Goal: Task Accomplishment & Management: Complete application form

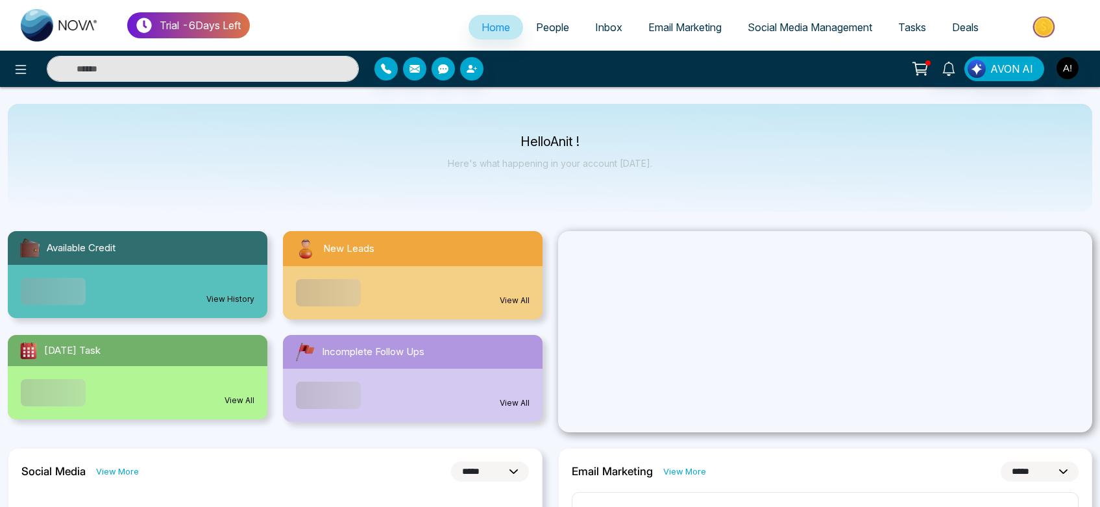
select select "*"
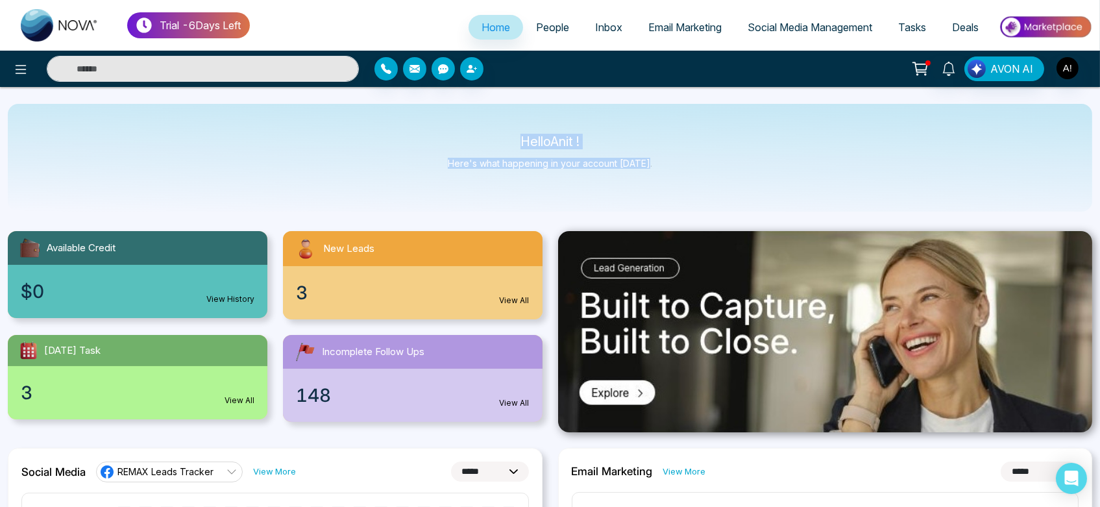
drag, startPoint x: 508, startPoint y: 125, endPoint x: 706, endPoint y: 167, distance: 202.4
click at [706, 167] on div "Hello Anit ! Here's what happening in your account [DATE]." at bounding box center [550, 158] width 1085 height 108
click at [535, 37] on link "People" at bounding box center [552, 27] width 59 height 25
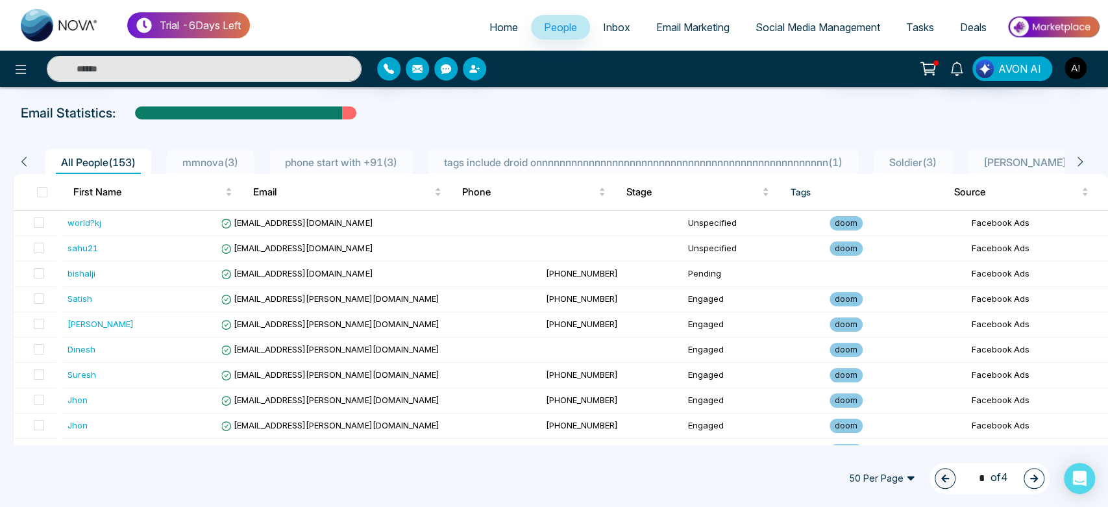
scroll to position [52, 0]
click at [31, 161] on div "All People ( 153 ) mmnova ( 3 ) phone start with +91 ( 3 ) tags include droid o…" at bounding box center [549, 161] width 1073 height 25
click at [28, 160] on icon at bounding box center [24, 161] width 12 height 12
click at [16, 62] on icon at bounding box center [21, 70] width 16 height 16
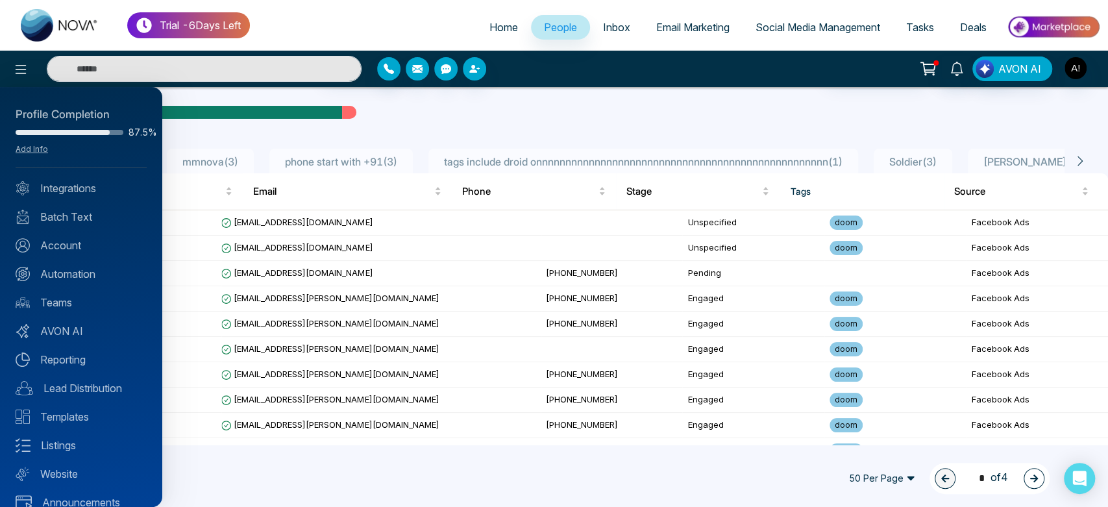
scroll to position [18, 0]
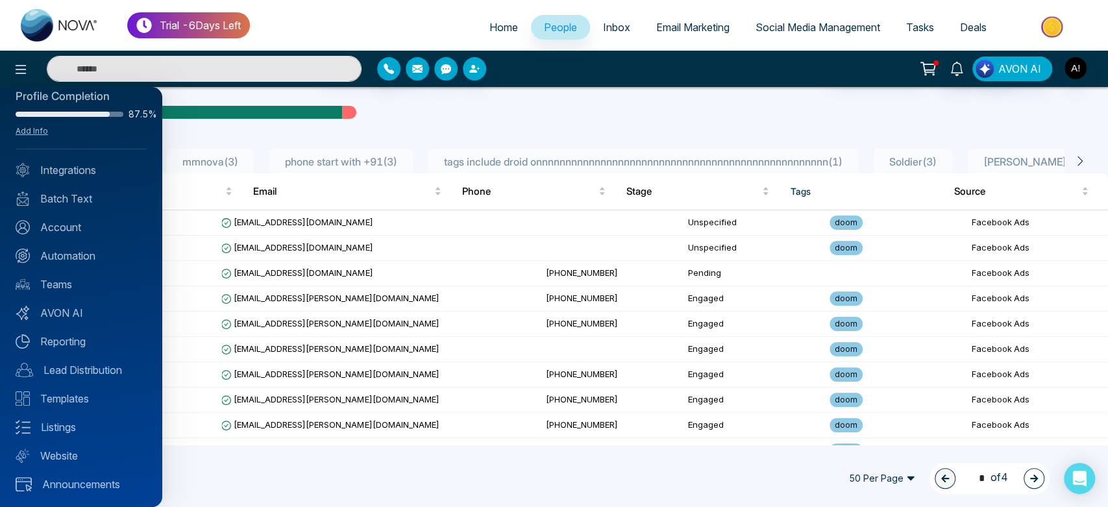
click at [422, 120] on div at bounding box center [554, 253] width 1108 height 507
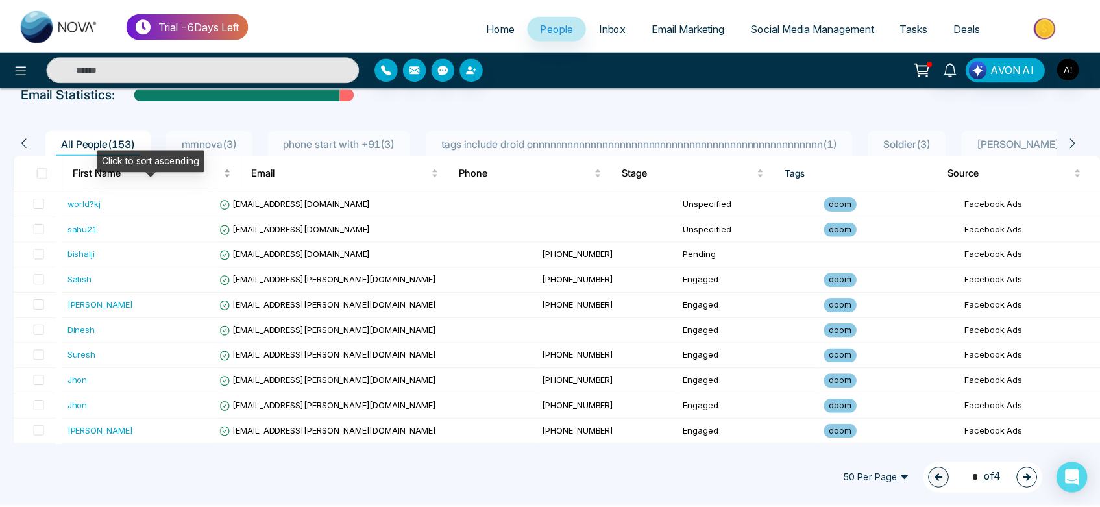
scroll to position [0, 0]
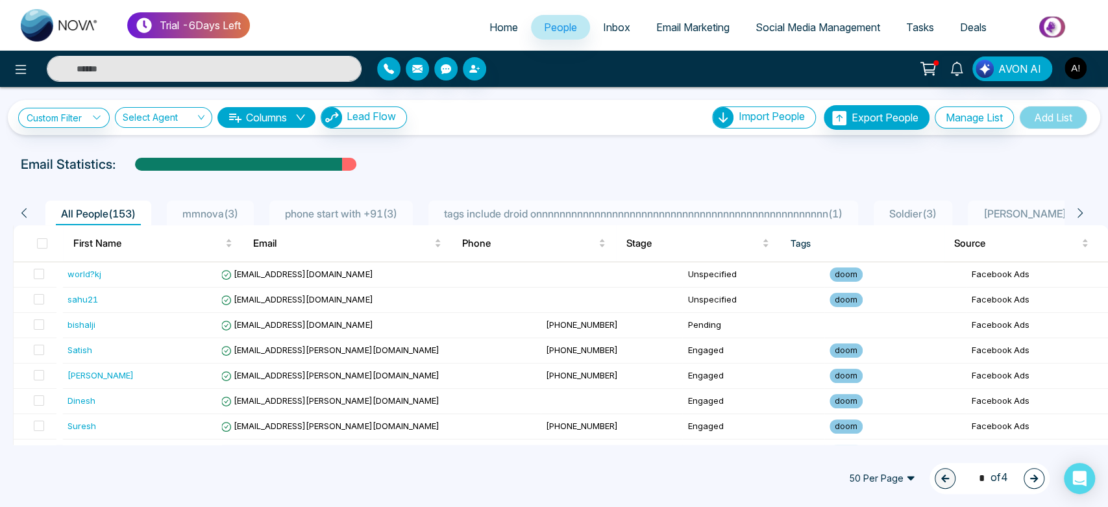
click at [431, 166] on div "Email Statistics:" at bounding box center [554, 163] width 1067 height 19
drag, startPoint x: 6, startPoint y: 166, endPoint x: 147, endPoint y: 160, distance: 141.0
click at [147, 160] on div "Email Statistics:" at bounding box center [554, 163] width 1108 height 19
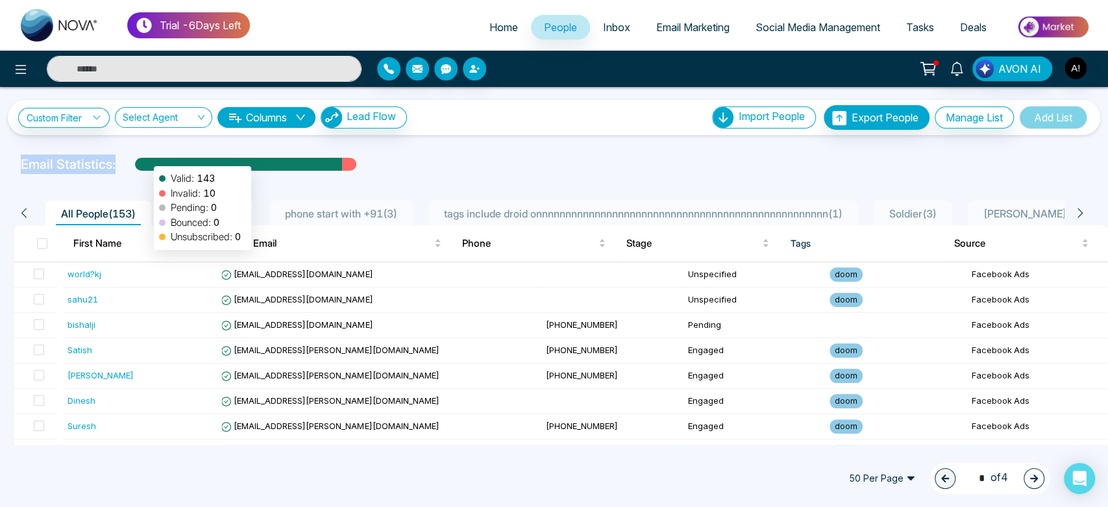
click at [147, 160] on div at bounding box center [238, 169] width 207 height 23
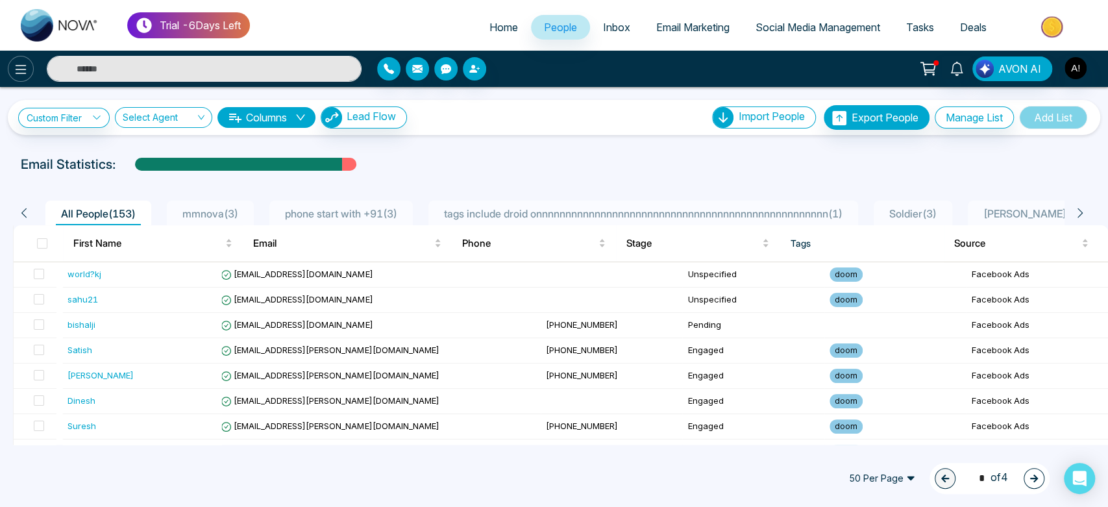
click at [13, 64] on icon at bounding box center [21, 70] width 16 height 16
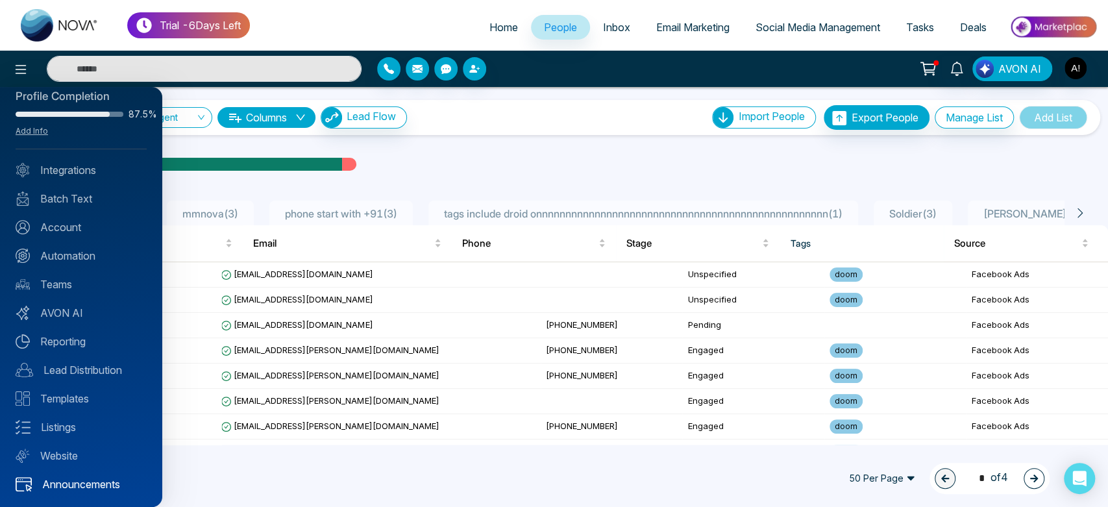
click at [93, 489] on link "Announcements" at bounding box center [81, 484] width 131 height 16
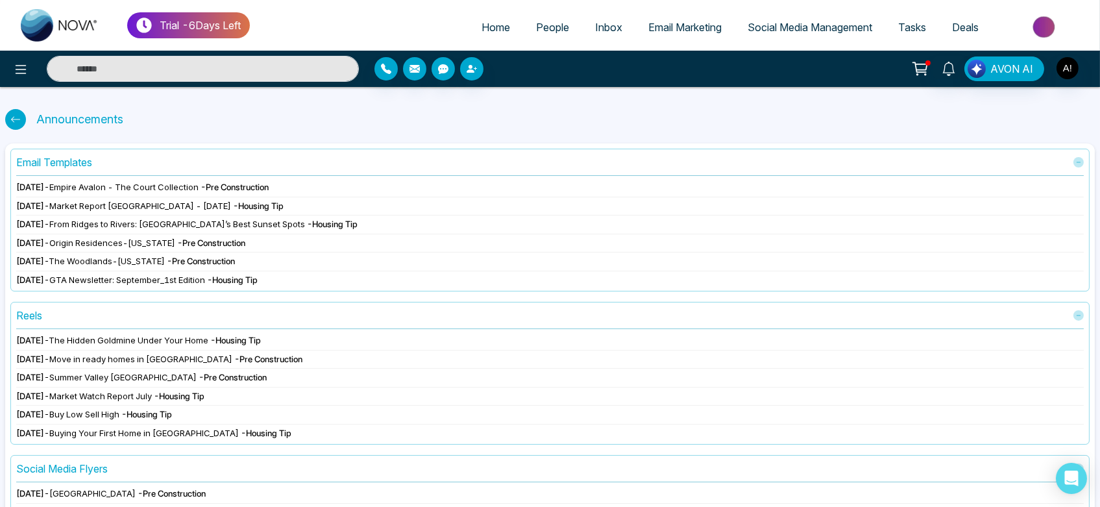
click at [483, 25] on span "Home" at bounding box center [496, 27] width 29 height 13
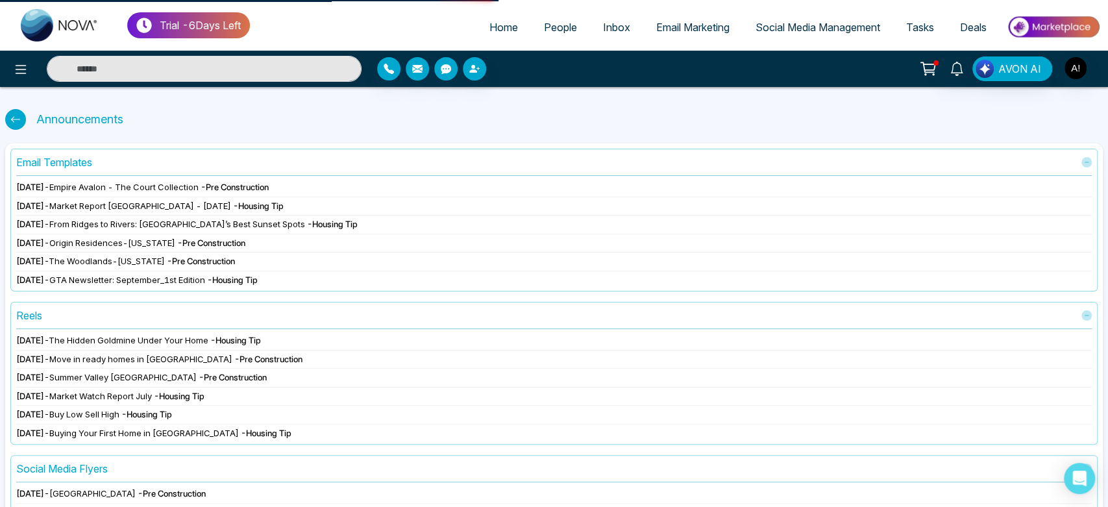
select select "*"
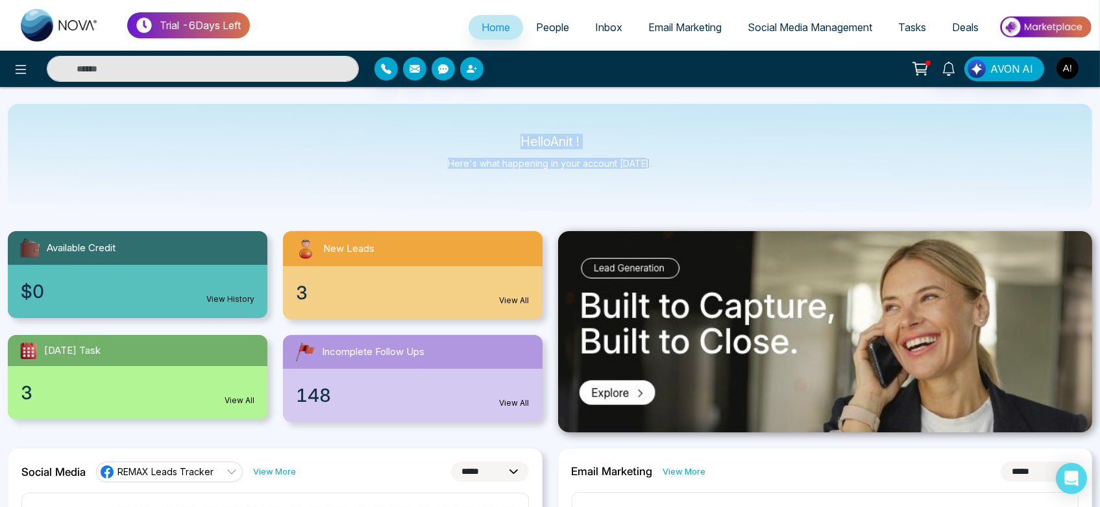
drag, startPoint x: 519, startPoint y: 137, endPoint x: 651, endPoint y: 160, distance: 133.8
click at [651, 160] on div "Hello Anit ! Here's what happening in your account [DATE]." at bounding box center [550, 158] width 1085 height 108
drag, startPoint x: 514, startPoint y: 144, endPoint x: 715, endPoint y: 169, distance: 202.7
click at [715, 169] on div "Hello Anit ! Here's what happening in your account [DATE]." at bounding box center [550, 158] width 1085 height 108
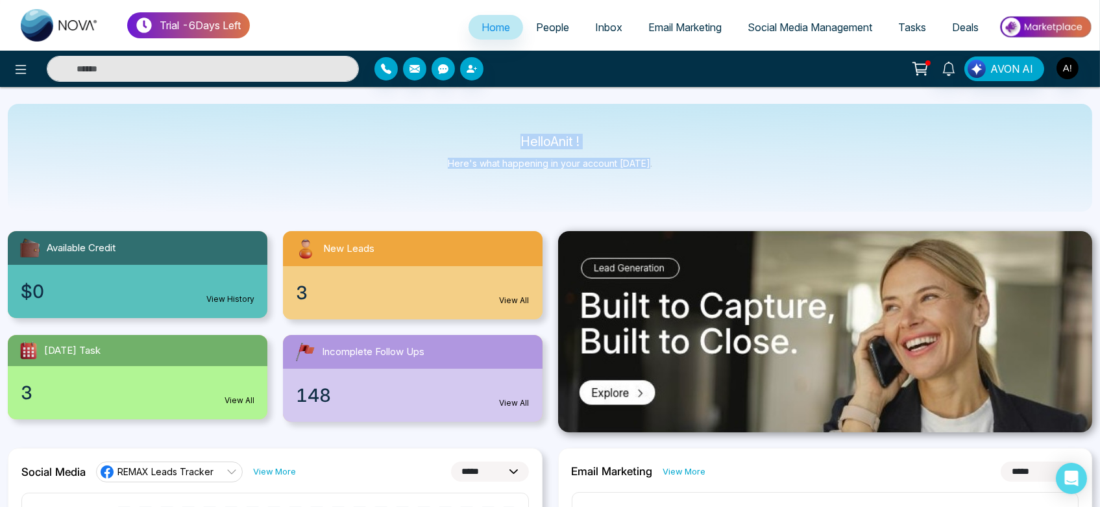
click at [715, 169] on div "Hello Anit ! Here's what happening in your account [DATE]." at bounding box center [550, 158] width 1085 height 108
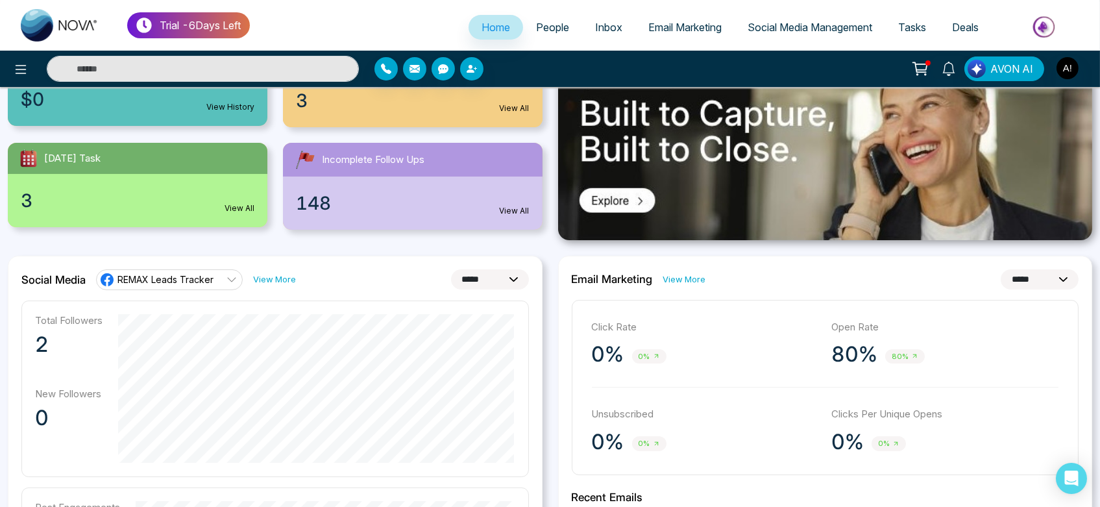
scroll to position [202, 0]
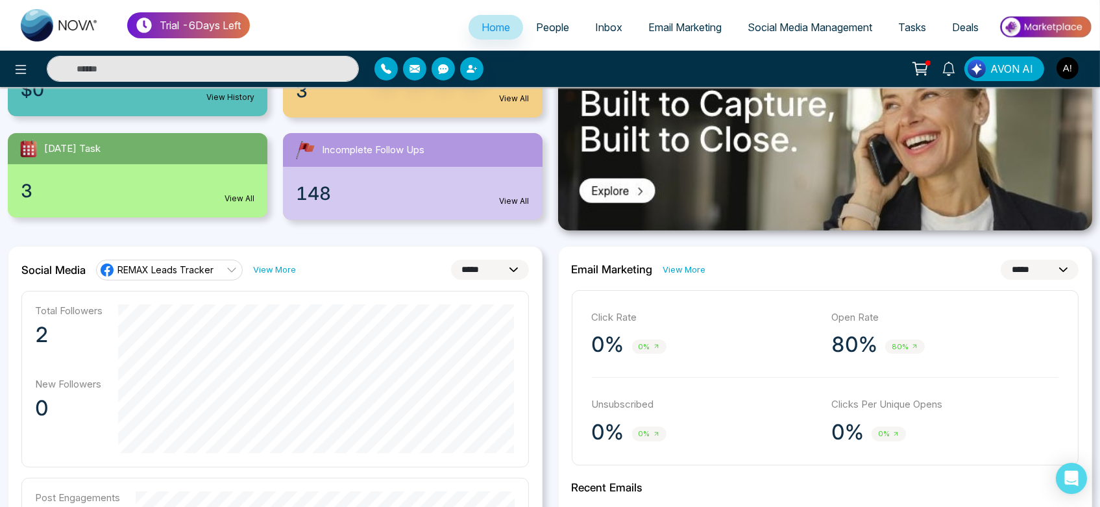
click at [453, 199] on div "148 View All" at bounding box center [413, 193] width 260 height 53
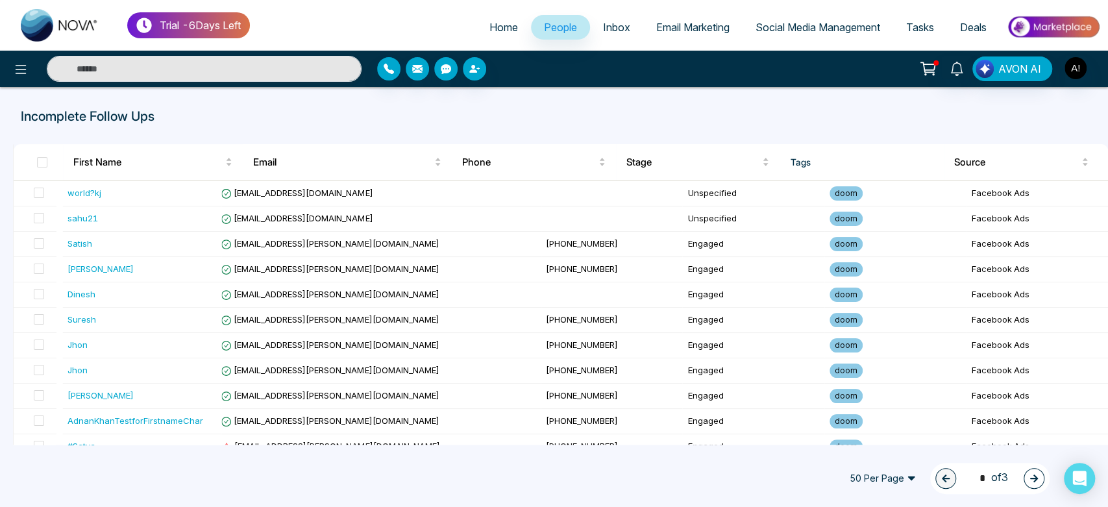
click at [489, 29] on span "Home" at bounding box center [503, 27] width 29 height 13
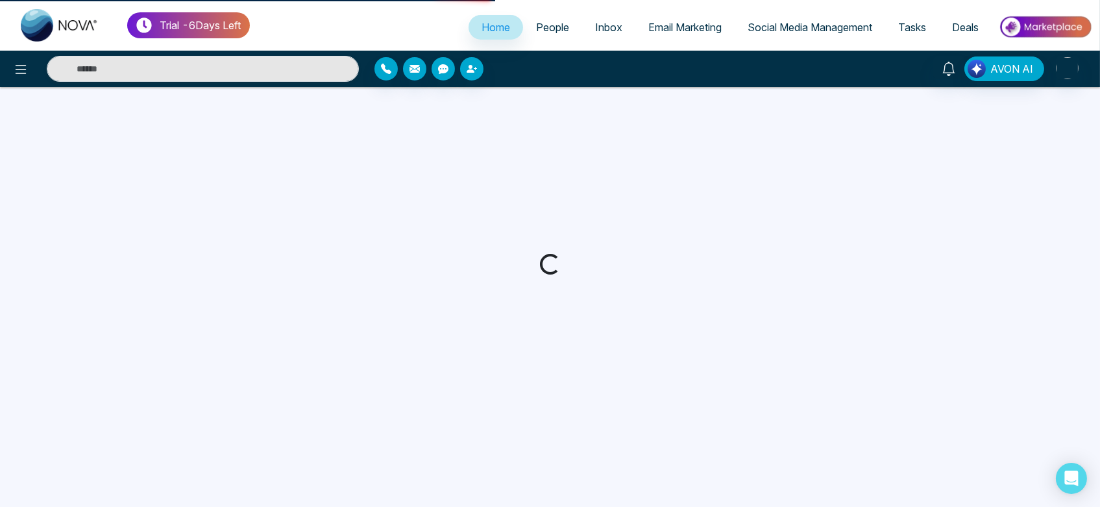
select select "*"
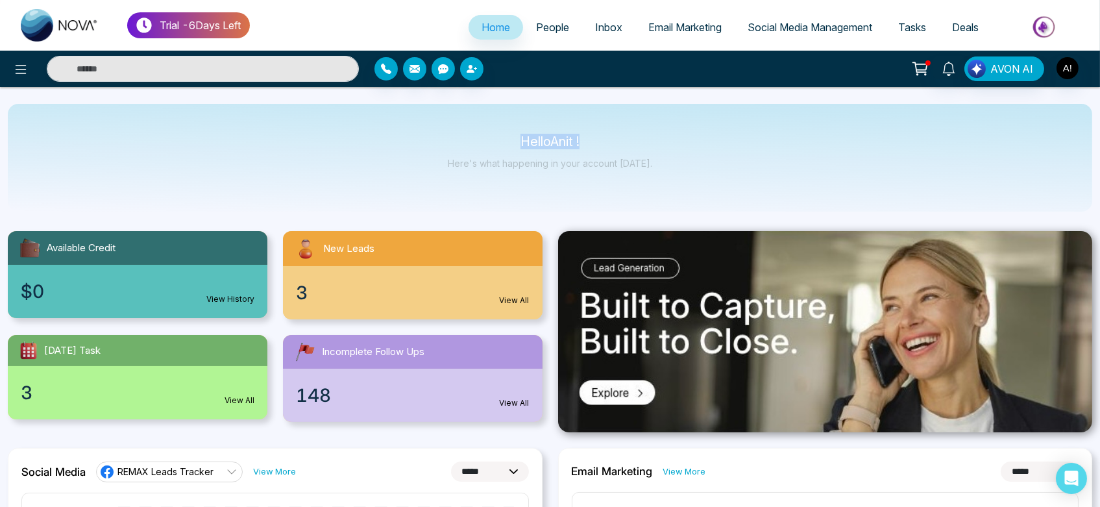
drag, startPoint x: 506, startPoint y: 140, endPoint x: 653, endPoint y: 154, distance: 148.0
click at [653, 154] on div "Hello Anit ! Here's what happening in your account [DATE]." at bounding box center [550, 158] width 1085 height 108
click at [1068, 69] on img "button" at bounding box center [1068, 68] width 22 height 22
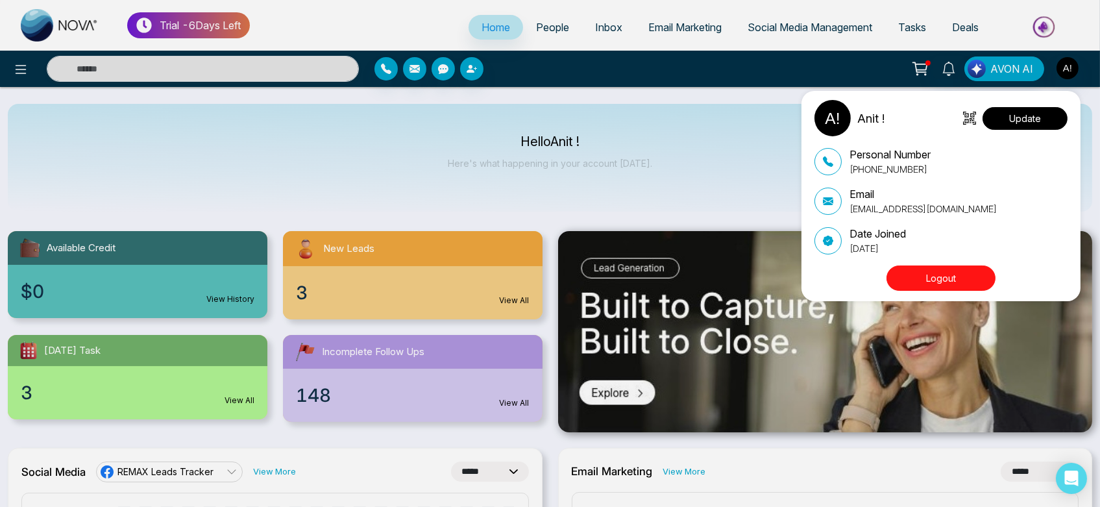
click at [1038, 118] on button "Update" at bounding box center [1025, 118] width 85 height 23
select select
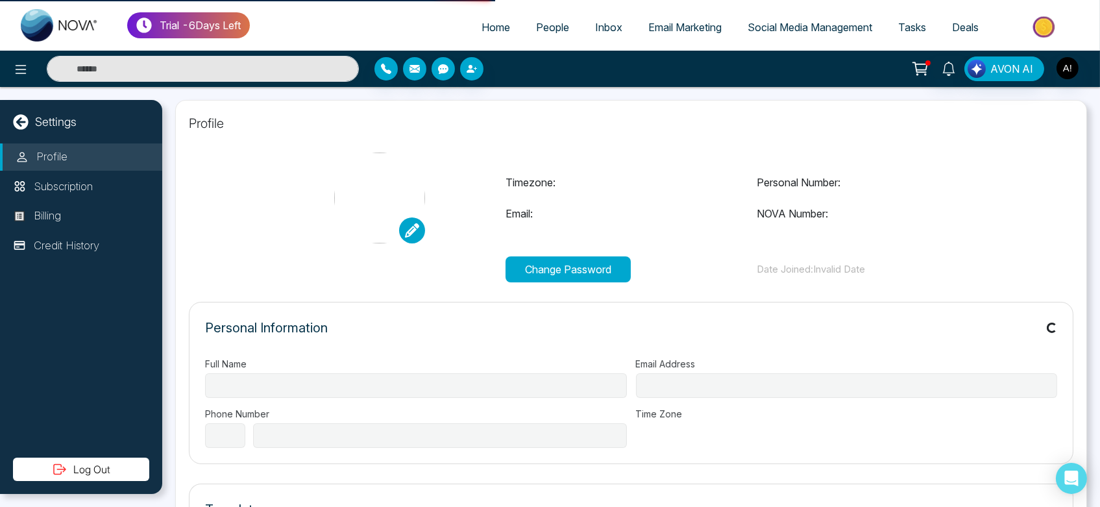
type input "******"
type input "**********"
select select "***"
type input "**********"
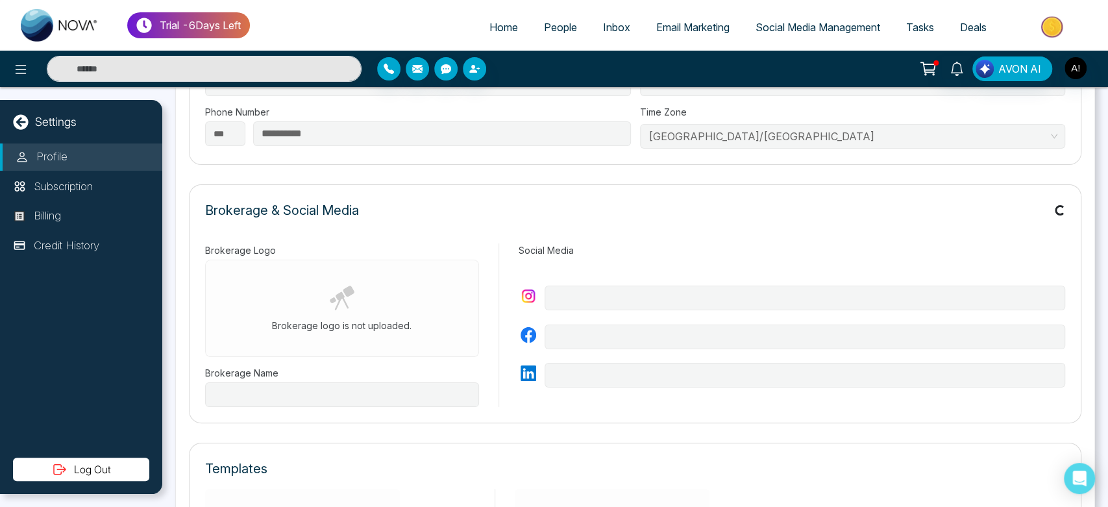
type input "*********"
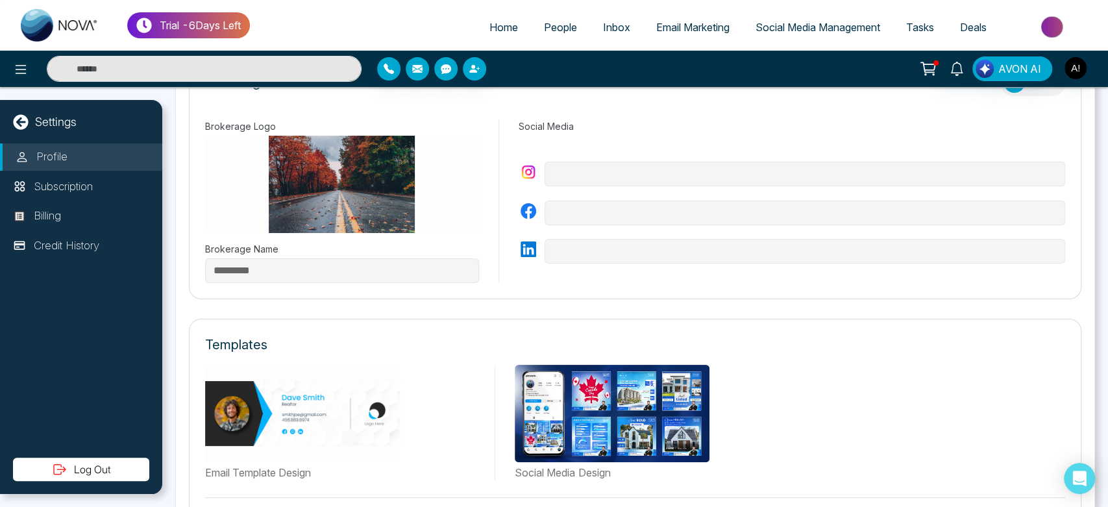
scroll to position [447, 0]
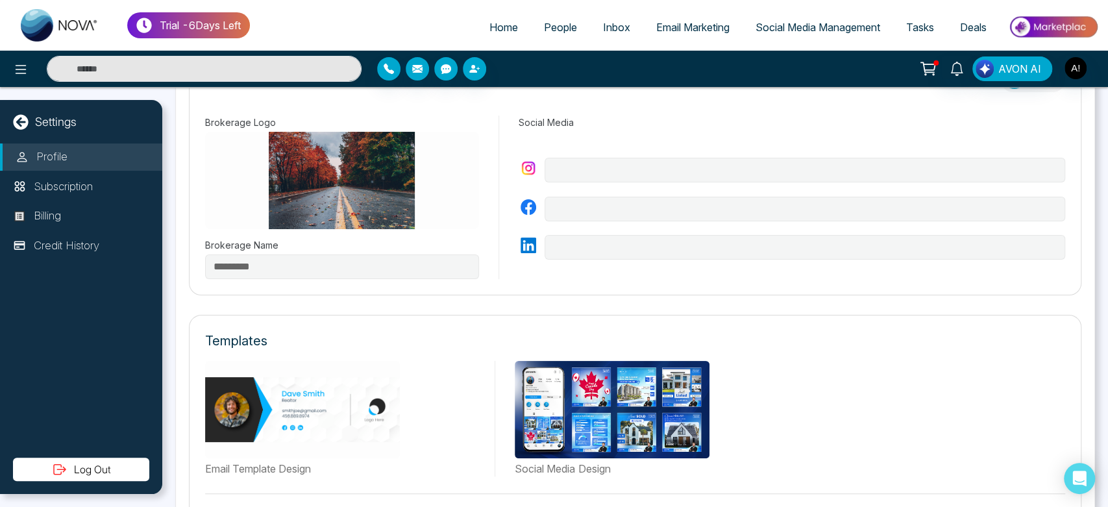
click at [496, 24] on span "Home" at bounding box center [503, 27] width 29 height 13
select select "*"
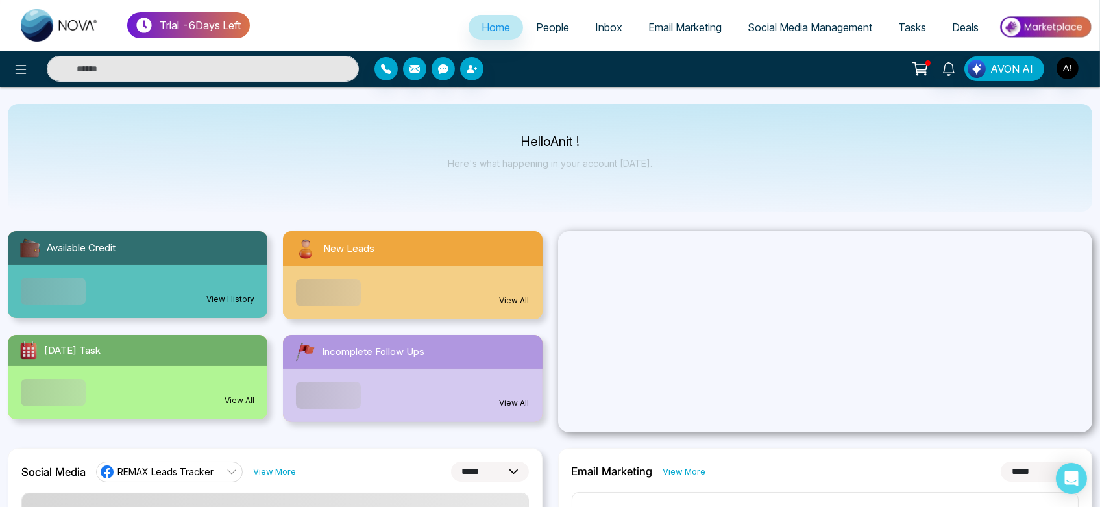
click at [817, 31] on span "Social Media Management" at bounding box center [810, 27] width 125 height 13
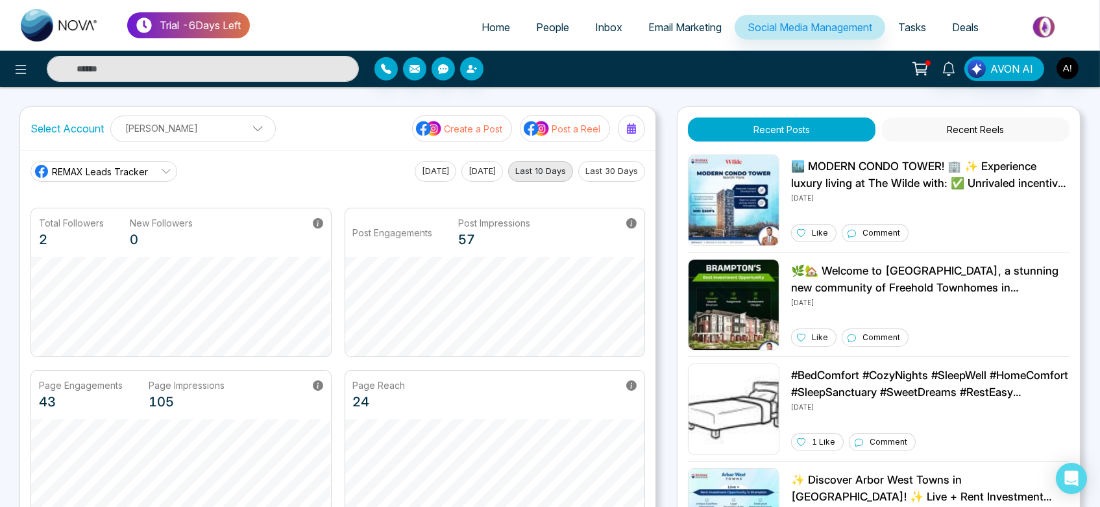
click at [230, 128] on p "[PERSON_NAME]" at bounding box center [193, 127] width 149 height 21
click at [247, 136] on span at bounding box center [253, 132] width 12 height 12
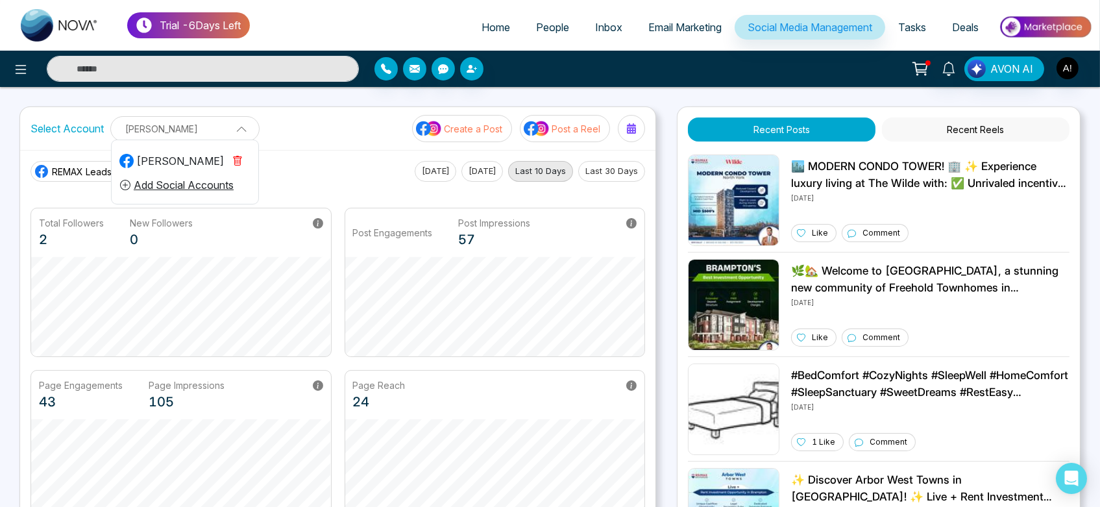
click at [238, 158] on icon "button" at bounding box center [237, 161] width 10 height 10
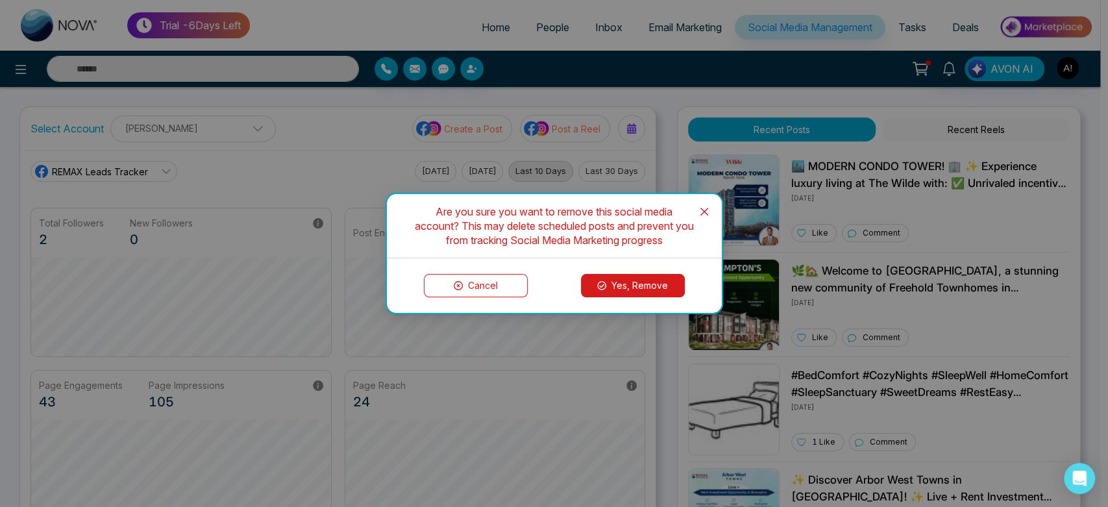
click at [649, 291] on button "Yes, Remove" at bounding box center [633, 285] width 104 height 23
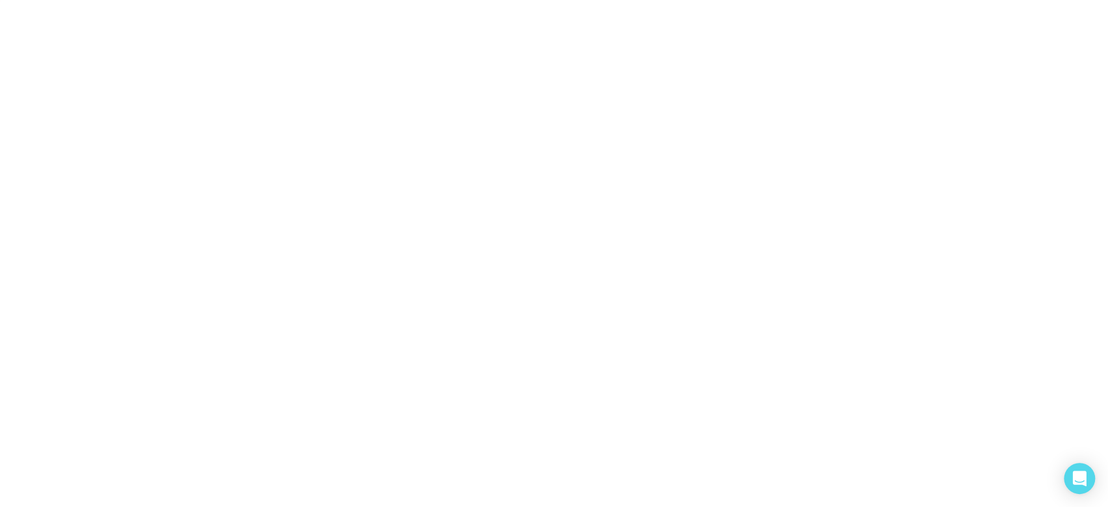
drag, startPoint x: 183, startPoint y: 19, endPoint x: 218, endPoint y: -10, distance: 46.0
click at [218, 0] on html "/social-media" at bounding box center [554, 253] width 1108 height 507
select select "*"
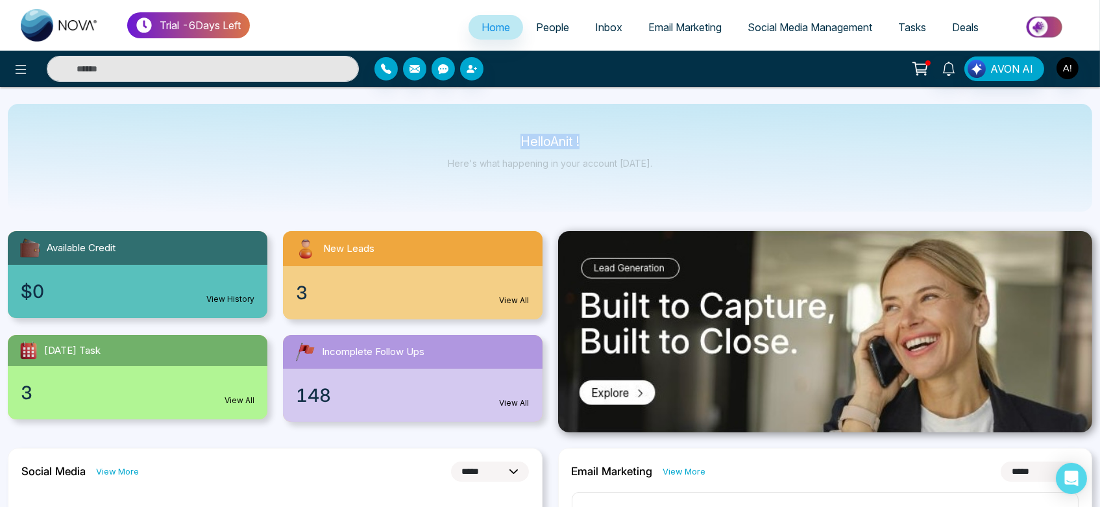
drag, startPoint x: 500, startPoint y: 140, endPoint x: 628, endPoint y: 162, distance: 129.1
click at [628, 162] on div "Hello Anit ! Here's what happening in your account [DATE]." at bounding box center [550, 157] width 204 height 43
click at [628, 162] on p "Here's what happening in your account [DATE]." at bounding box center [550, 163] width 204 height 11
drag, startPoint x: 518, startPoint y: 138, endPoint x: 705, endPoint y: 165, distance: 188.9
click at [705, 165] on div "Hello Anit ! Here's what happening in your account [DATE]." at bounding box center [550, 158] width 1085 height 108
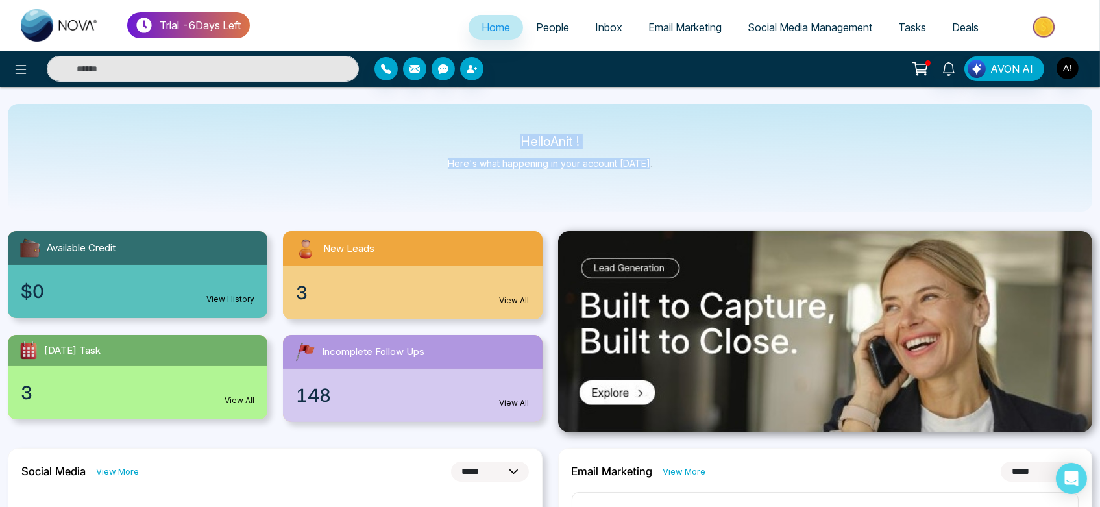
click at [691, 165] on div "Hello Anit ! Here's what happening in your account [DATE]." at bounding box center [550, 158] width 1085 height 108
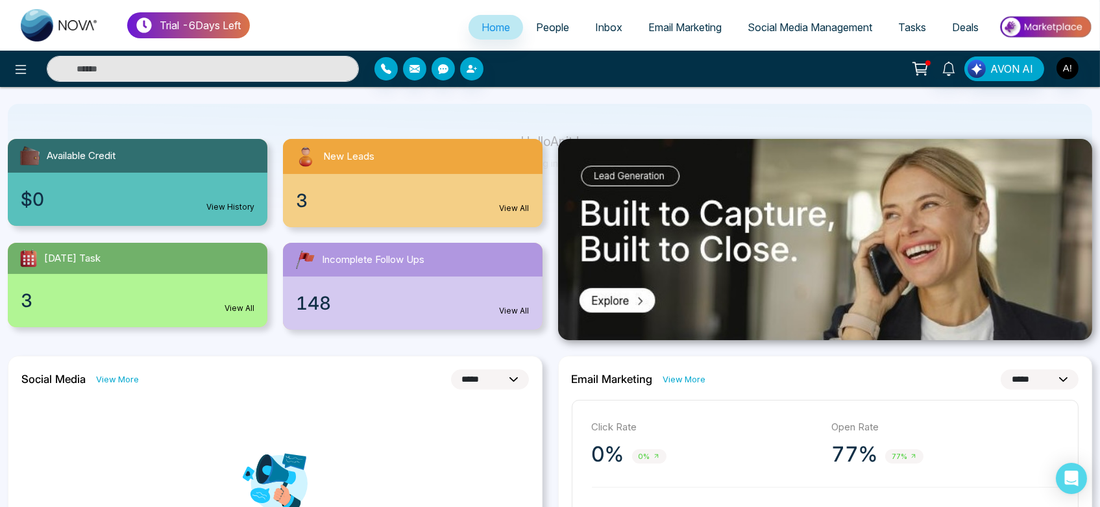
scroll to position [94, 0]
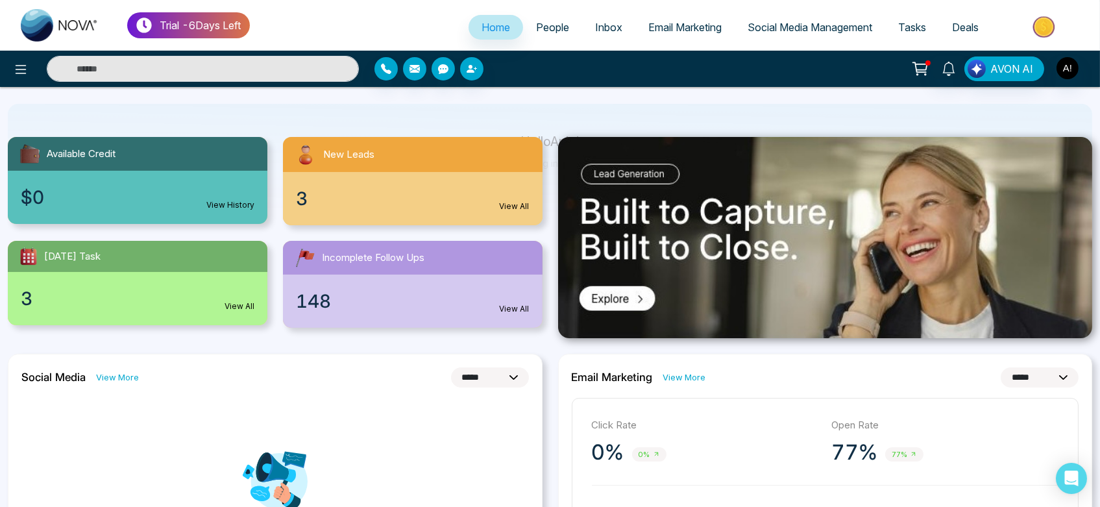
click at [473, 378] on select "**********" at bounding box center [490, 377] width 78 height 20
select select "*"
click at [451, 367] on select "**********" at bounding box center [490, 377] width 78 height 20
click at [700, 25] on span "Email Marketing" at bounding box center [684, 27] width 73 height 13
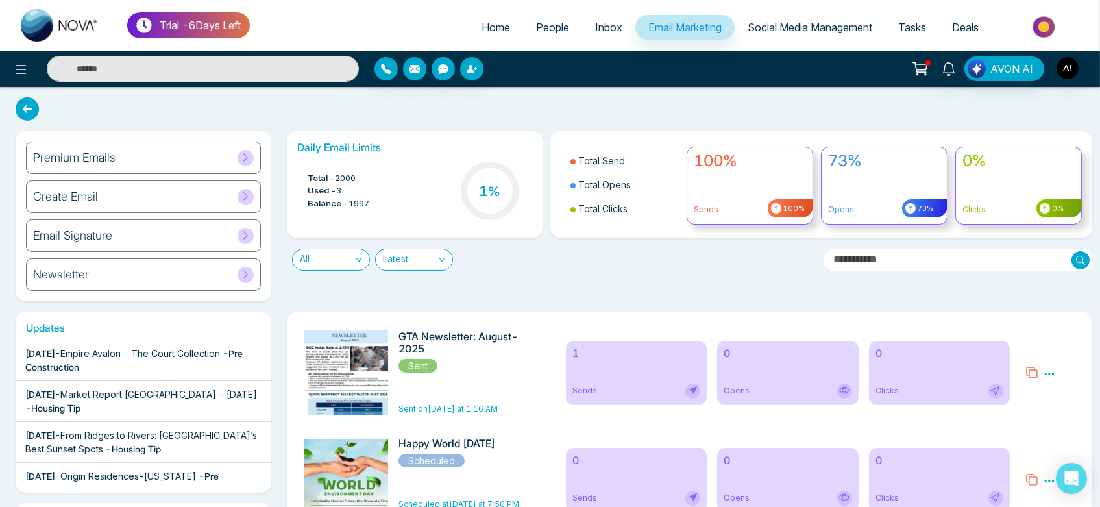
click at [806, 23] on span "Social Media Management" at bounding box center [810, 27] width 125 height 13
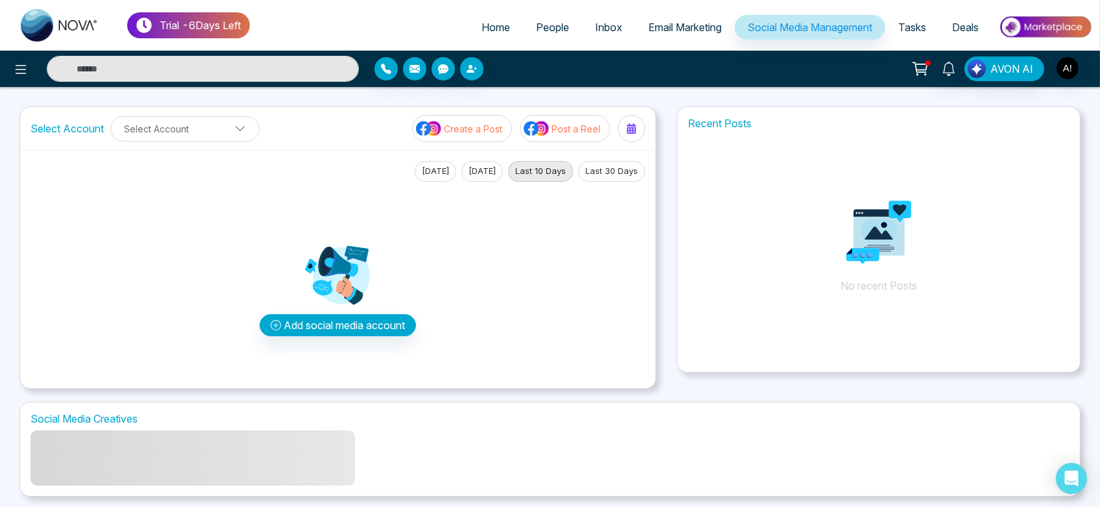
click at [352, 338] on div "Add social media account" at bounding box center [338, 289] width 246 height 177
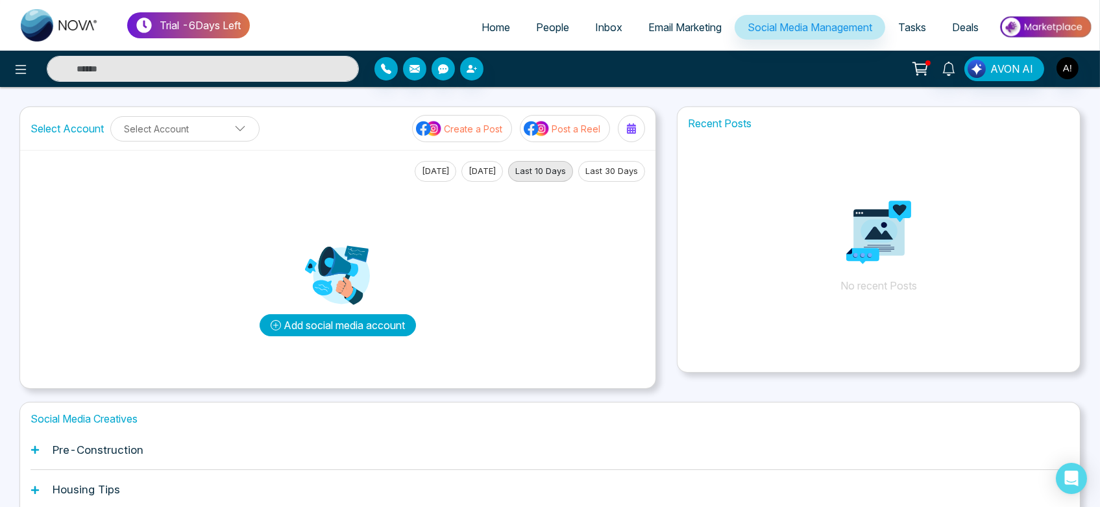
click at [364, 328] on button "Add social media account" at bounding box center [338, 325] width 156 height 22
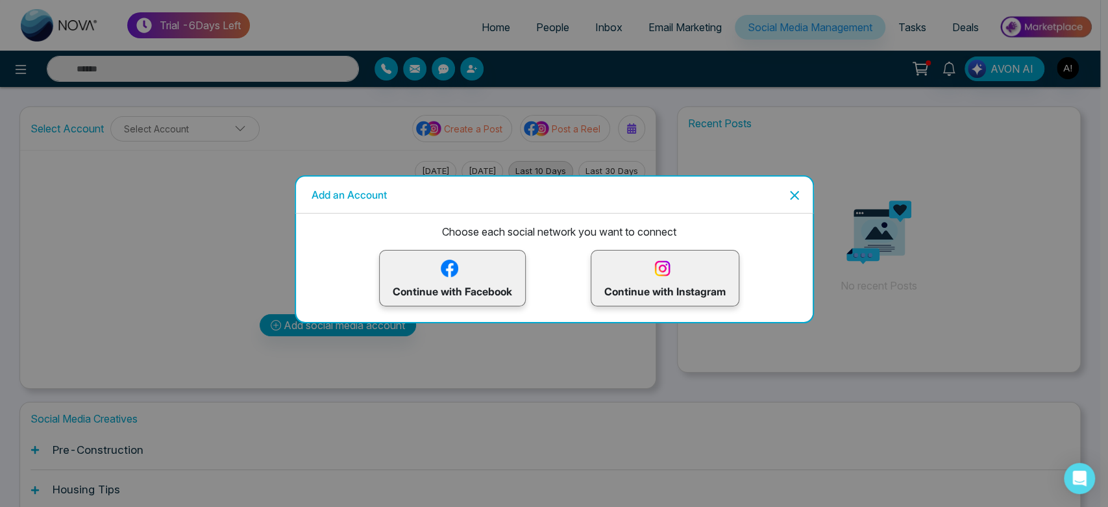
click at [675, 274] on p "Continue with Instagram" at bounding box center [664, 278] width 121 height 42
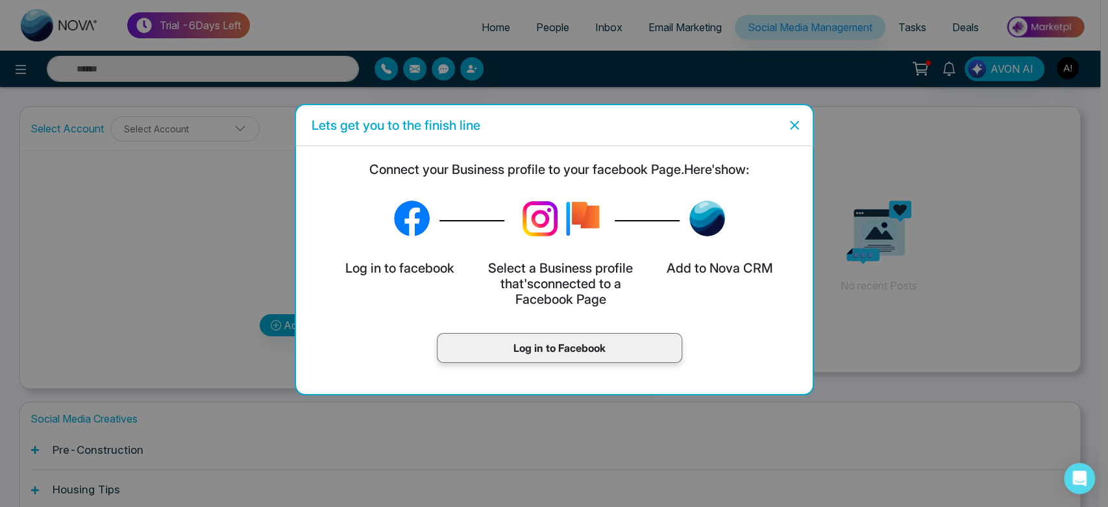
click at [790, 129] on icon "Close" at bounding box center [794, 125] width 9 height 9
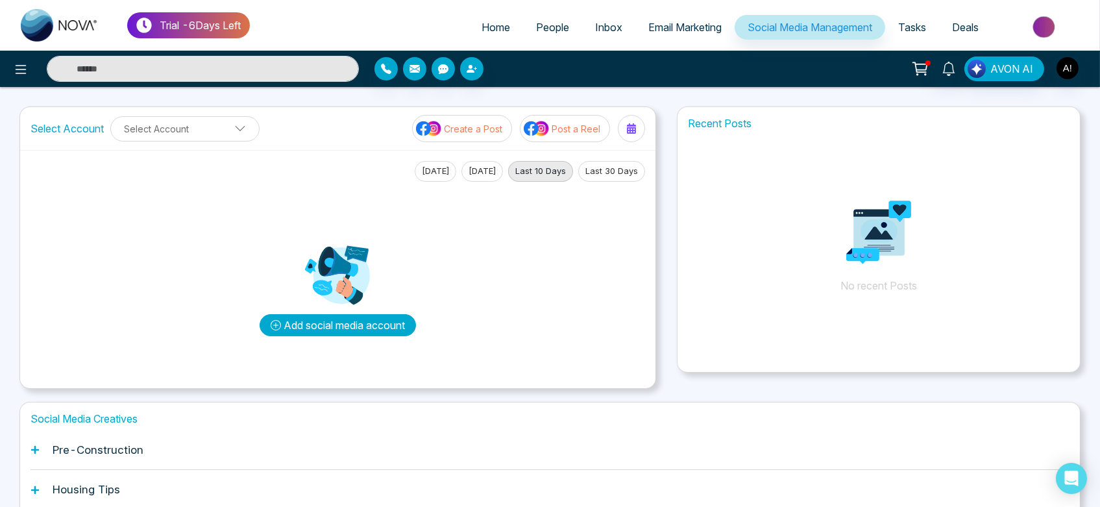
click at [379, 321] on button "Add social media account" at bounding box center [338, 325] width 156 height 22
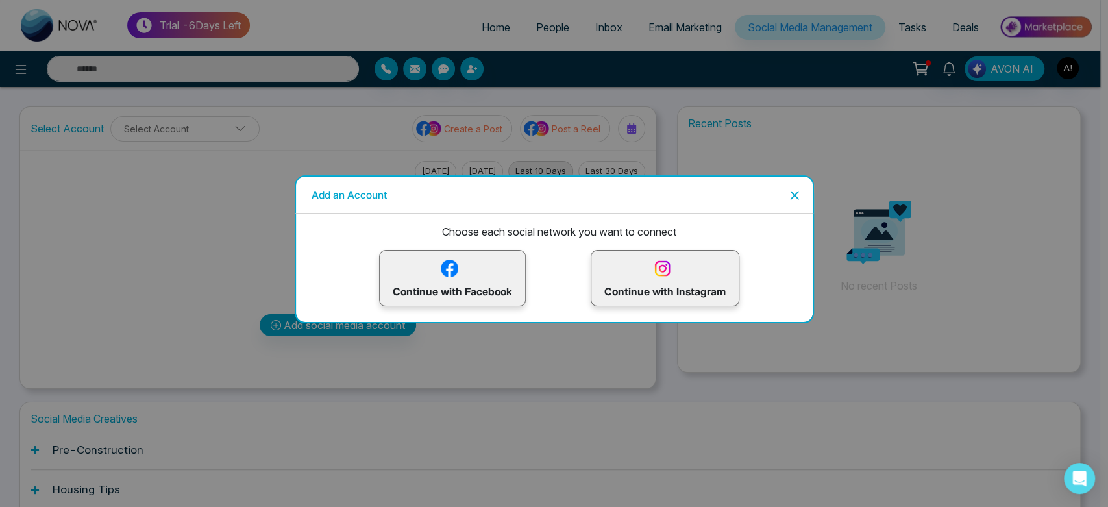
click at [626, 260] on p "Continue with Instagram" at bounding box center [664, 278] width 121 height 42
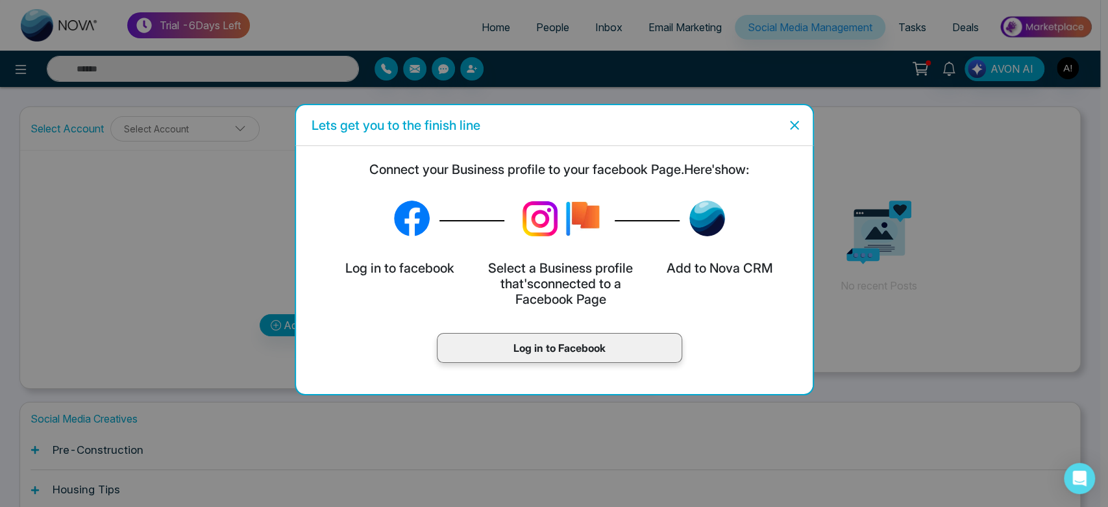
click at [614, 338] on div "Log in to Facebook" at bounding box center [559, 348] width 245 height 30
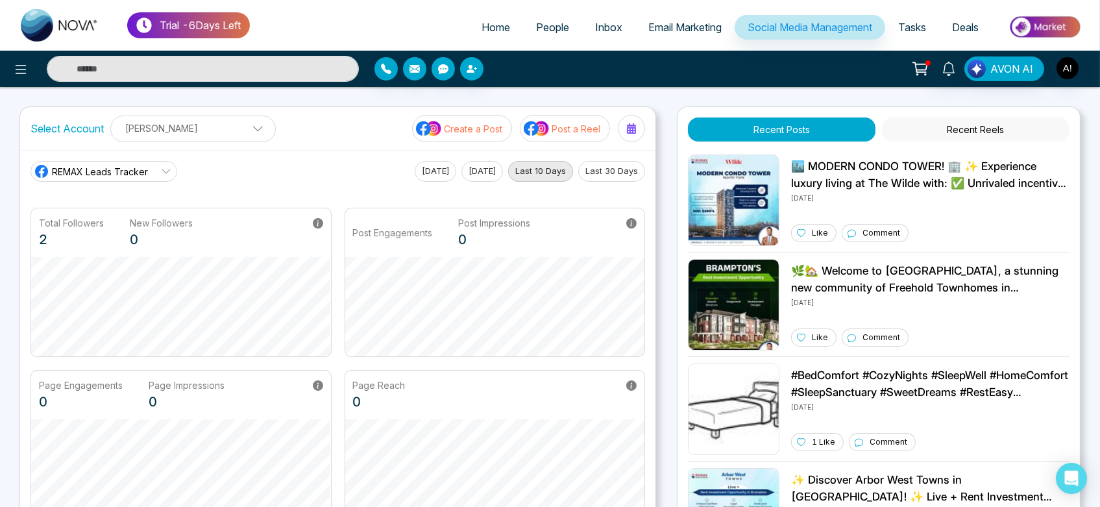
click at [145, 173] on span "REMAX Leads Tracker" at bounding box center [100, 172] width 96 height 14
click at [145, 225] on span "Robotics" at bounding box center [113, 229] width 110 height 14
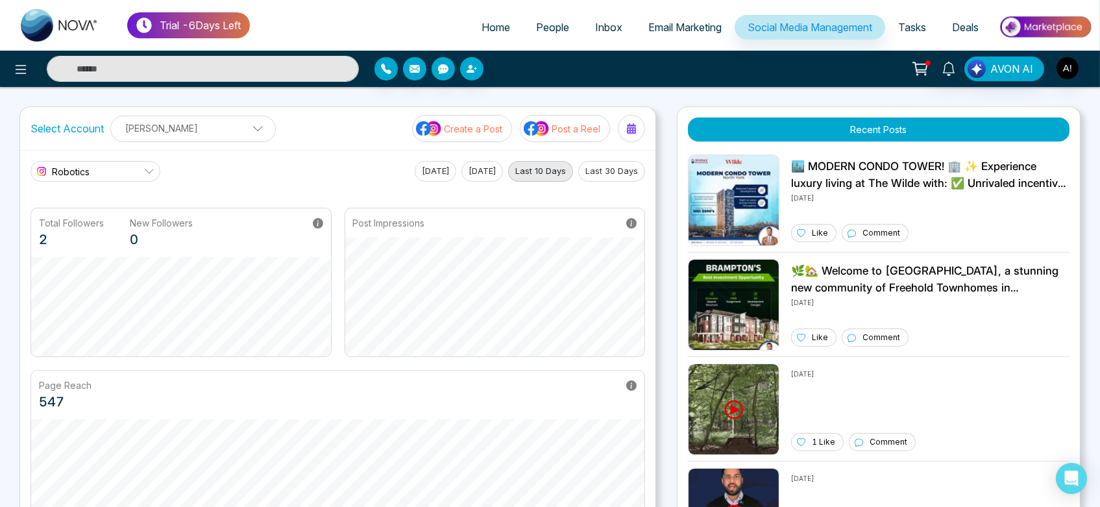
click at [99, 165] on link "Robotics" at bounding box center [96, 171] width 130 height 21
click at [110, 214] on li "REMAX Leads Tracker" at bounding box center [96, 207] width 132 height 22
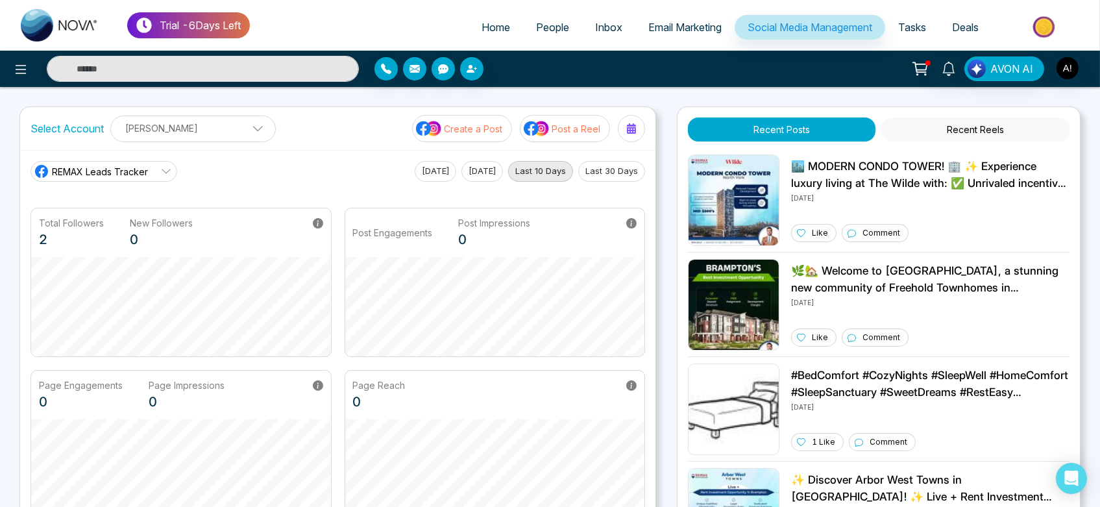
click at [155, 168] on link "REMAX Leads Tracker" at bounding box center [104, 171] width 147 height 21
click at [160, 129] on p "[PERSON_NAME]" at bounding box center [193, 127] width 149 height 21
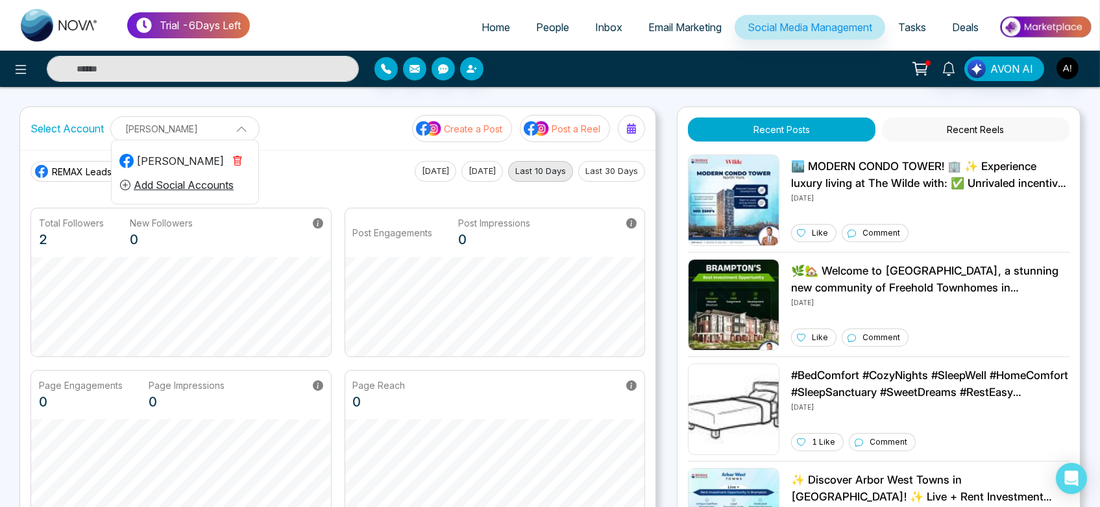
click at [160, 129] on p "[PERSON_NAME]" at bounding box center [185, 128] width 132 height 21
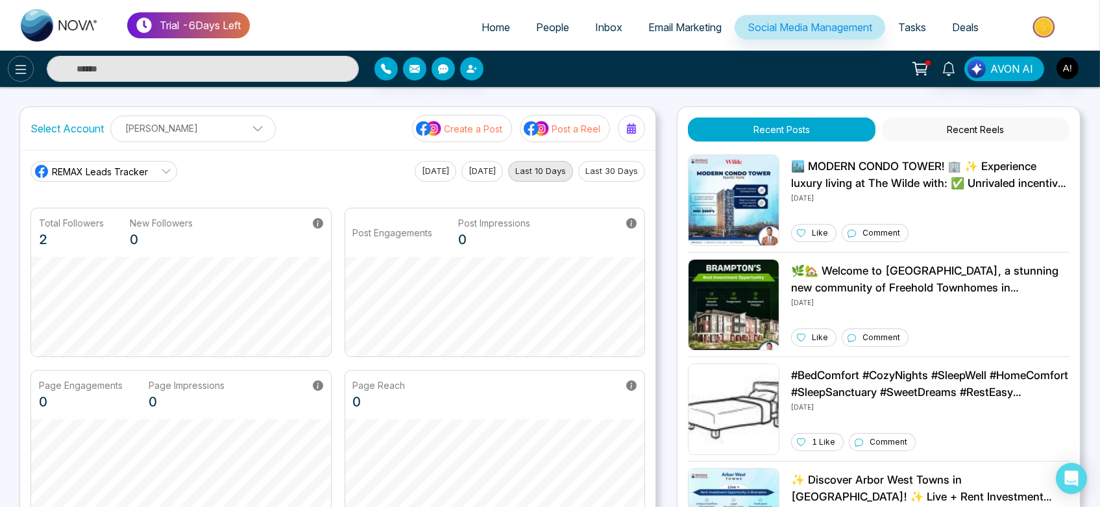
click at [23, 68] on icon at bounding box center [21, 70] width 16 height 16
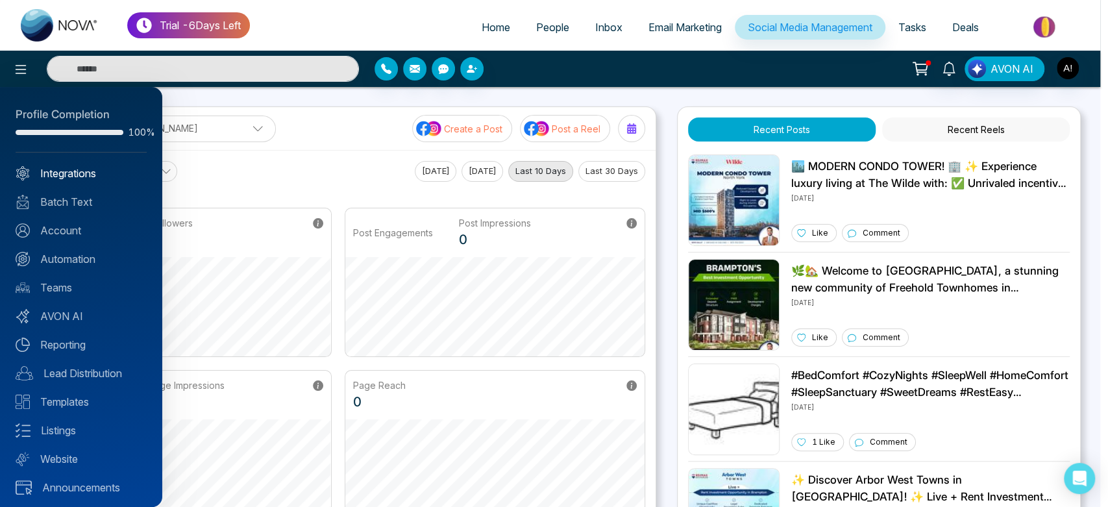
click at [95, 173] on link "Integrations" at bounding box center [81, 174] width 131 height 16
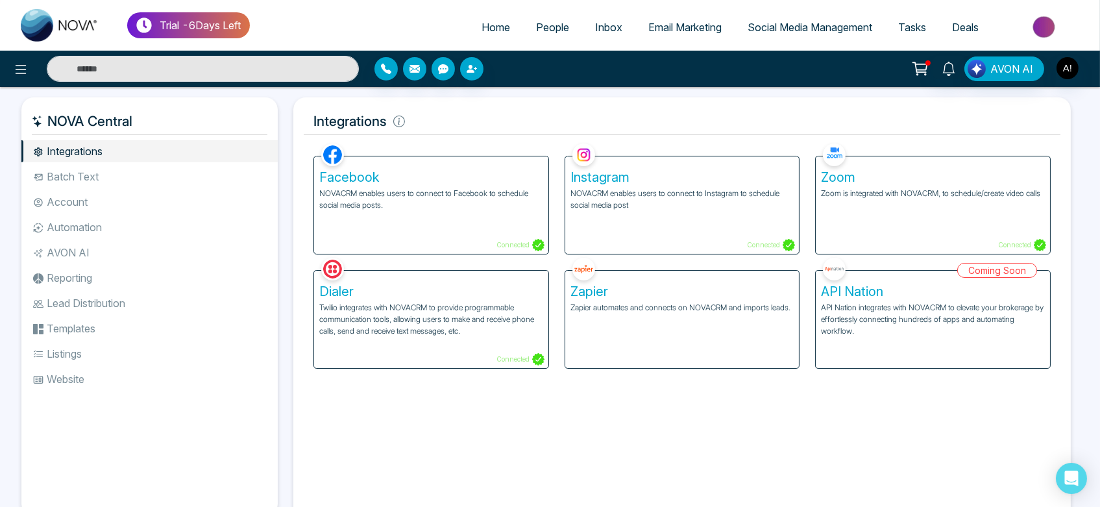
click at [504, 226] on div "Facebook NOVACRM enables users to connect to Facebook to schedule social media …" at bounding box center [431, 204] width 234 height 97
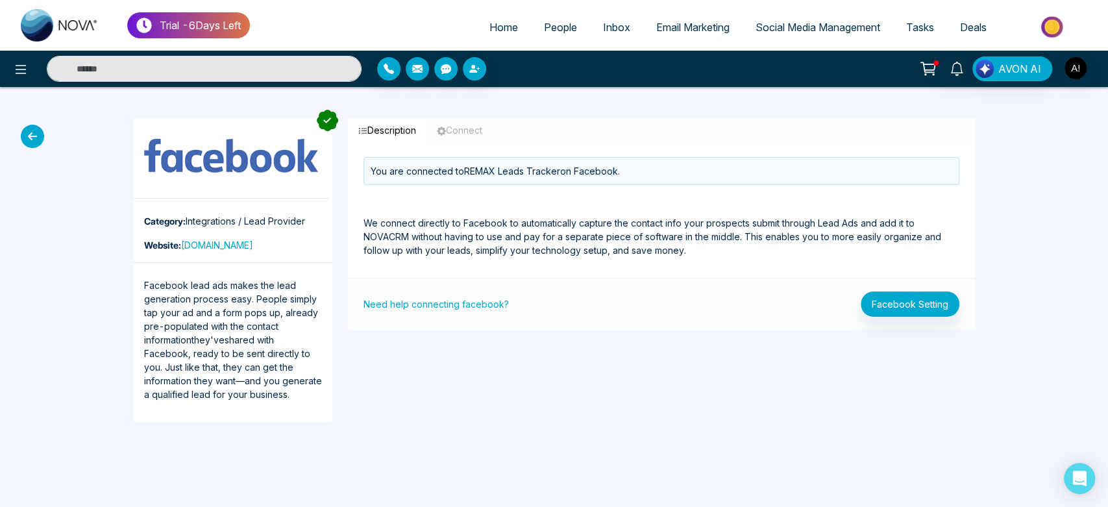
click at [31, 134] on icon at bounding box center [32, 136] width 23 height 23
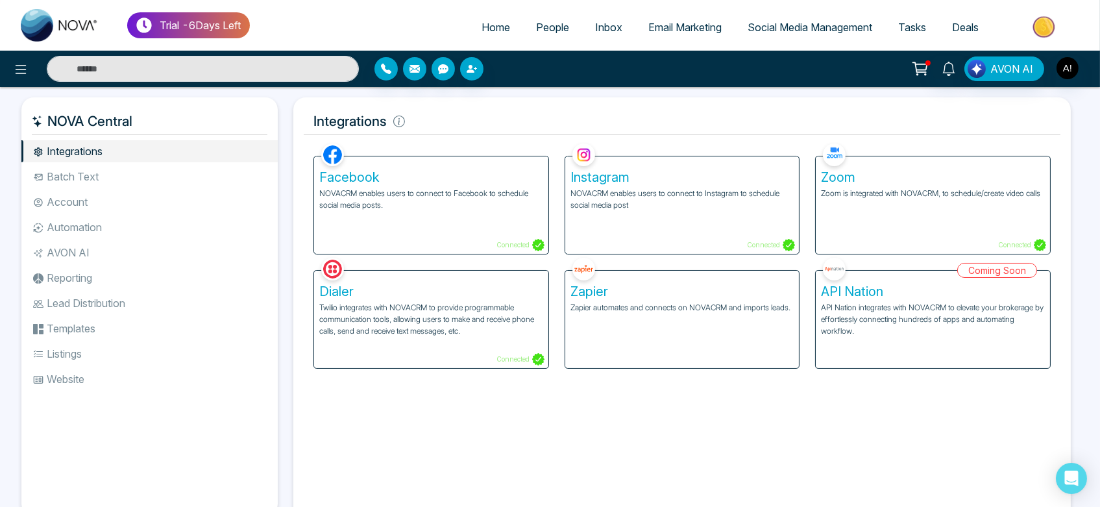
click at [483, 30] on span "Home" at bounding box center [496, 27] width 29 height 13
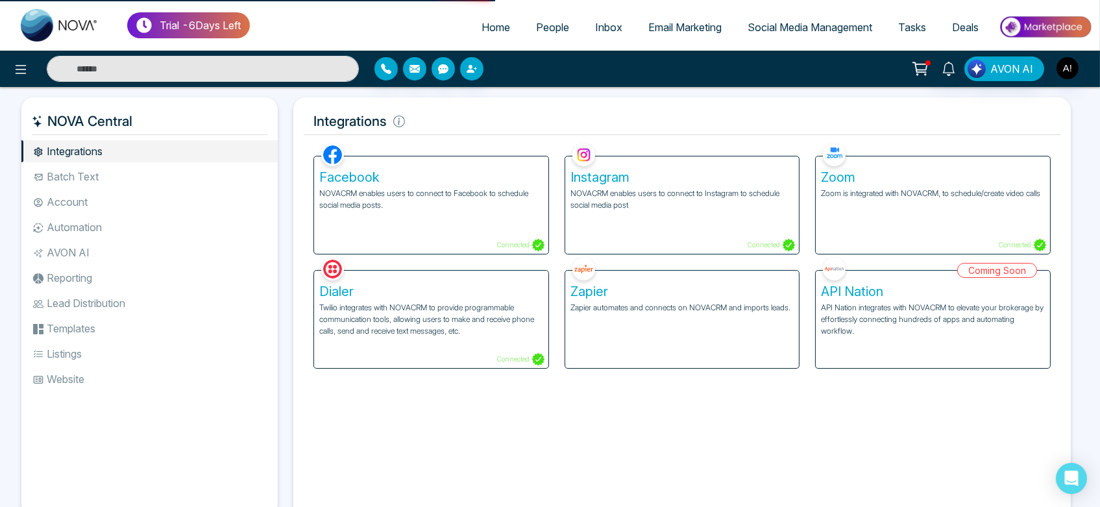
select select "*"
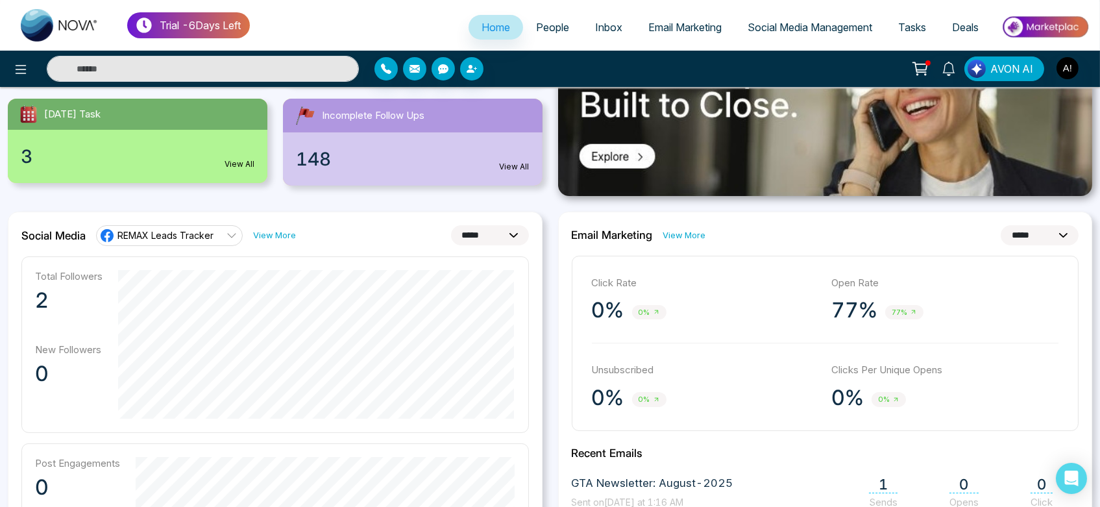
scroll to position [236, 0]
click at [833, 34] on link "Social Media Management" at bounding box center [810, 27] width 151 height 25
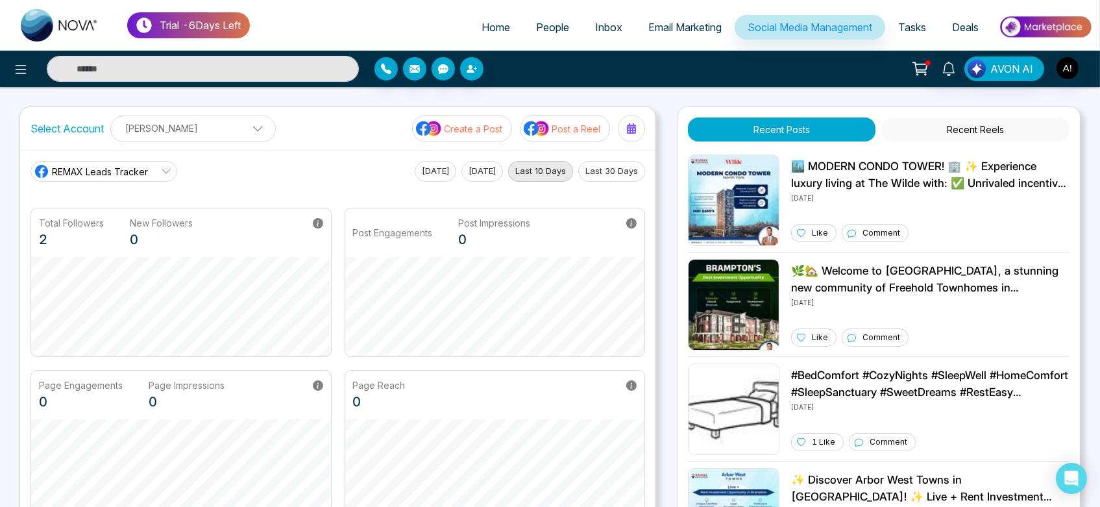
click at [421, 173] on button "[DATE]" at bounding box center [436, 171] width 42 height 21
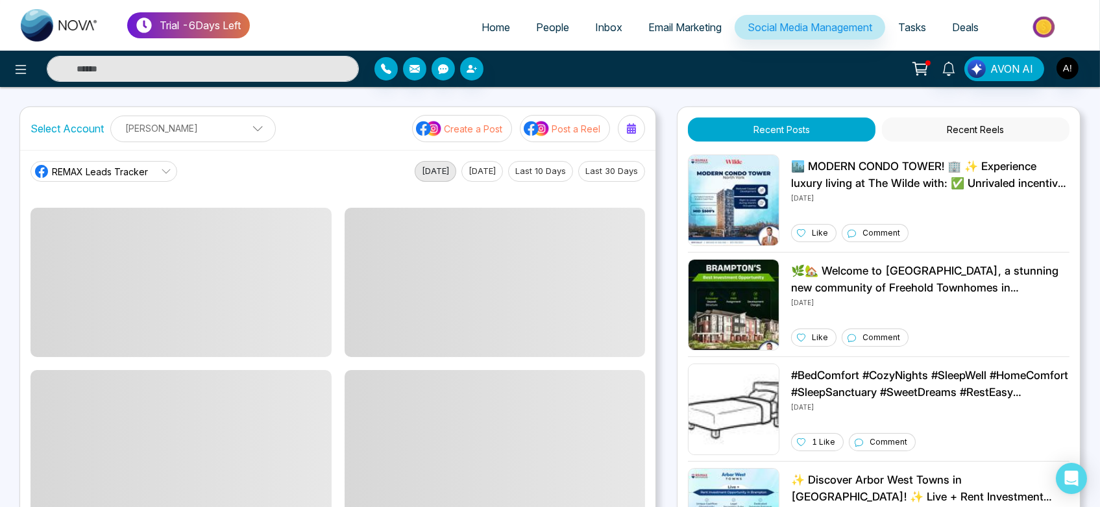
click at [474, 171] on button "[DATE]" at bounding box center [483, 171] width 42 height 21
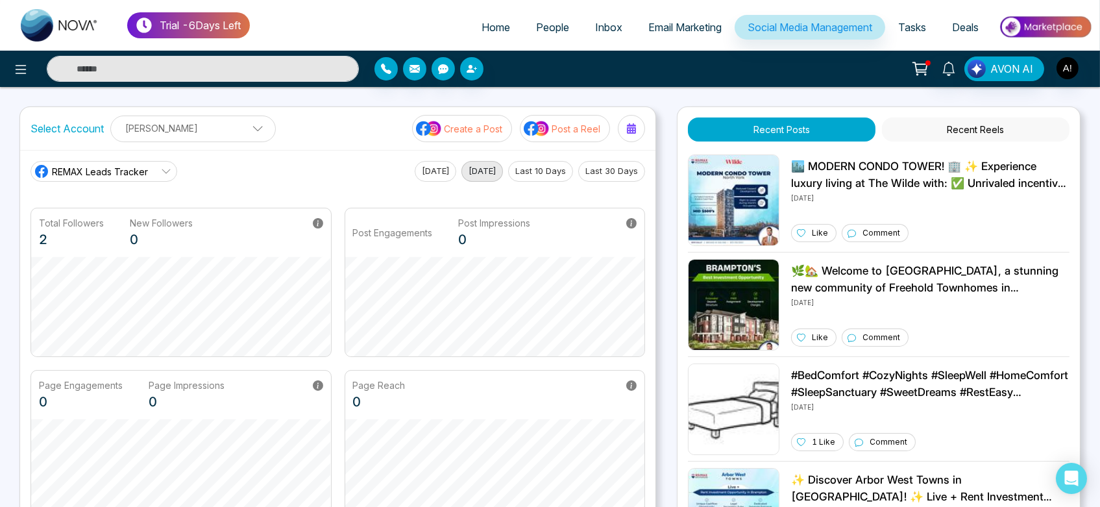
click at [616, 170] on button "Last 30 Days" at bounding box center [611, 171] width 67 height 21
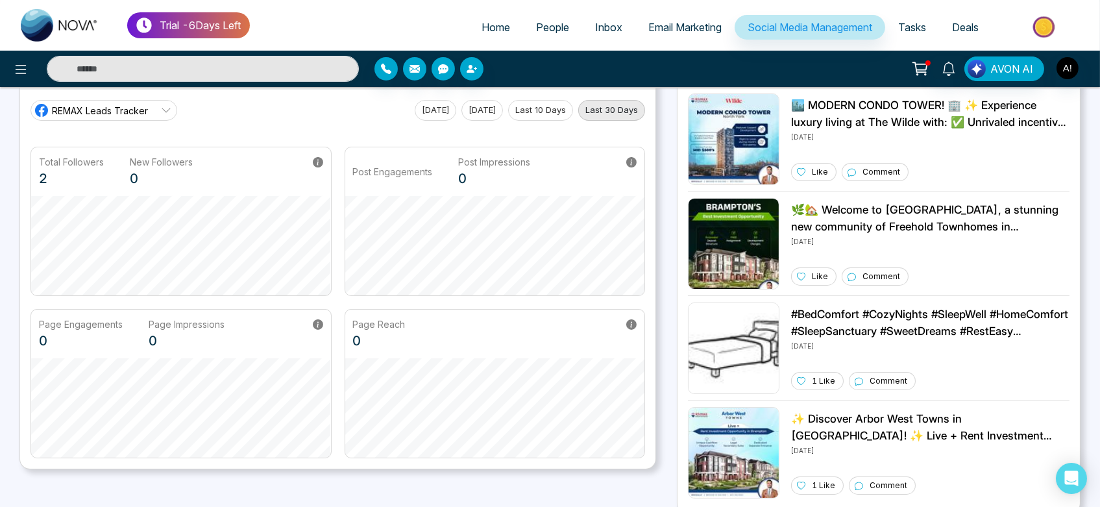
scroll to position [60, 0]
click at [129, 119] on link "REMAX Leads Tracker" at bounding box center [104, 111] width 147 height 21
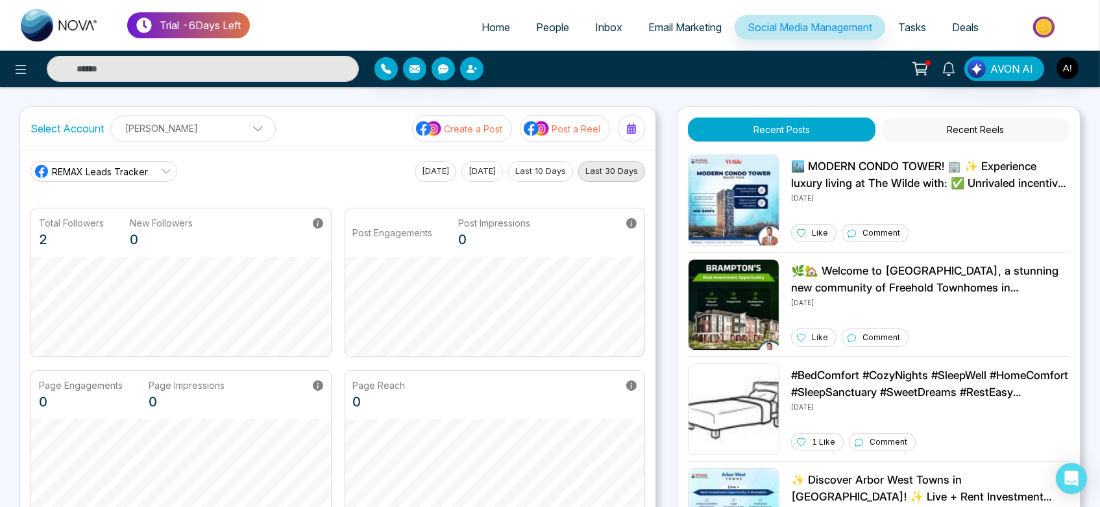
click at [356, 191] on main "REMAX Leads Tracker REMAX Leads Tracker Robotics [DATE] [DATE] Last 10 Days Las…" at bounding box center [338, 340] width 615 height 358
click at [219, 130] on p "[PERSON_NAME]" at bounding box center [193, 127] width 149 height 21
click at [235, 157] on icon "button" at bounding box center [238, 161] width 8 height 10
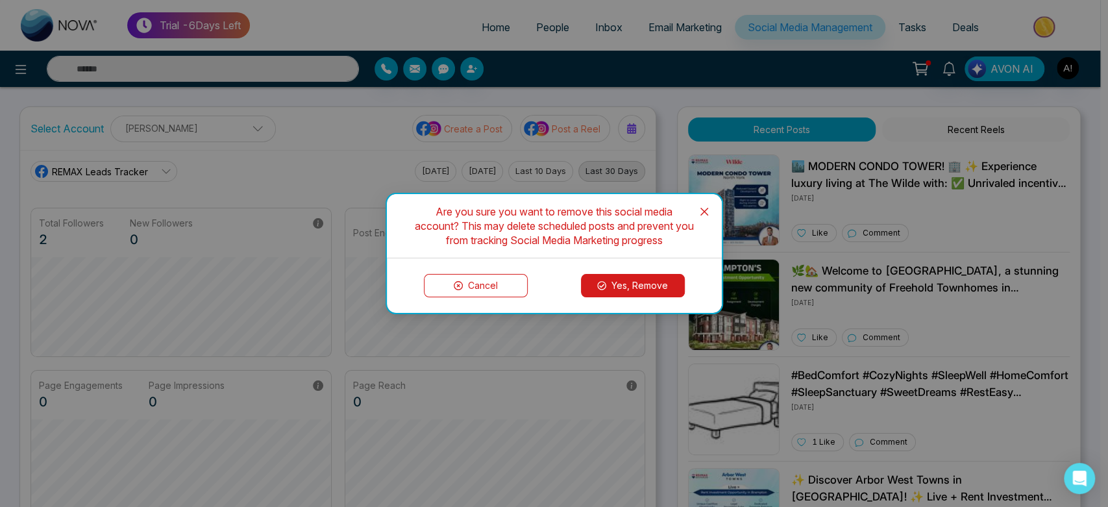
click at [624, 278] on button "Yes, Remove" at bounding box center [633, 285] width 104 height 23
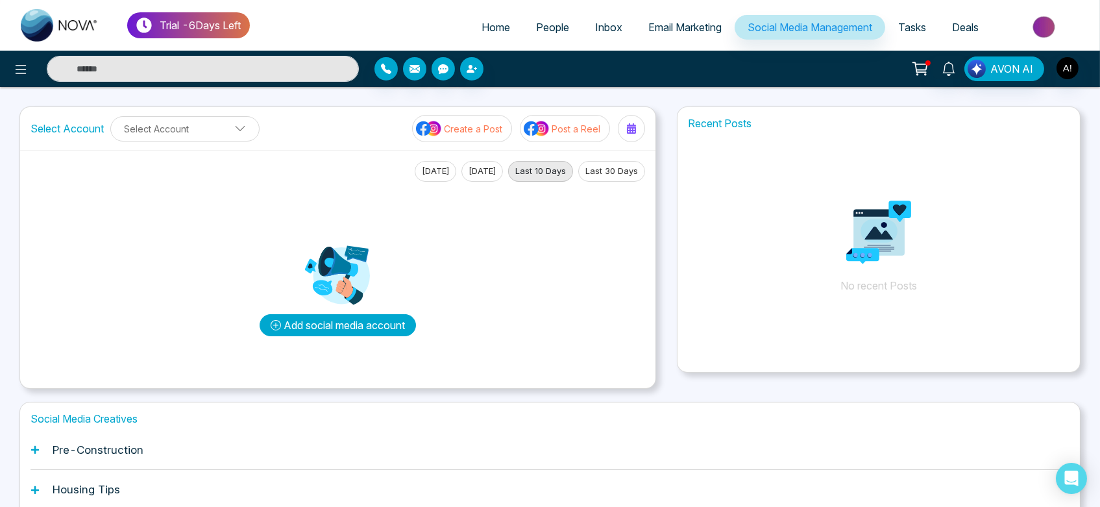
click at [367, 330] on button "Add social media account" at bounding box center [338, 325] width 156 height 22
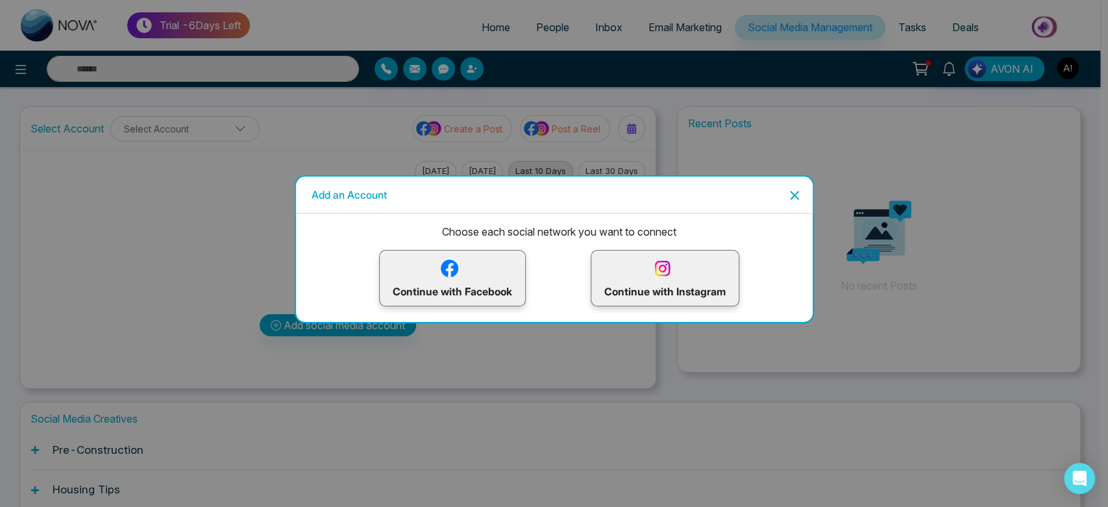
click at [476, 255] on div "Continue with Facebook" at bounding box center [452, 278] width 147 height 56
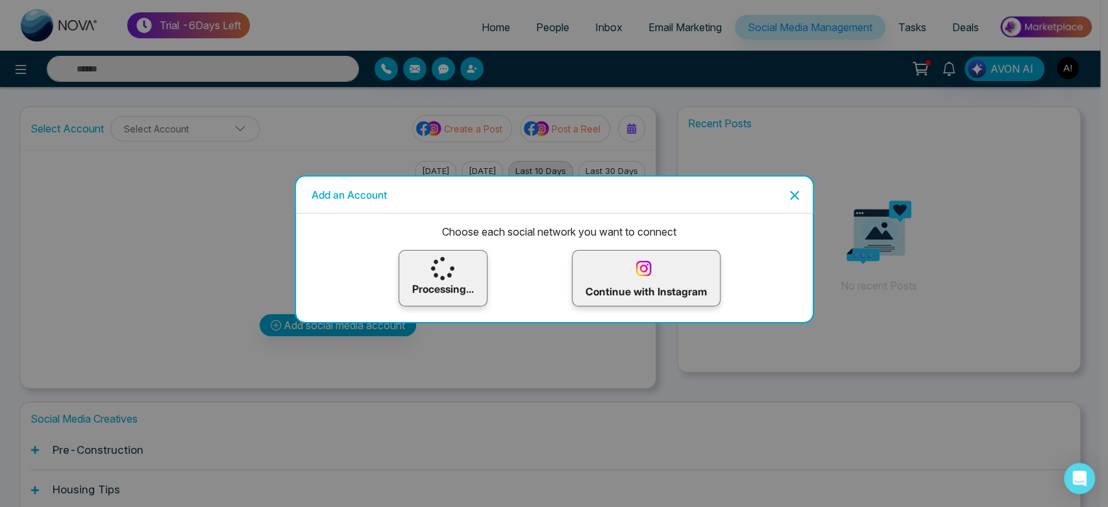
click at [476, 255] on div "Processing..." at bounding box center [443, 278] width 89 height 56
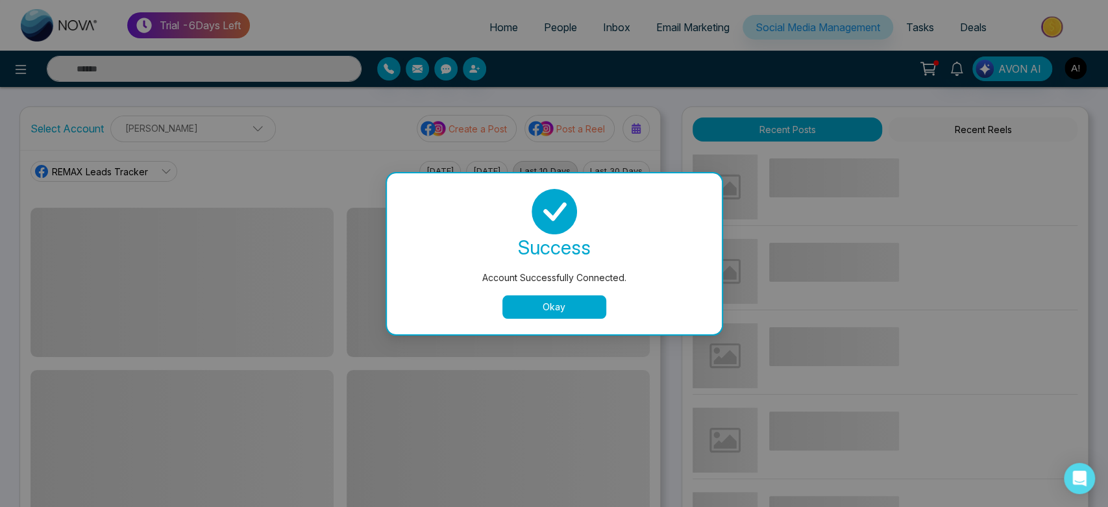
click at [582, 315] on button "Okay" at bounding box center [554, 306] width 104 height 23
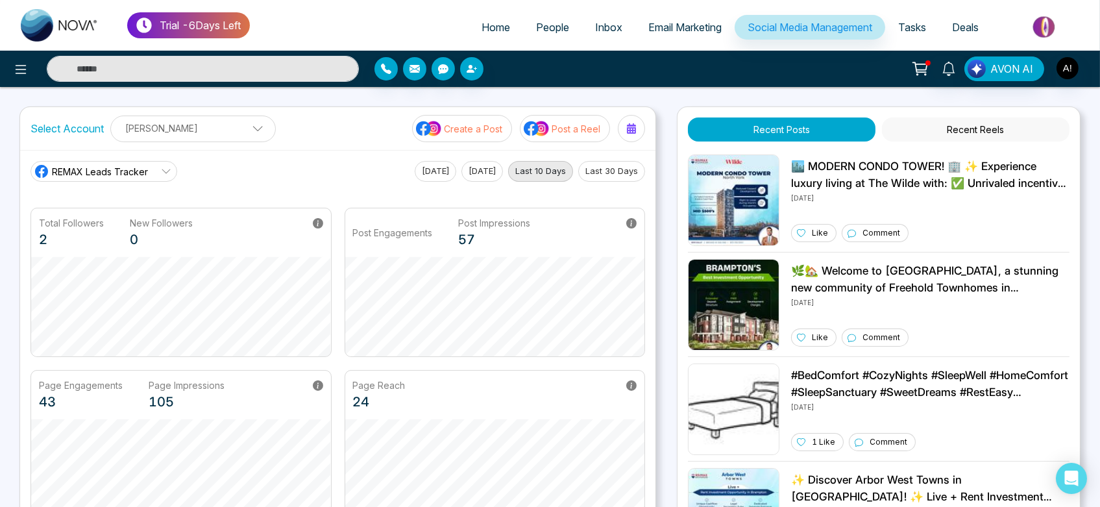
drag, startPoint x: 35, startPoint y: 128, endPoint x: 51, endPoint y: 128, distance: 16.2
click at [51, 128] on label "Select Account" at bounding box center [67, 129] width 73 height 16
click at [13, 130] on div "Trial - 6 Days Left Home People Inbox Email Marketing Social Media Management T…" at bounding box center [550, 439] width 1100 height 878
drag, startPoint x: 31, startPoint y: 130, endPoint x: 239, endPoint y: 136, distance: 208.5
click at [239, 136] on div "Select Account [PERSON_NAME] [PERSON_NAME] Add Social Accounts" at bounding box center [153, 129] width 245 height 27
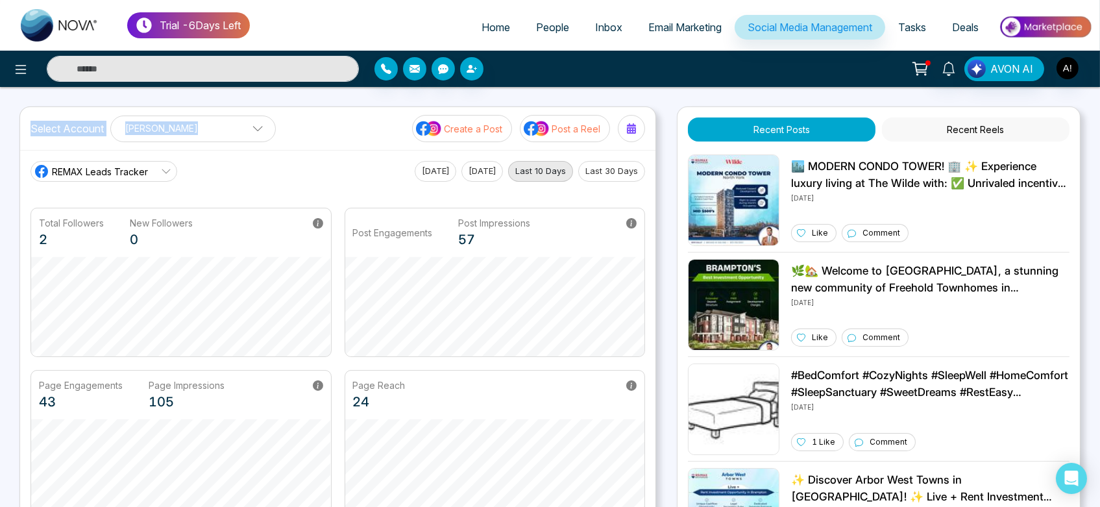
click at [247, 136] on span at bounding box center [253, 132] width 12 height 12
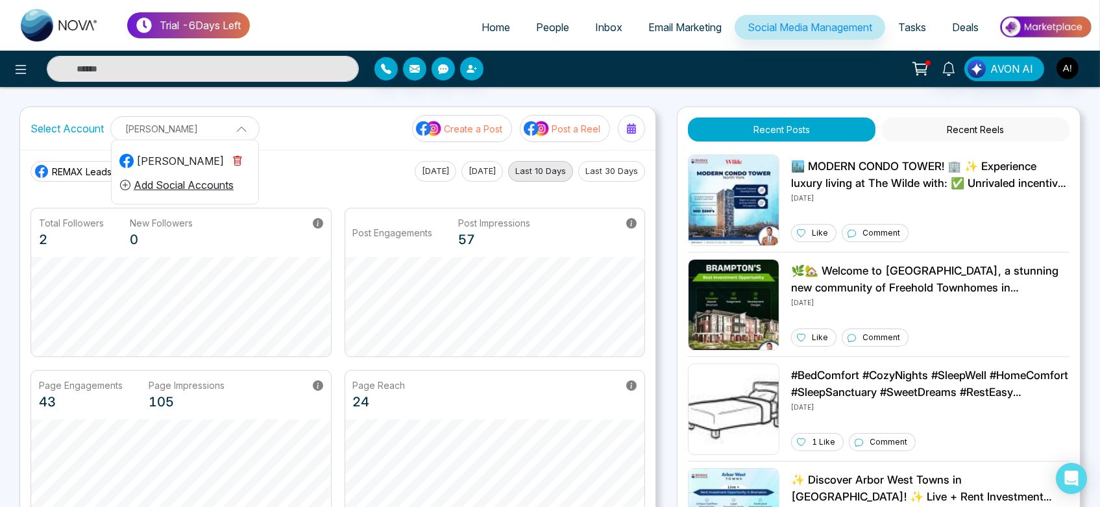
click at [239, 136] on p "[PERSON_NAME]" at bounding box center [185, 128] width 132 height 21
click at [405, 145] on div "Select Account [PERSON_NAME] [PERSON_NAME] Add Social Accounts Create a Post Po…" at bounding box center [338, 128] width 636 height 43
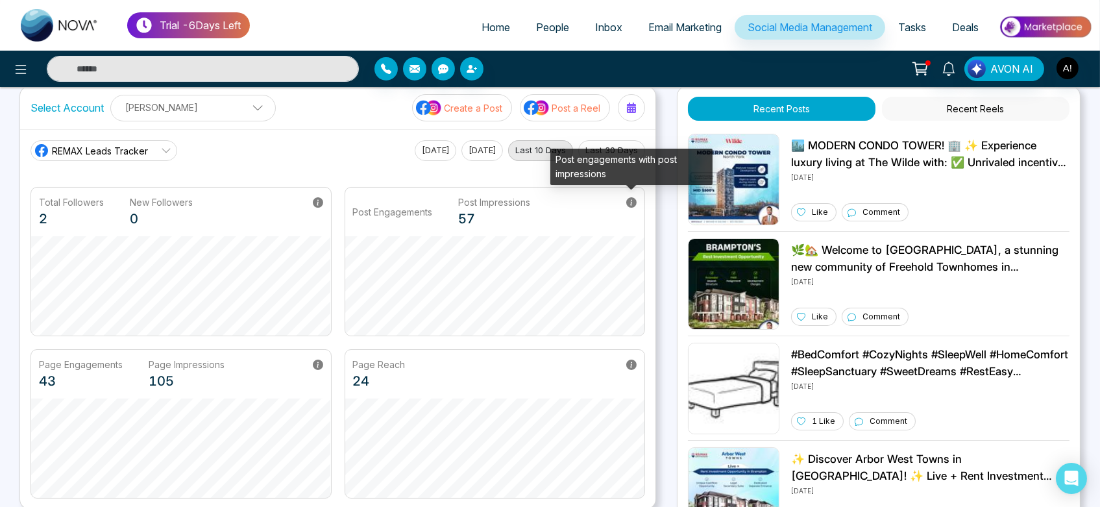
click at [634, 204] on icon at bounding box center [631, 202] width 10 height 10
drag, startPoint x: 556, startPoint y: 155, endPoint x: 621, endPoint y: 179, distance: 69.2
click at [621, 179] on div "Post engagements with post impressions" at bounding box center [631, 167] width 162 height 36
click at [630, 201] on icon at bounding box center [631, 202] width 10 height 10
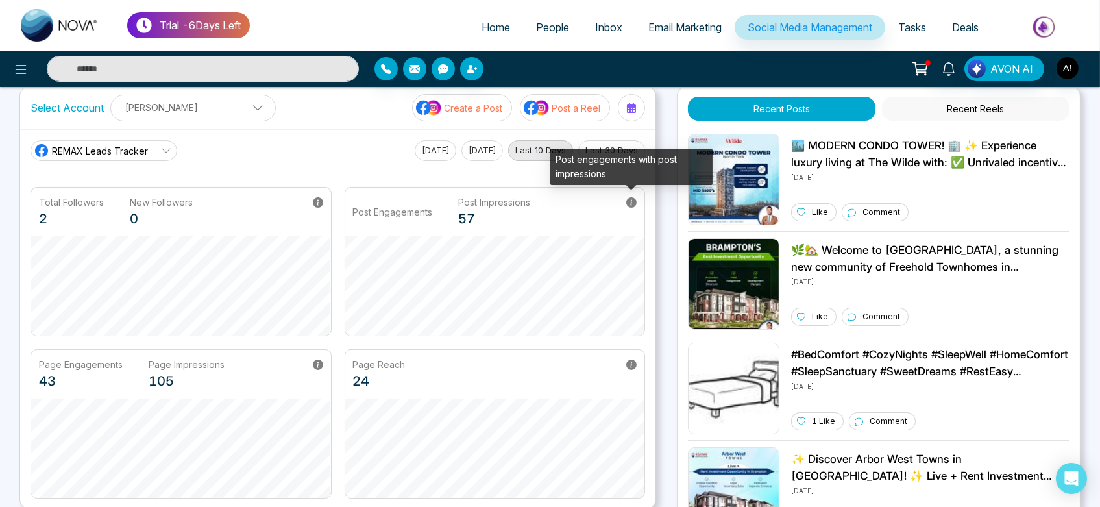
click at [630, 201] on icon at bounding box center [631, 202] width 10 height 10
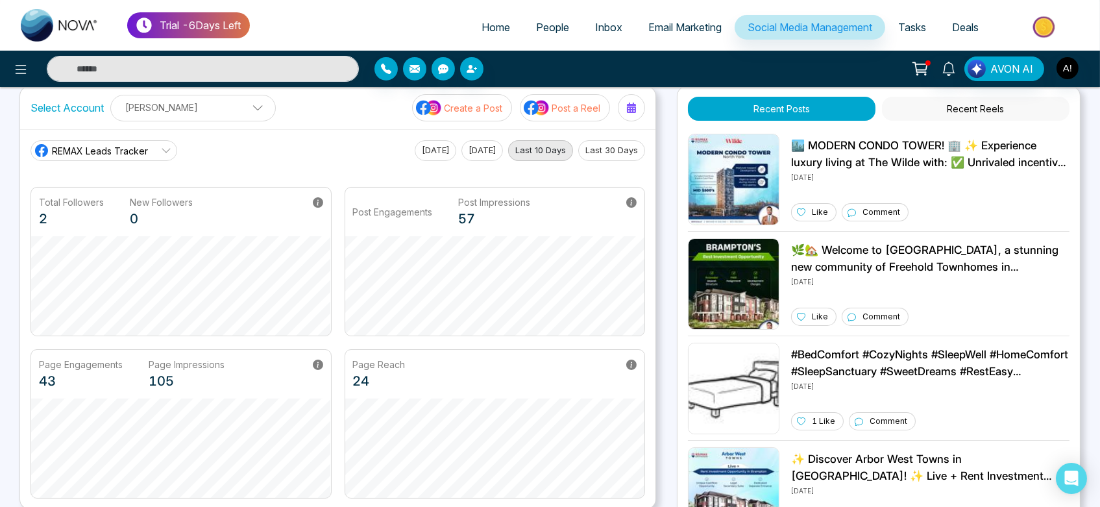
click at [412, 130] on div "REMAX Leads Tracker [DATE] [DATE] Last 10 Days Last 30 Days Total Followers 2 N…" at bounding box center [338, 319] width 636 height 380
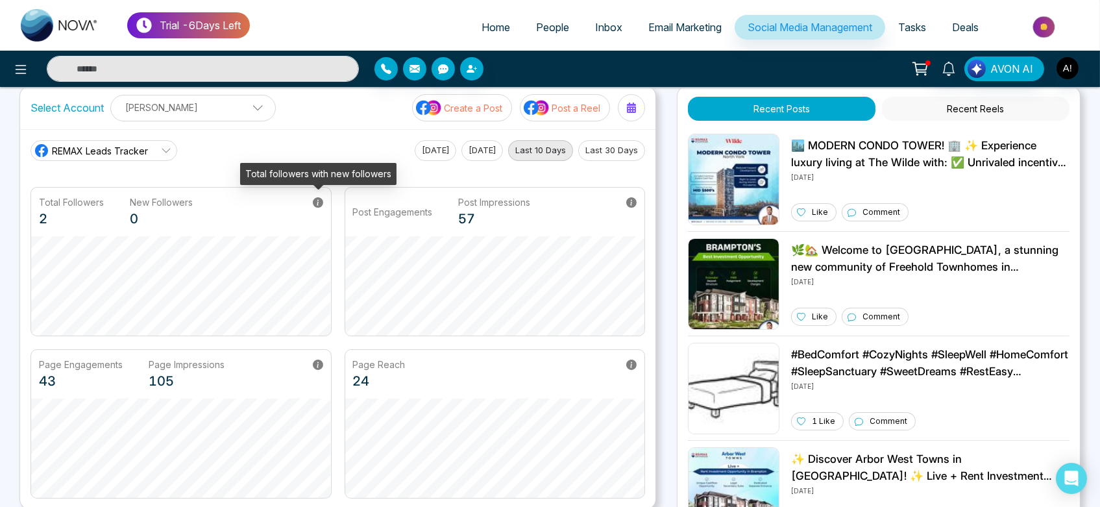
click at [315, 206] on icon at bounding box center [318, 202] width 10 height 10
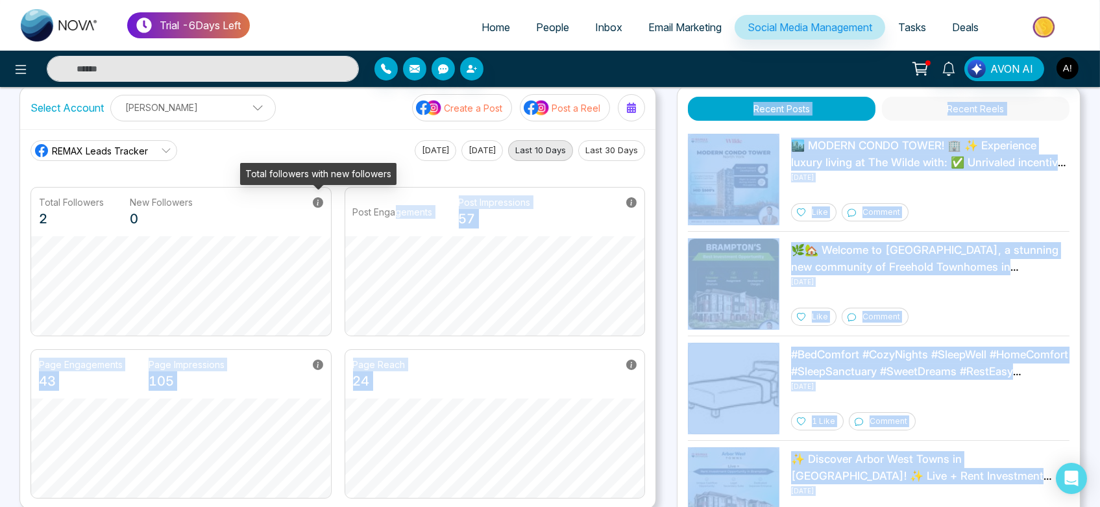
drag, startPoint x: 241, startPoint y: 173, endPoint x: 398, endPoint y: 181, distance: 156.6
click at [398, 181] on body "Trial - 6 Days Left Home People Inbox Email Marketing Social Media Management T…" at bounding box center [550, 232] width 1100 height 507
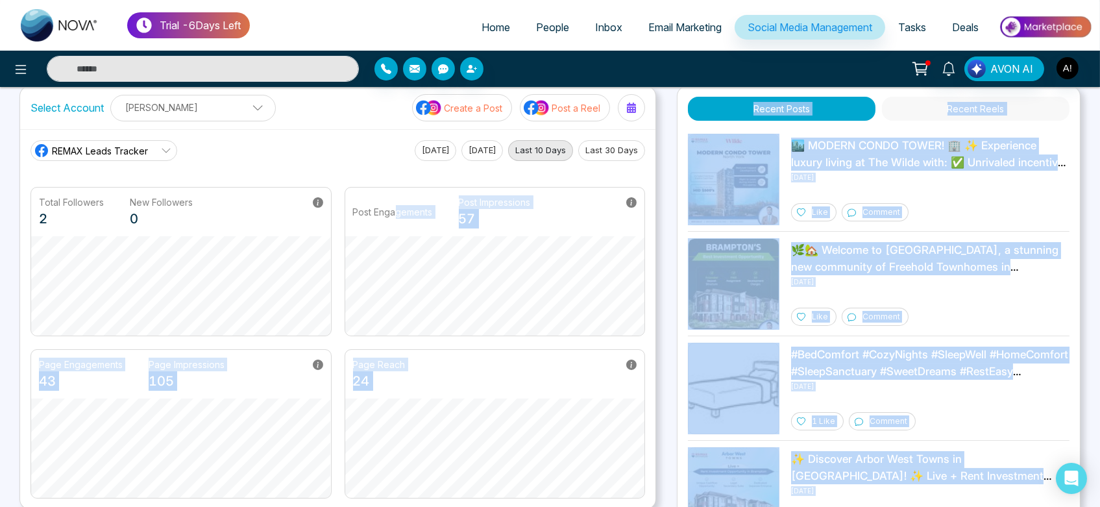
click at [398, 181] on main "REMAX Leads Tracker [DATE] [DATE] Last 10 Days Last 30 Days Total Followers 2 N…" at bounding box center [338, 319] width 615 height 358
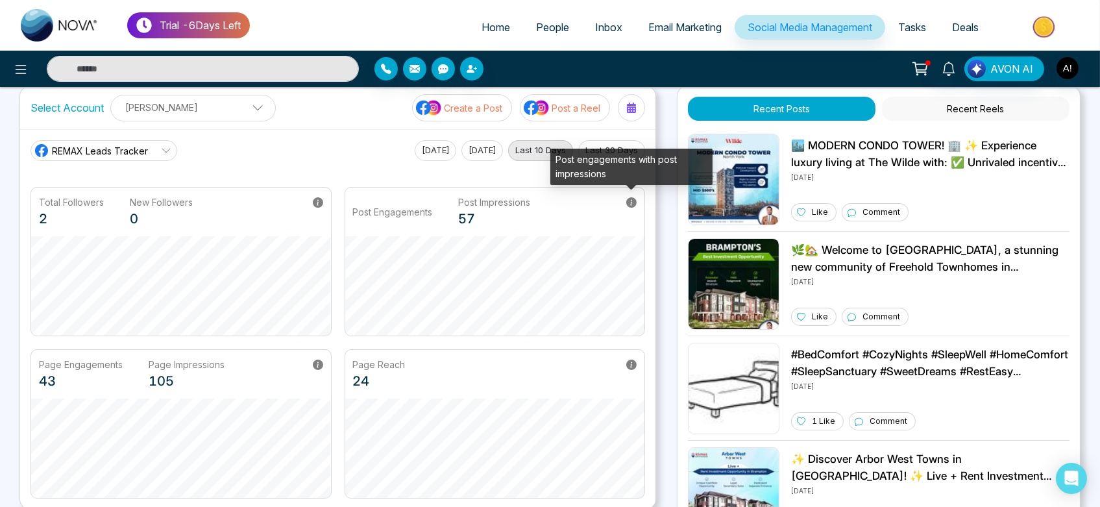
click at [634, 199] on icon at bounding box center [631, 202] width 10 height 10
click at [612, 170] on div "Post engagements with post impressions" at bounding box center [631, 167] width 162 height 36
drag, startPoint x: 553, startPoint y: 154, endPoint x: 627, endPoint y: 177, distance: 77.4
click at [627, 177] on div "Post engagements with post impressions" at bounding box center [631, 167] width 162 height 36
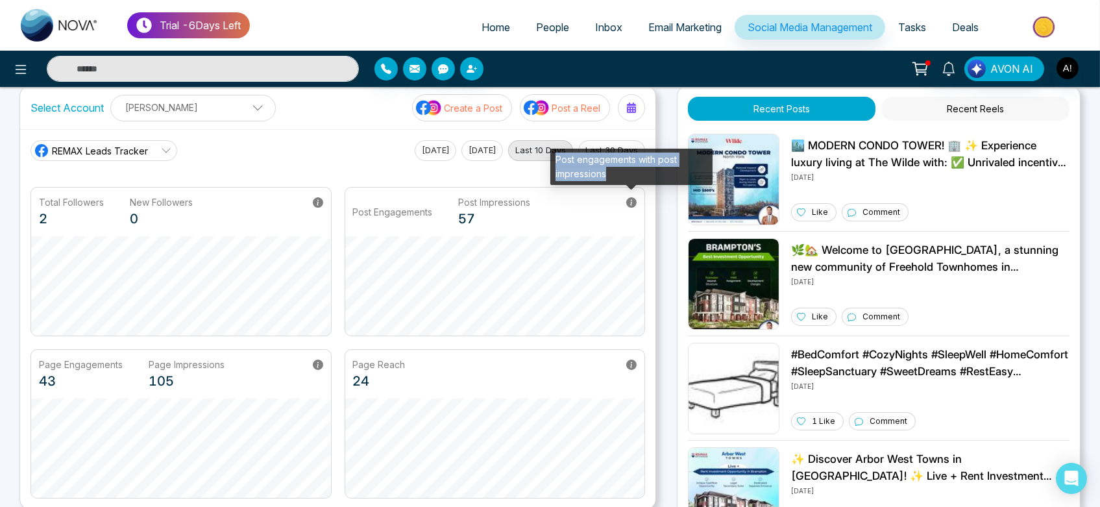
drag, startPoint x: 613, startPoint y: 175, endPoint x: 551, endPoint y: 156, distance: 65.1
click at [551, 156] on div "Post engagements with post impressions" at bounding box center [631, 167] width 162 height 36
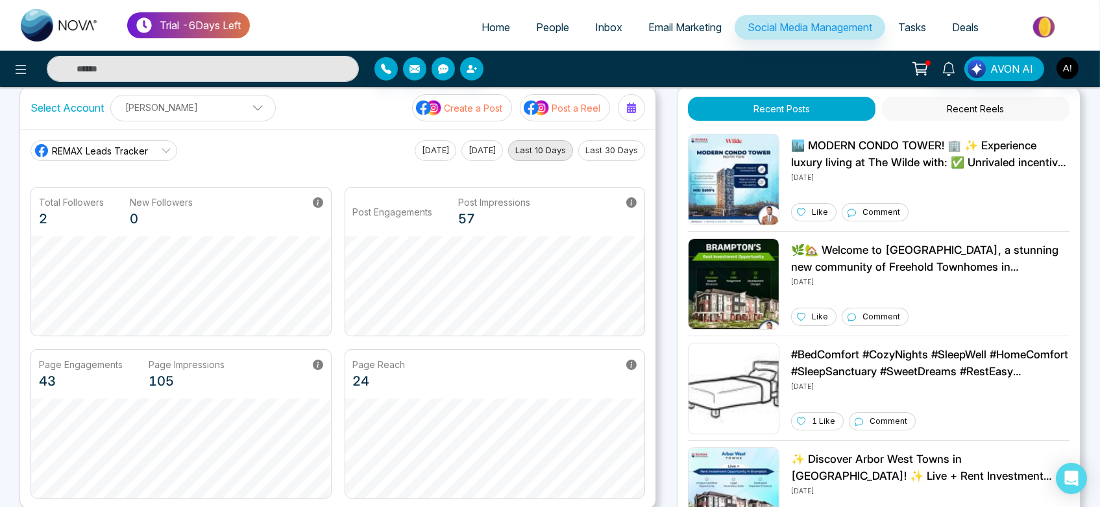
click at [512, 191] on div "Post Engagements Post Impressions 57" at bounding box center [495, 212] width 300 height 49
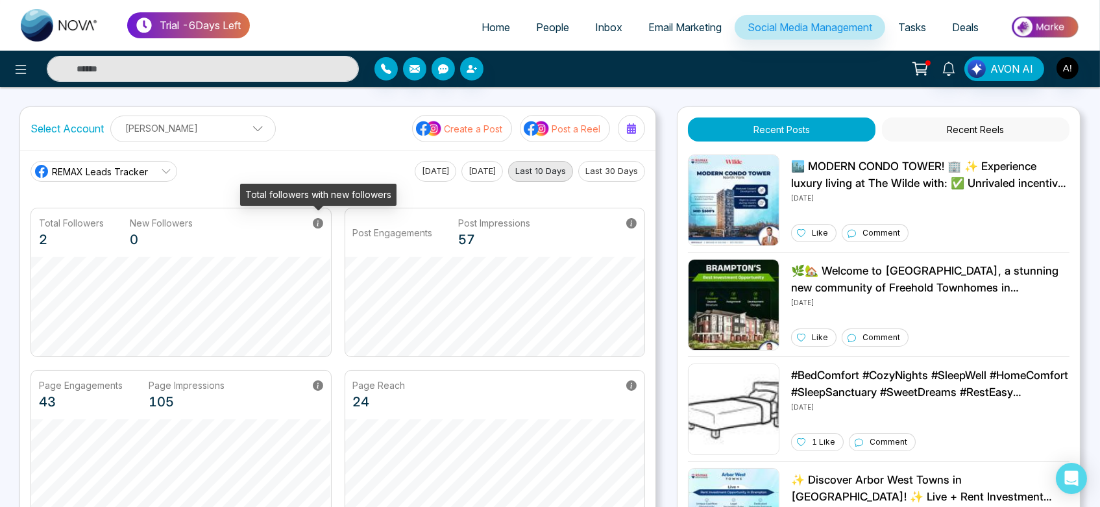
click at [317, 222] on icon at bounding box center [318, 223] width 10 height 10
drag, startPoint x: 243, startPoint y: 196, endPoint x: 421, endPoint y: 185, distance: 178.2
click at [421, 185] on body "Trial - 6 Days Left Home People Inbox Email Marketing Social Media Management T…" at bounding box center [550, 253] width 1100 height 507
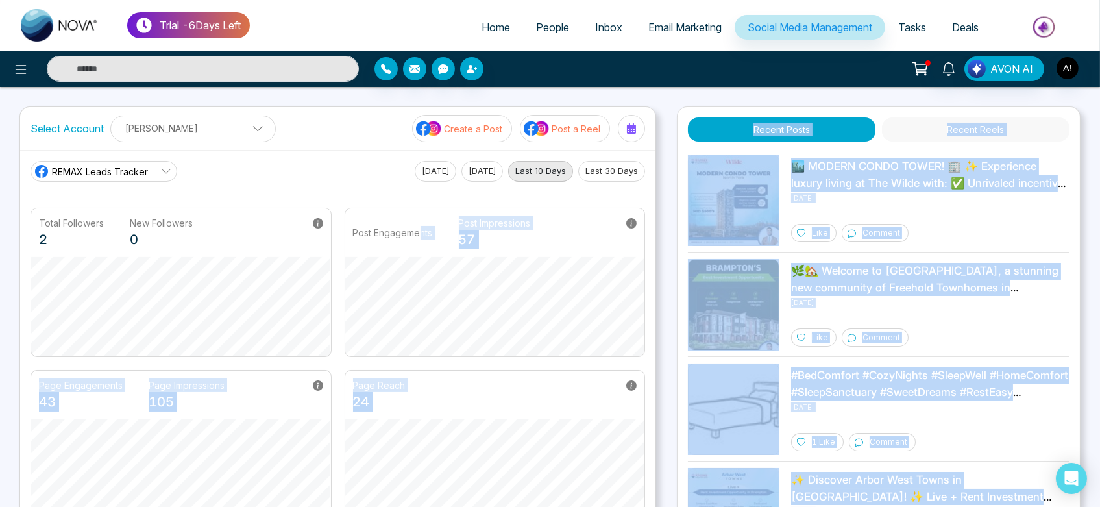
click at [421, 185] on main "REMAX Leads Tracker [DATE] [DATE] Last 10 Days Last 30 Days Total Followers 2 N…" at bounding box center [338, 340] width 615 height 358
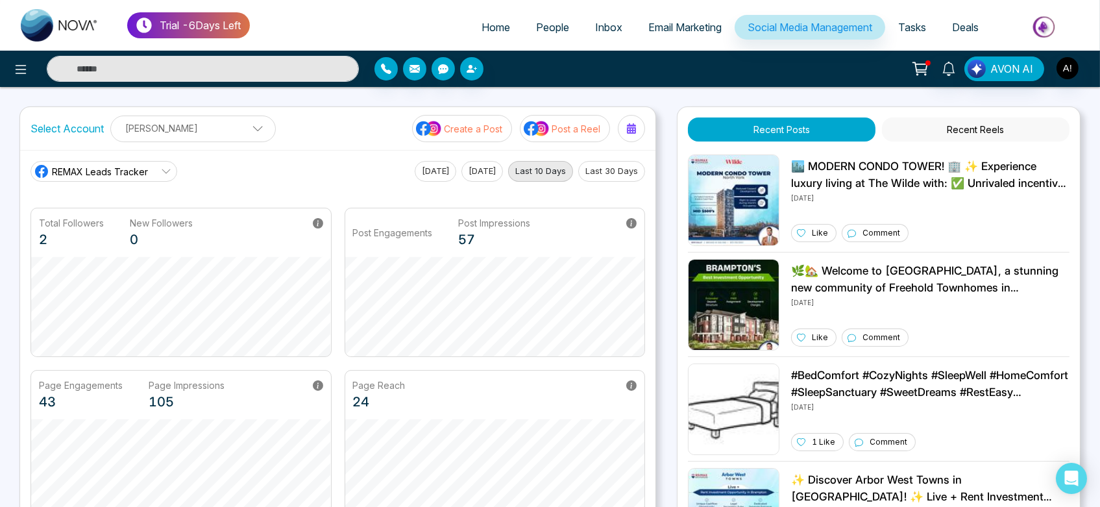
click at [330, 177] on div "REMAX Leads Tracker [DATE] [DATE] Last 10 Days Last 30 Days" at bounding box center [338, 171] width 615 height 21
click at [976, 129] on button "Recent Reels" at bounding box center [976, 129] width 188 height 24
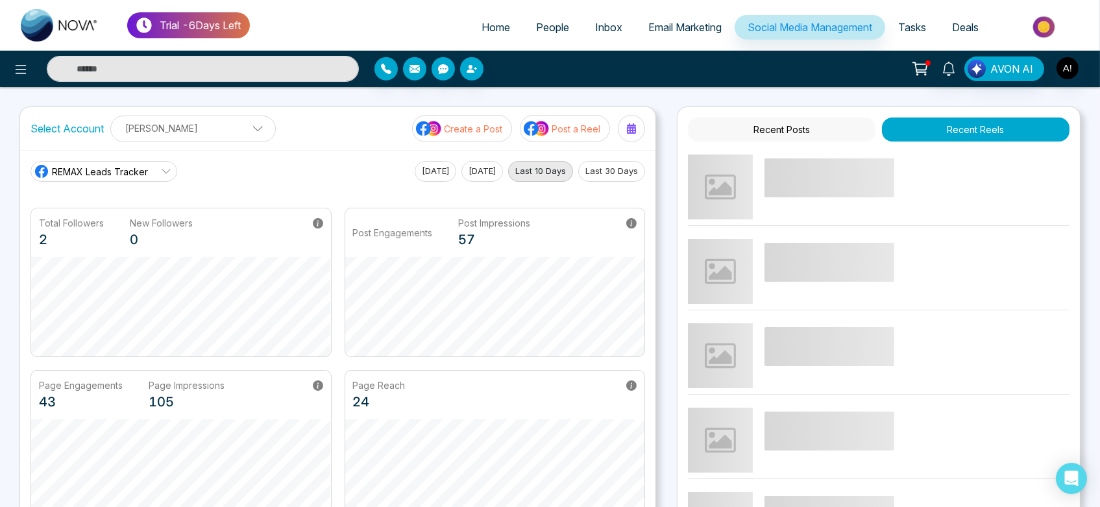
click at [927, 71] on icon at bounding box center [920, 69] width 18 height 18
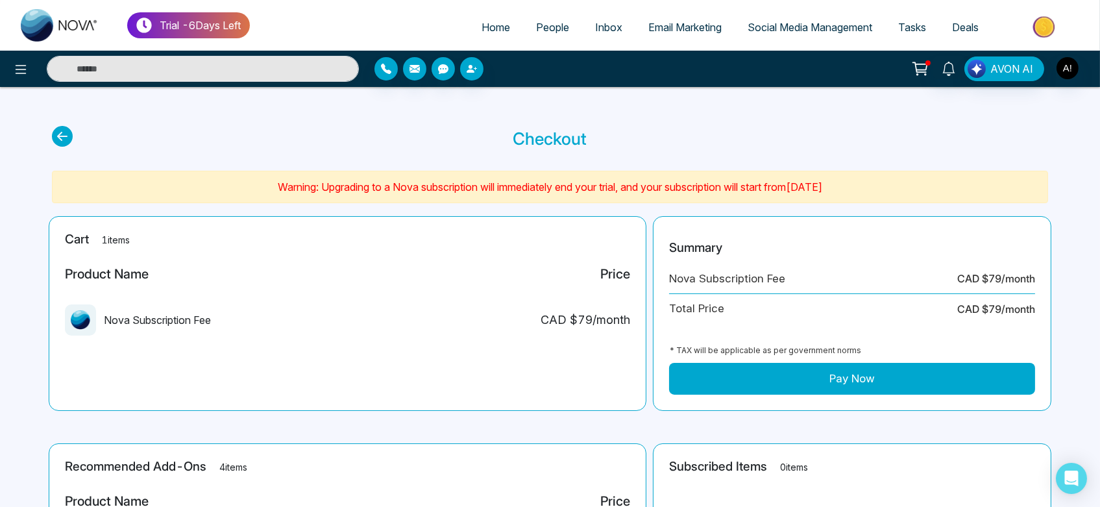
click at [64, 135] on icon at bounding box center [62, 136] width 21 height 21
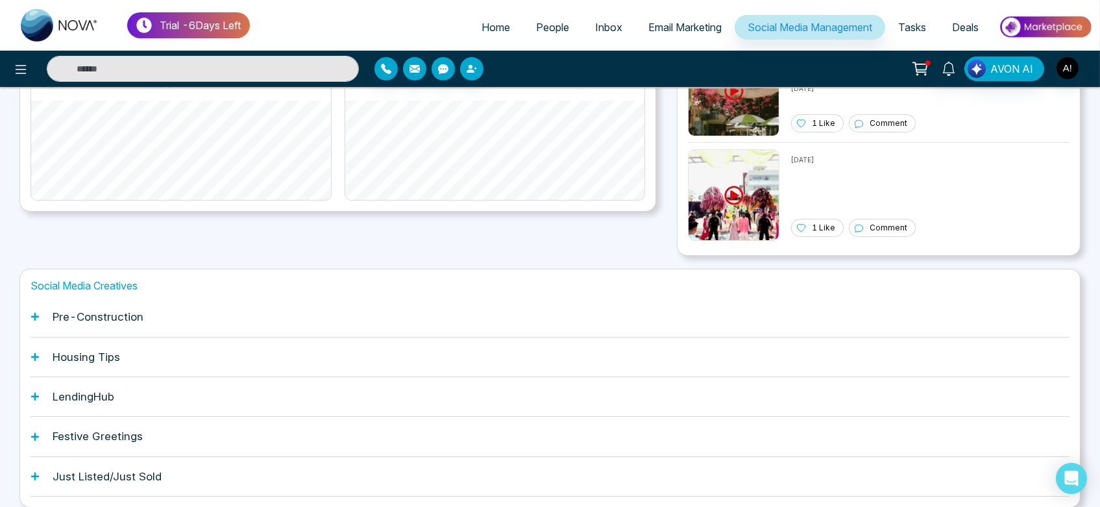
scroll to position [317, 0]
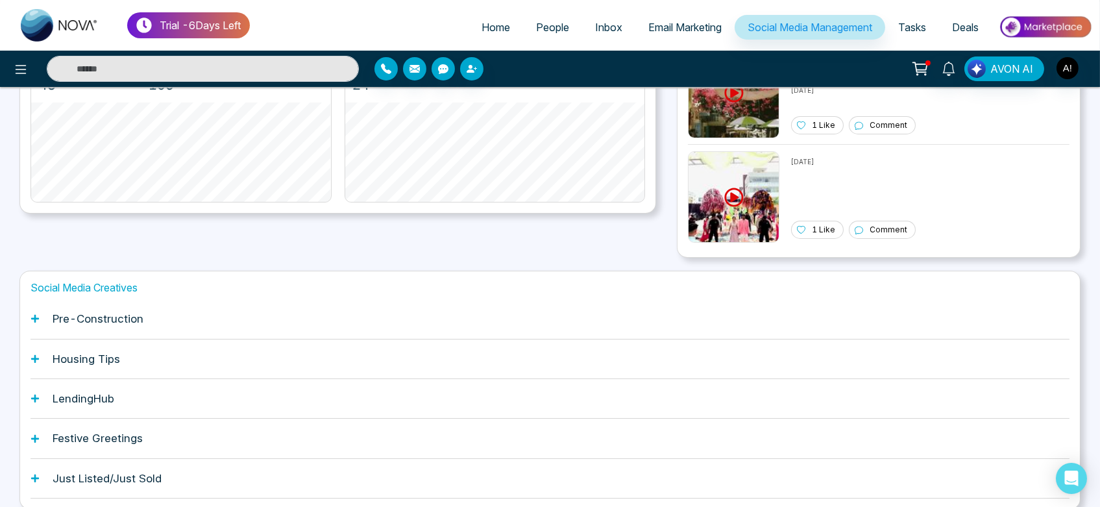
click at [36, 314] on icon at bounding box center [35, 318] width 9 height 9
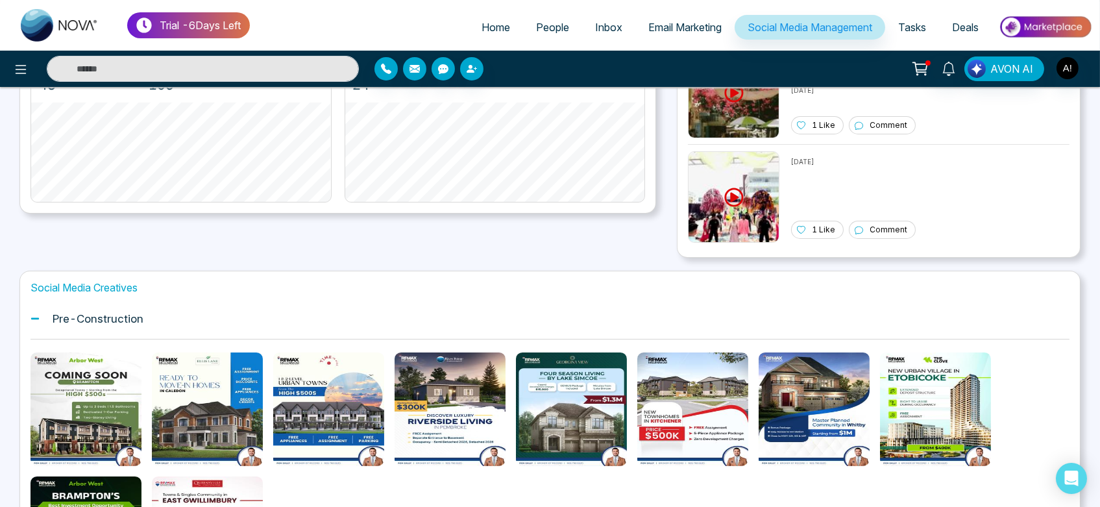
scroll to position [251, 0]
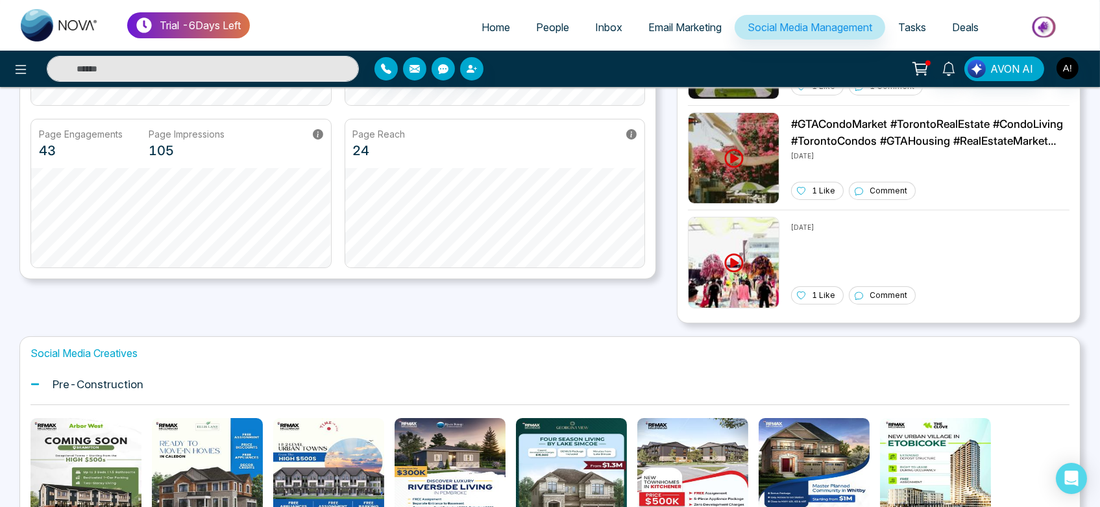
click at [158, 388] on div "Pre-Construction" at bounding box center [550, 385] width 1039 height 40
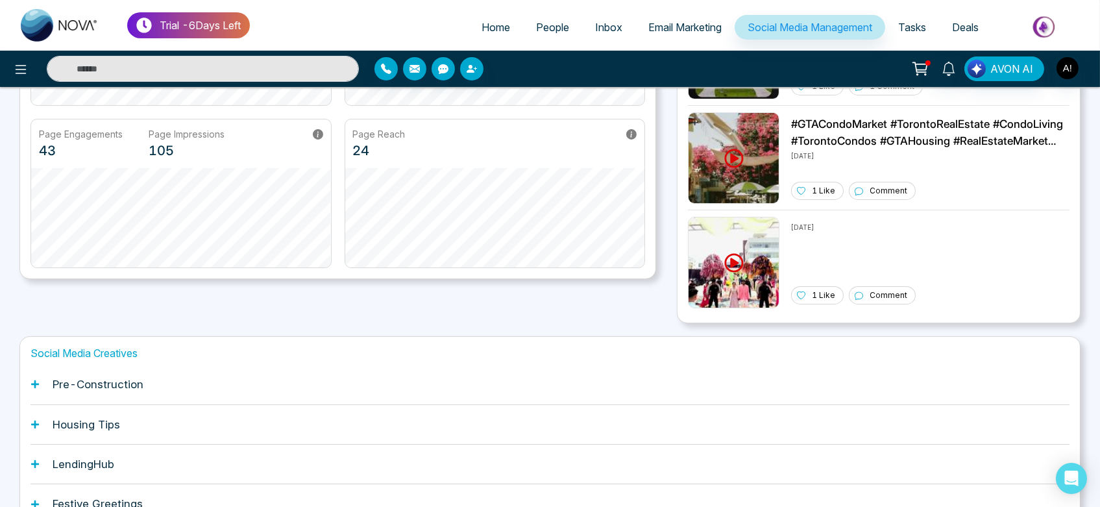
click at [36, 382] on icon at bounding box center [35, 384] width 8 height 8
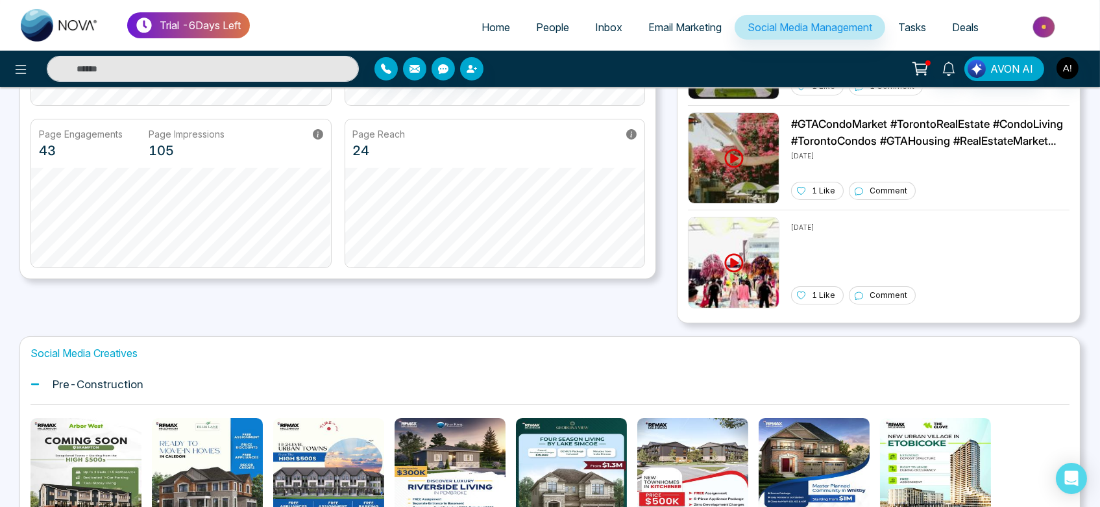
click at [36, 382] on icon at bounding box center [35, 384] width 9 height 9
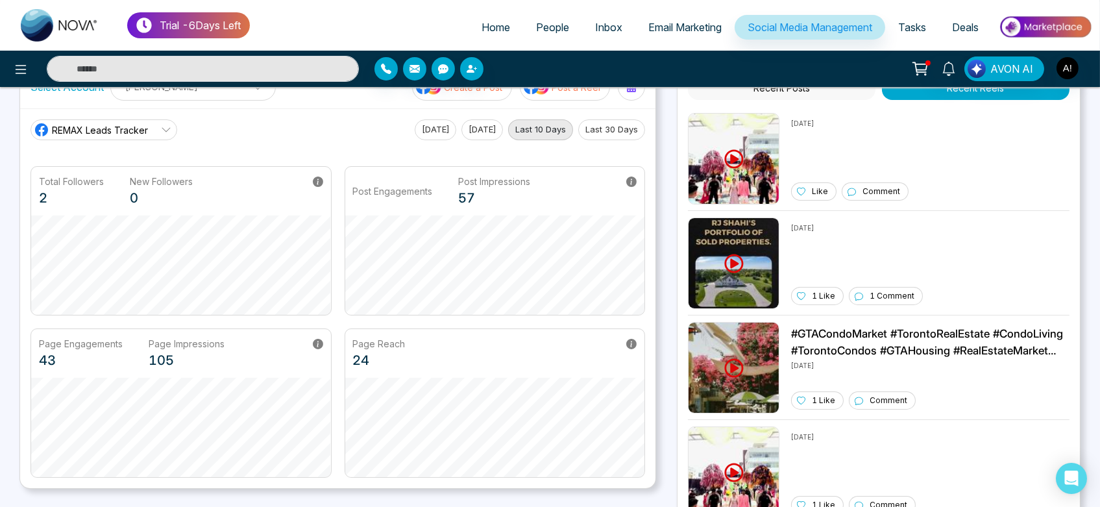
scroll to position [0, 0]
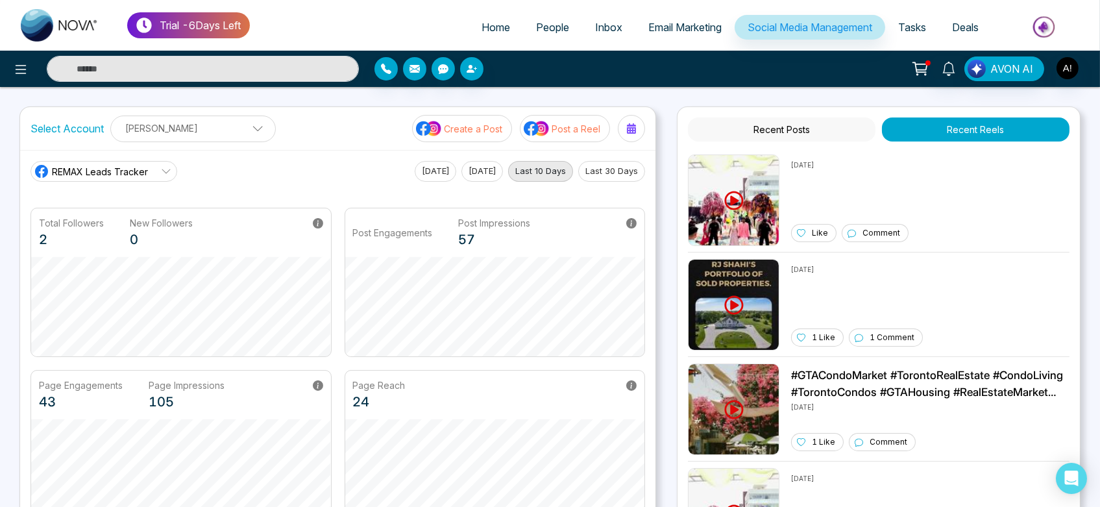
click at [608, 178] on button "Last 30 Days" at bounding box center [611, 171] width 67 height 21
click at [151, 177] on link "REMAX Leads Tracker" at bounding box center [104, 171] width 147 height 21
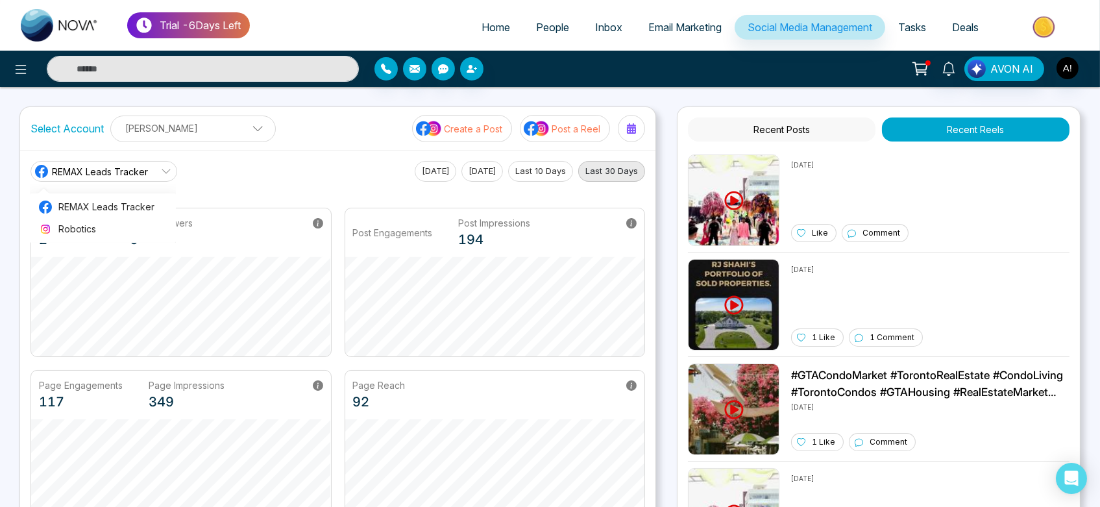
click at [151, 177] on link "REMAX Leads Tracker" at bounding box center [104, 171] width 147 height 21
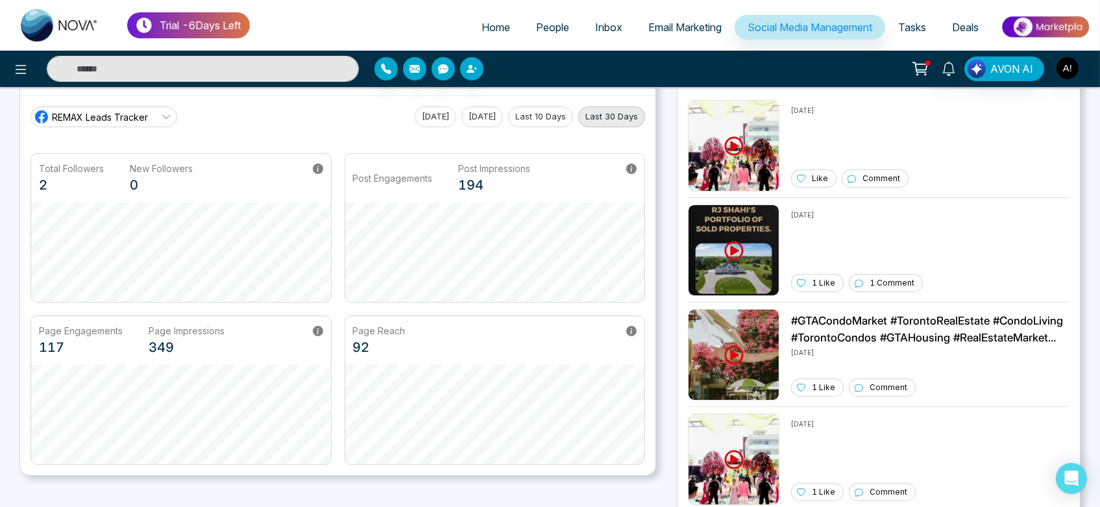
scroll to position [63, 0]
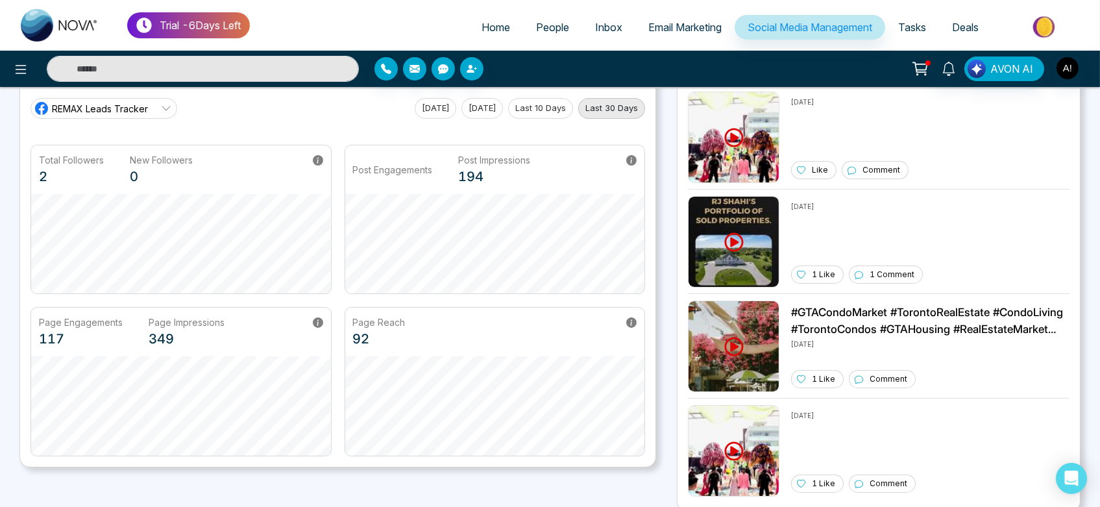
click at [978, 36] on link "Deals" at bounding box center [965, 27] width 53 height 25
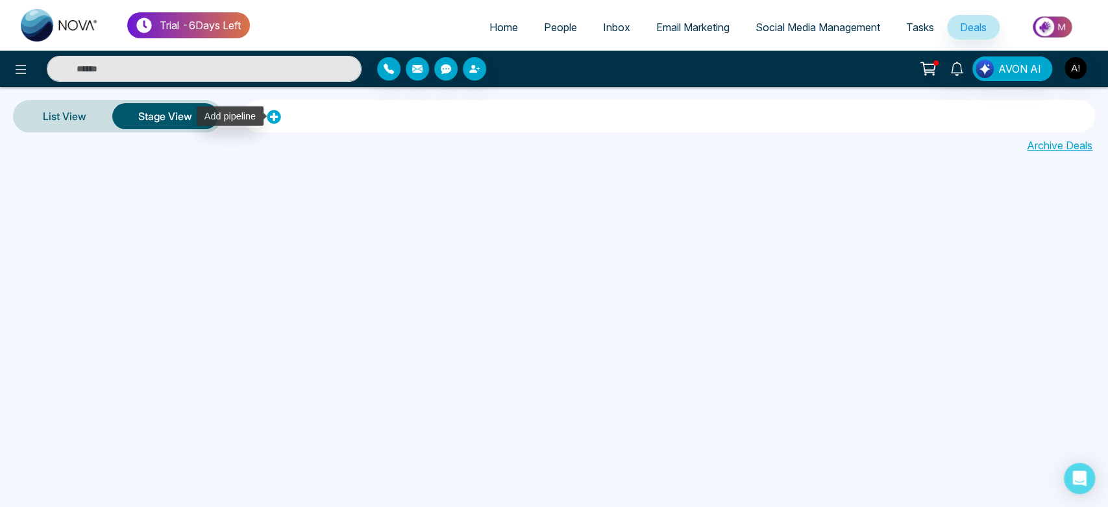
click at [271, 117] on icon at bounding box center [274, 117] width 14 height 14
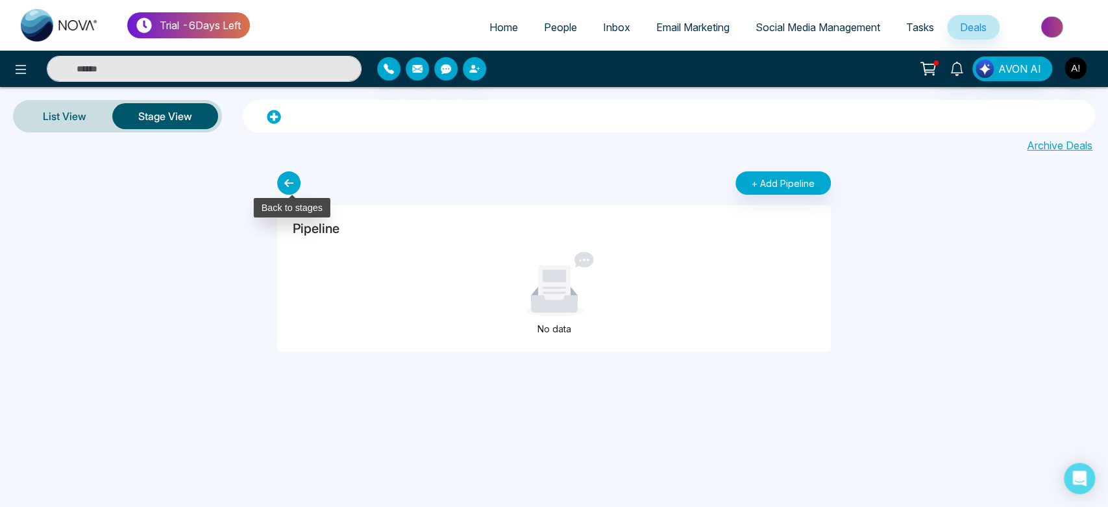
click at [287, 178] on icon at bounding box center [288, 182] width 23 height 23
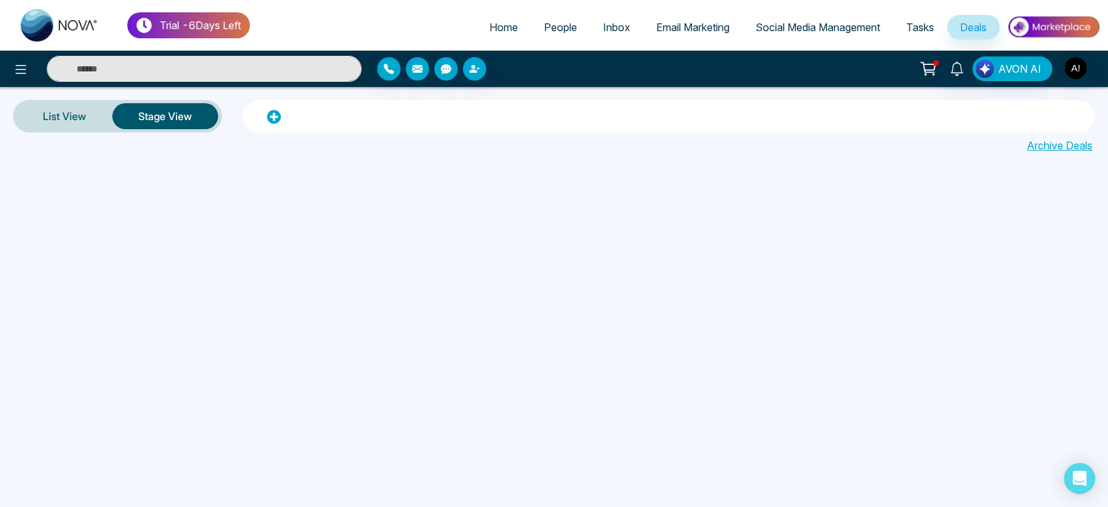
click at [1062, 140] on link "Archive Deals" at bounding box center [1060, 146] width 66 height 16
click at [1061, 145] on link "Back to Deals" at bounding box center [1060, 146] width 66 height 16
click at [1064, 66] on button "button" at bounding box center [1075, 67] width 23 height 23
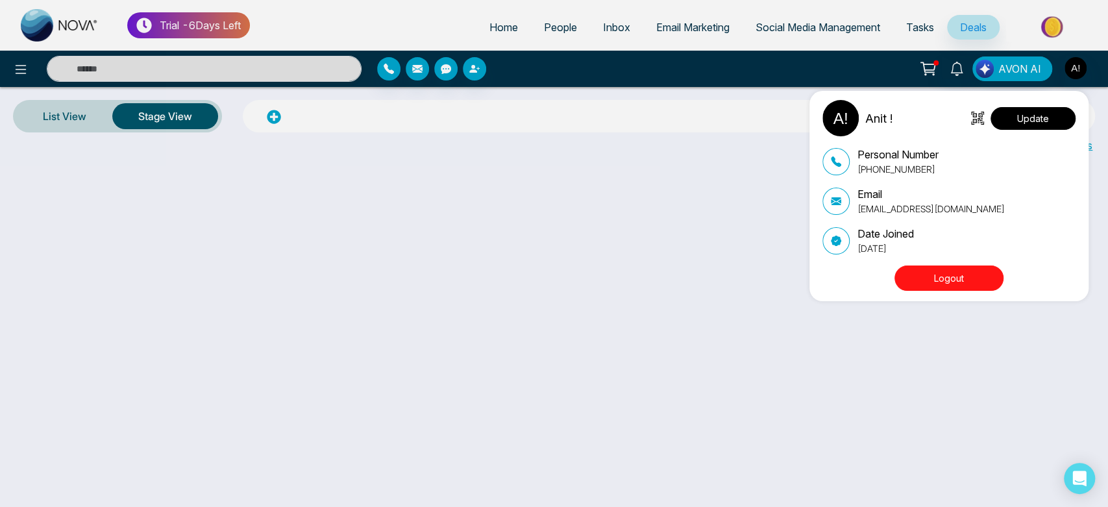
click at [1044, 123] on button "Update" at bounding box center [1033, 118] width 85 height 23
select select
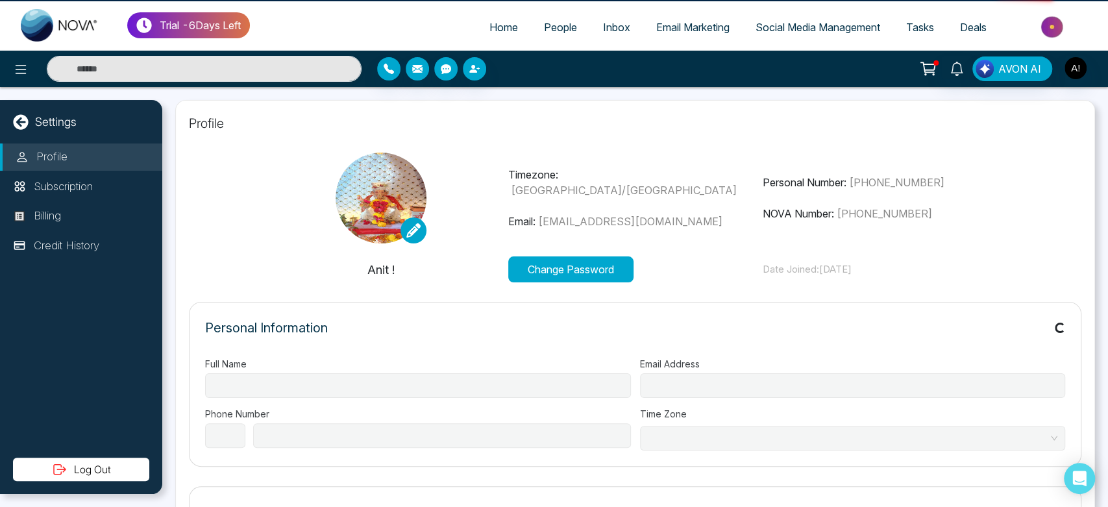
type input "******"
type input "**********"
select select "***"
type input "**********"
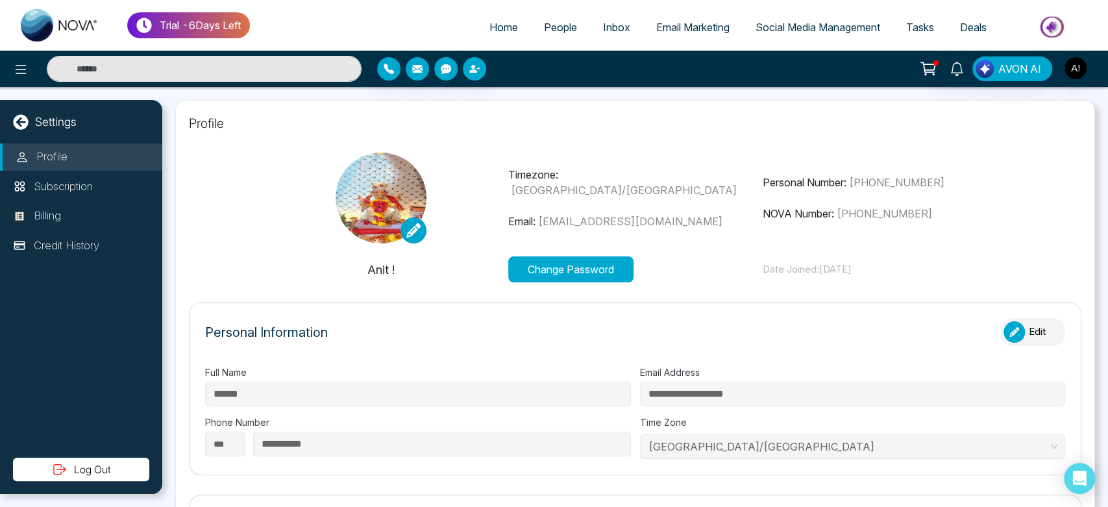
scroll to position [22, 0]
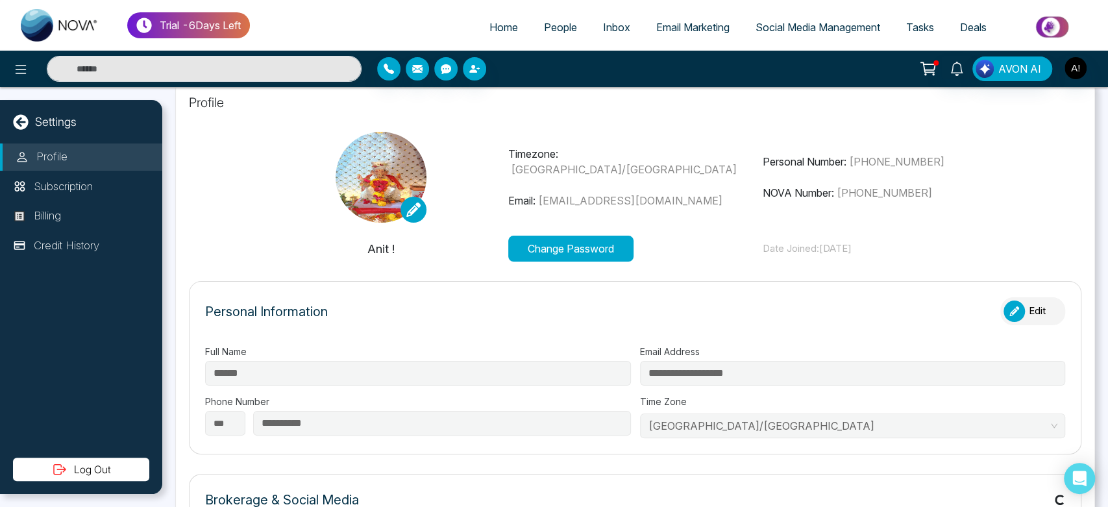
type input "*********"
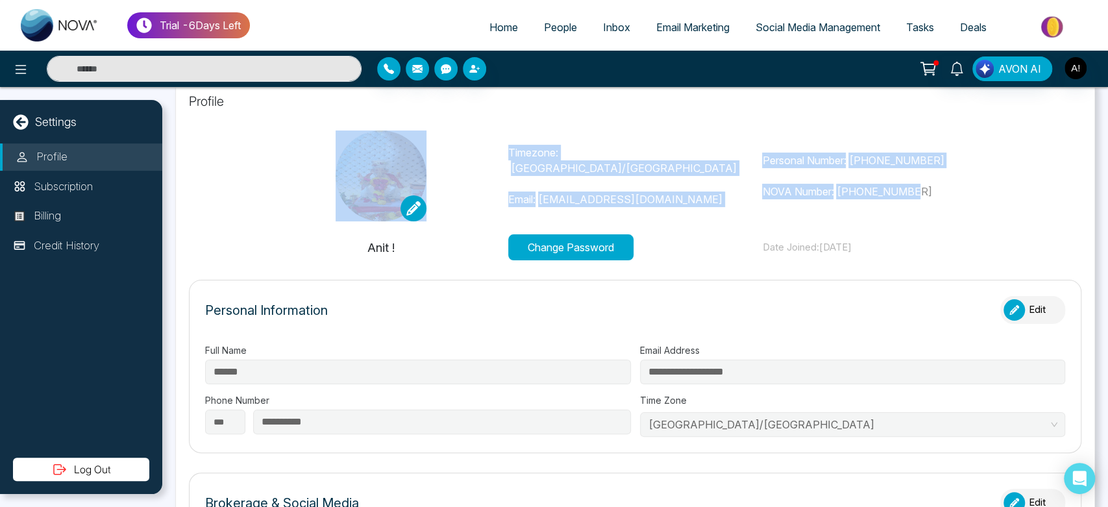
drag, startPoint x: 501, startPoint y: 158, endPoint x: 943, endPoint y: 204, distance: 443.7
click at [943, 204] on div "Timezone: [GEOGRAPHIC_DATA]/[GEOGRAPHIC_DATA] Email: [EMAIL_ADDRESS][DOMAIN_NAM…" at bounding box center [635, 175] width 763 height 91
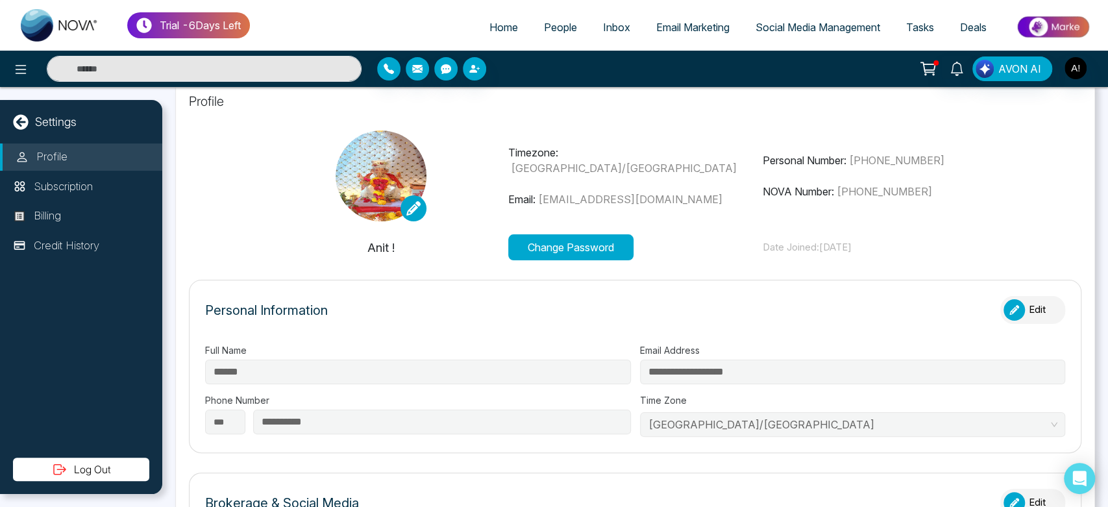
drag, startPoint x: 754, startPoint y: 247, endPoint x: 978, endPoint y: 262, distance: 223.8
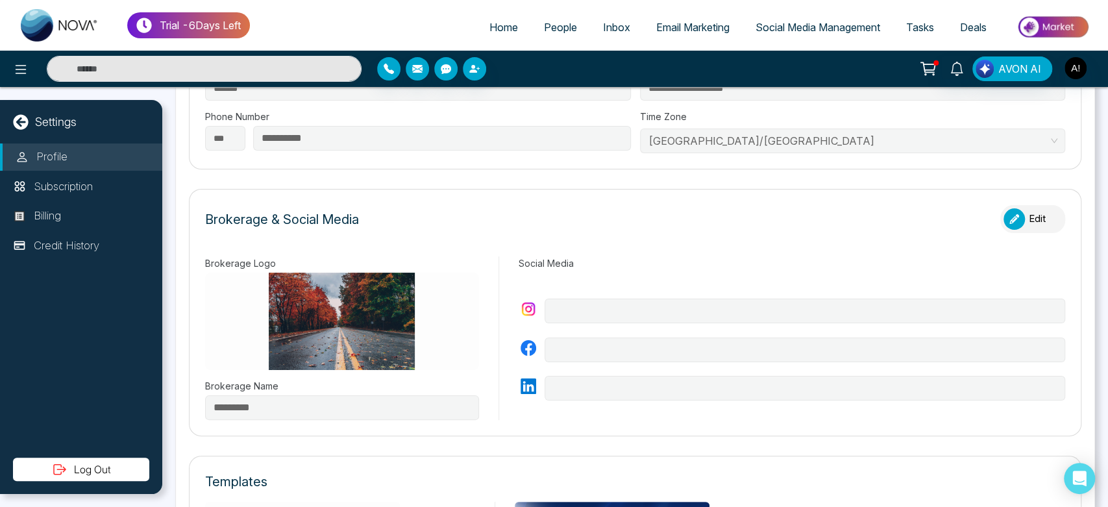
scroll to position [303, 0]
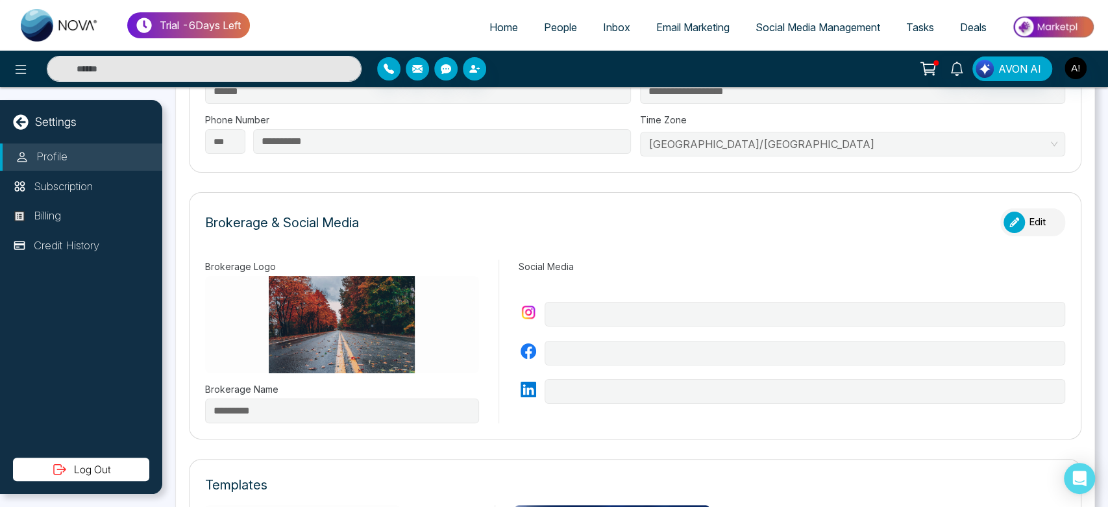
click at [1023, 217] on button "Edit" at bounding box center [1032, 222] width 65 height 28
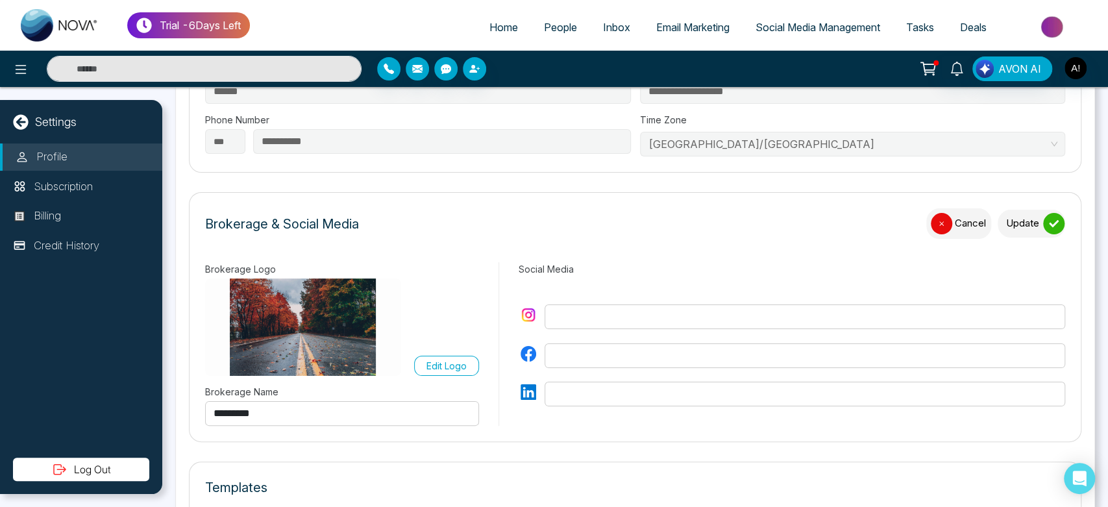
click at [1023, 217] on button "Update" at bounding box center [1032, 224] width 68 height 28
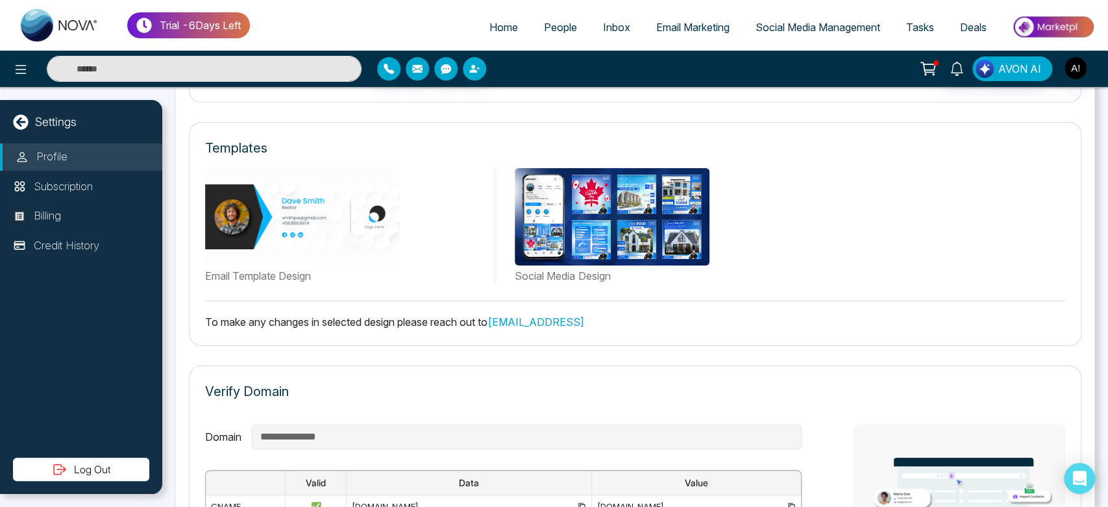
scroll to position [647, 0]
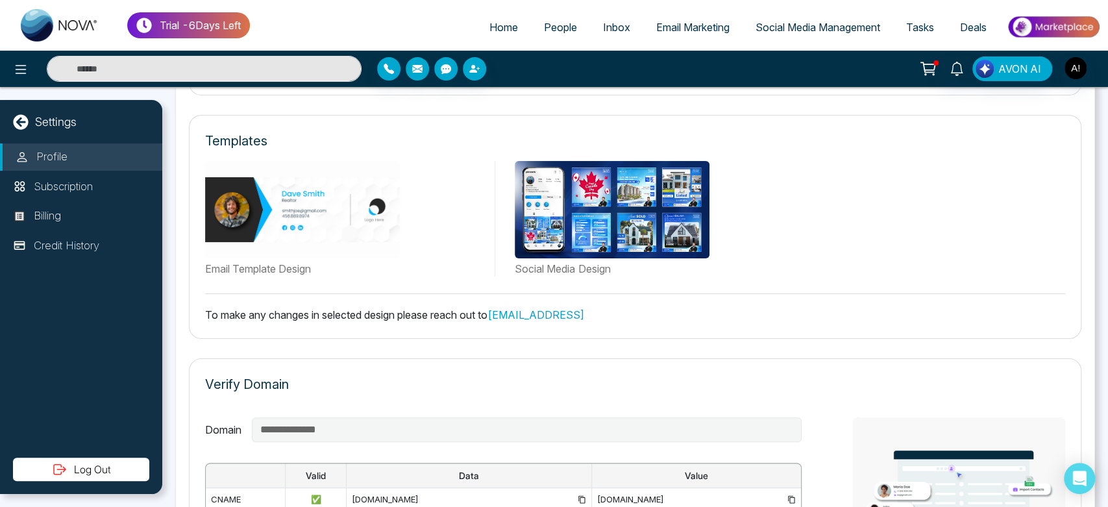
drag, startPoint x: 206, startPoint y: 309, endPoint x: 638, endPoint y: 310, distance: 432.3
click at [638, 310] on p "To make any changes in selected design please reach out to [EMAIL_ADDRESS]" at bounding box center [635, 315] width 860 height 16
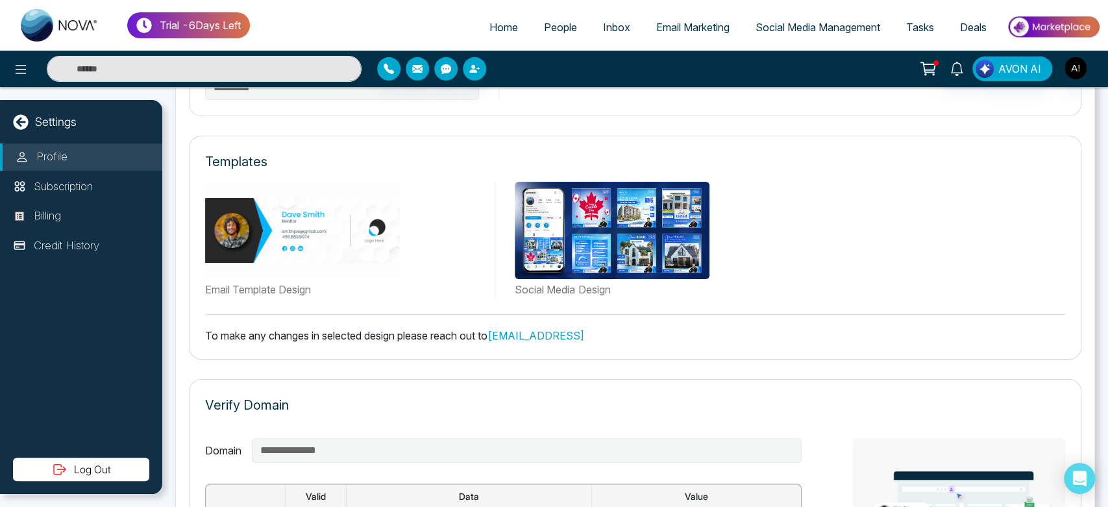
scroll to position [597, 0]
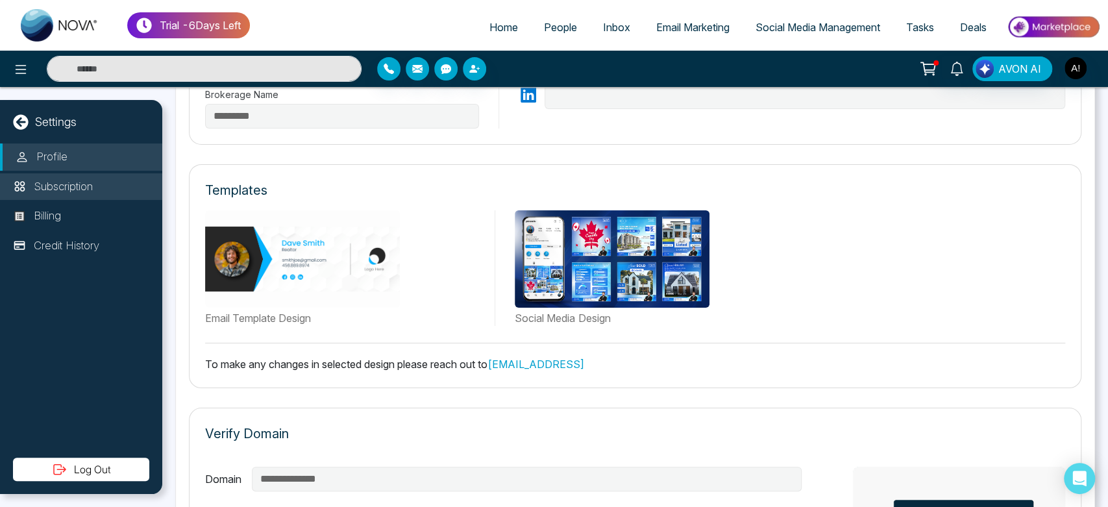
click at [96, 177] on li "Subscription" at bounding box center [81, 186] width 162 height 27
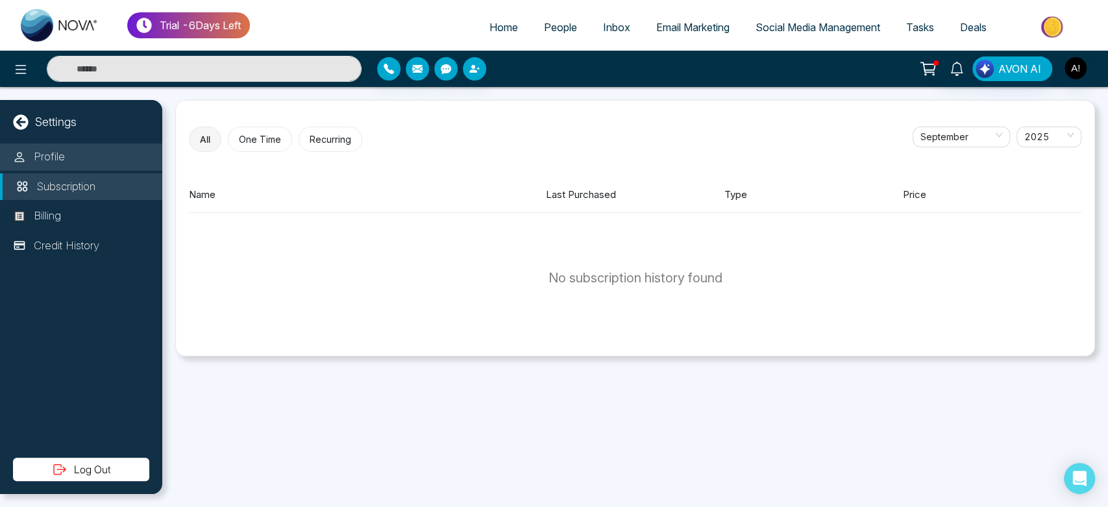
click at [99, 164] on li "Profile" at bounding box center [81, 156] width 162 height 27
select select "***"
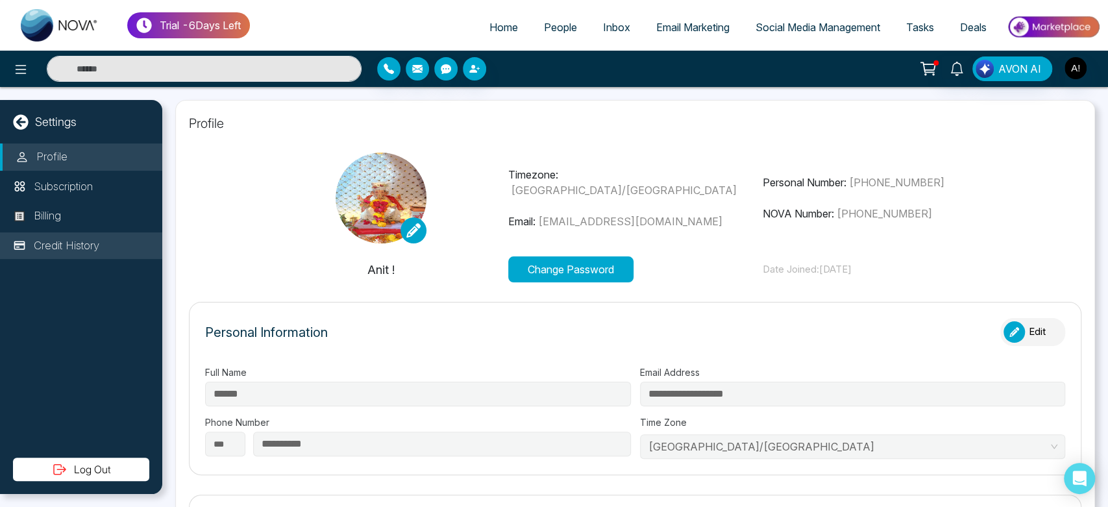
type input "*********"
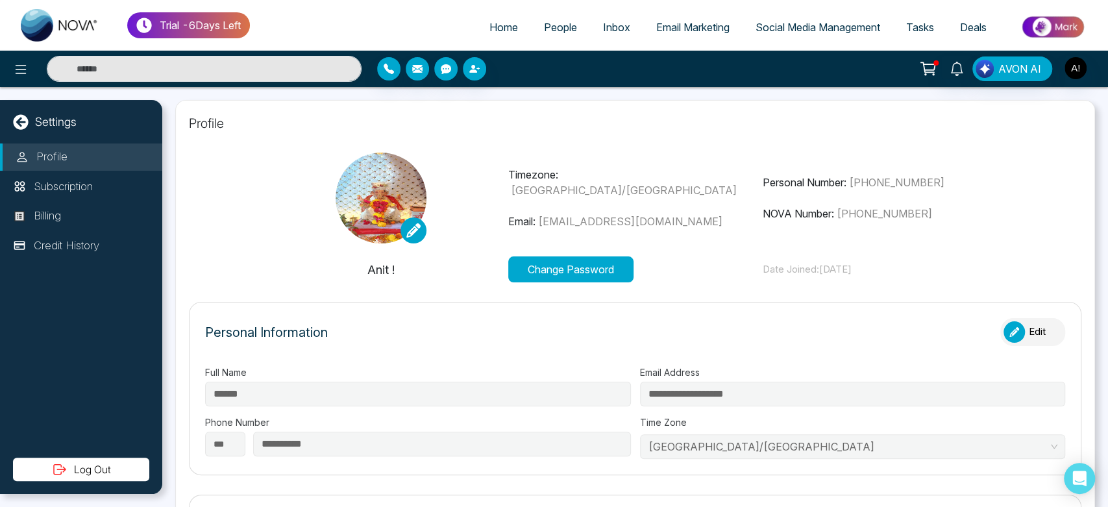
click at [771, 25] on span "Social Media Management" at bounding box center [818, 27] width 125 height 13
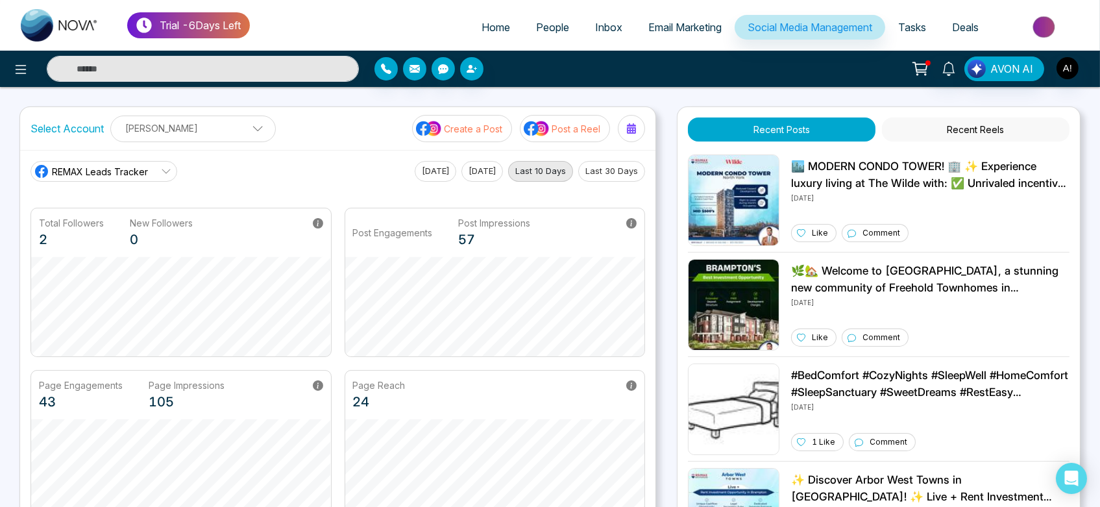
click at [482, 24] on span "Home" at bounding box center [496, 27] width 29 height 13
select select "*"
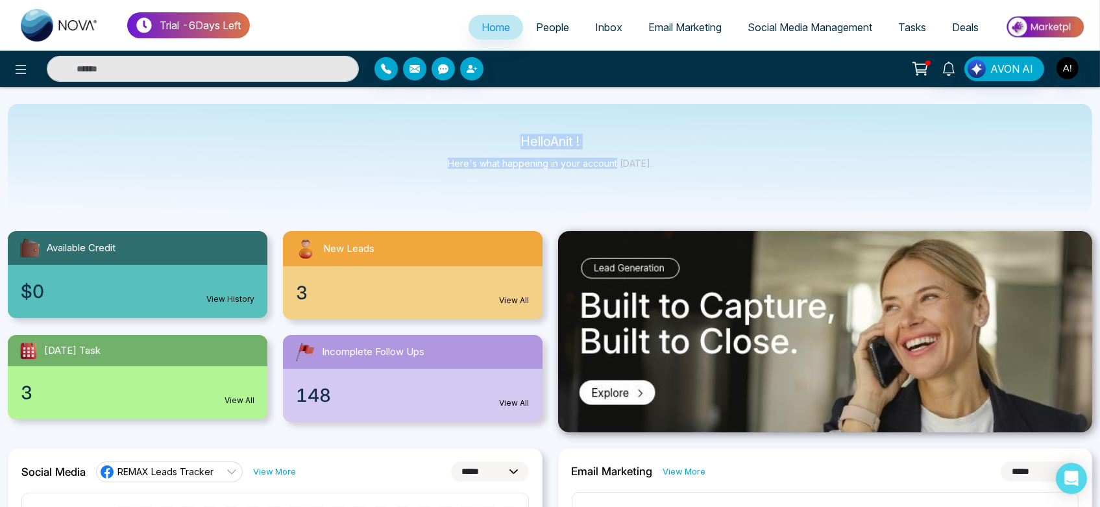
drag, startPoint x: 499, startPoint y: 137, endPoint x: 648, endPoint y: 169, distance: 153.4
click at [648, 169] on div "Hello Anit ! Here's what happening in your account [DATE]." at bounding box center [550, 157] width 204 height 43
drag, startPoint x: 648, startPoint y: 169, endPoint x: 496, endPoint y: 127, distance: 158.3
click at [496, 127] on div "Hello Anit ! Here's what happening in your account [DATE]." at bounding box center [550, 158] width 1085 height 108
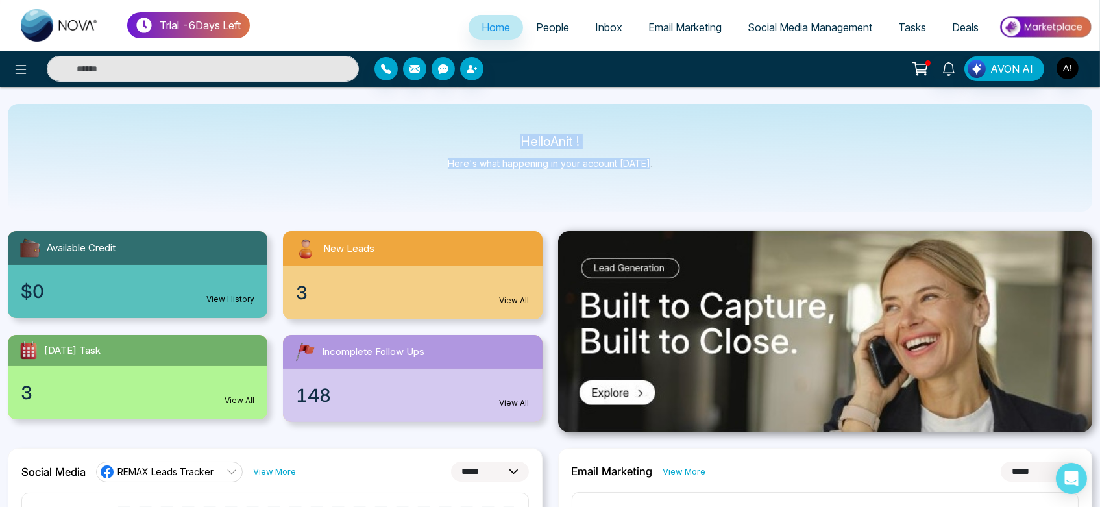
click at [496, 127] on div "Hello Anit ! Here's what happening in your account [DATE]." at bounding box center [550, 158] width 1085 height 108
drag, startPoint x: 504, startPoint y: 146, endPoint x: 711, endPoint y: 160, distance: 207.6
click at [711, 160] on div "Hello Anit ! Here's what happening in your account [DATE]." at bounding box center [550, 158] width 1085 height 108
drag, startPoint x: 504, startPoint y: 131, endPoint x: 673, endPoint y: 169, distance: 172.9
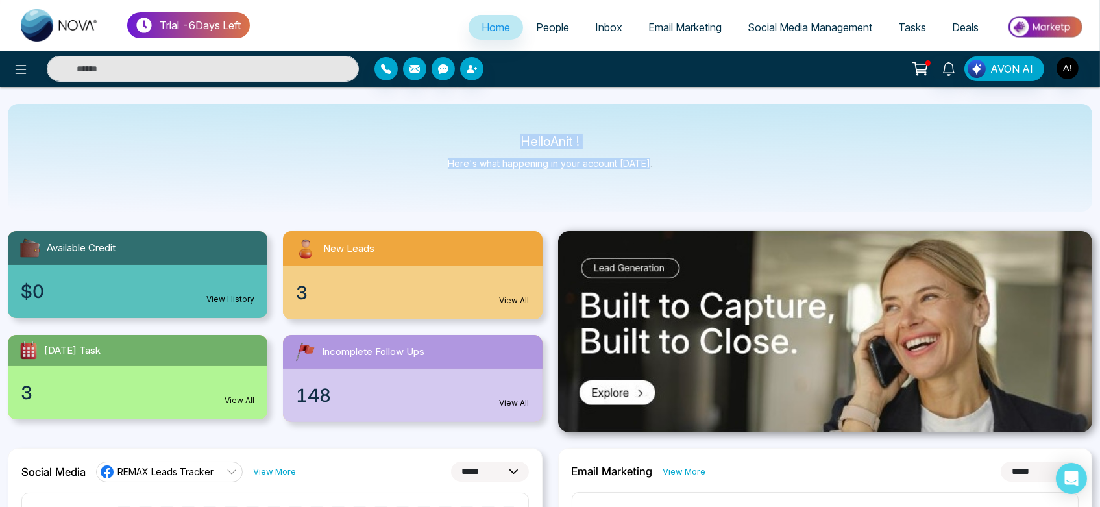
click at [673, 169] on div "Hello Anit ! Here's what happening in your account [DATE]." at bounding box center [550, 158] width 1085 height 108
click at [16, 66] on icon at bounding box center [21, 70] width 16 height 16
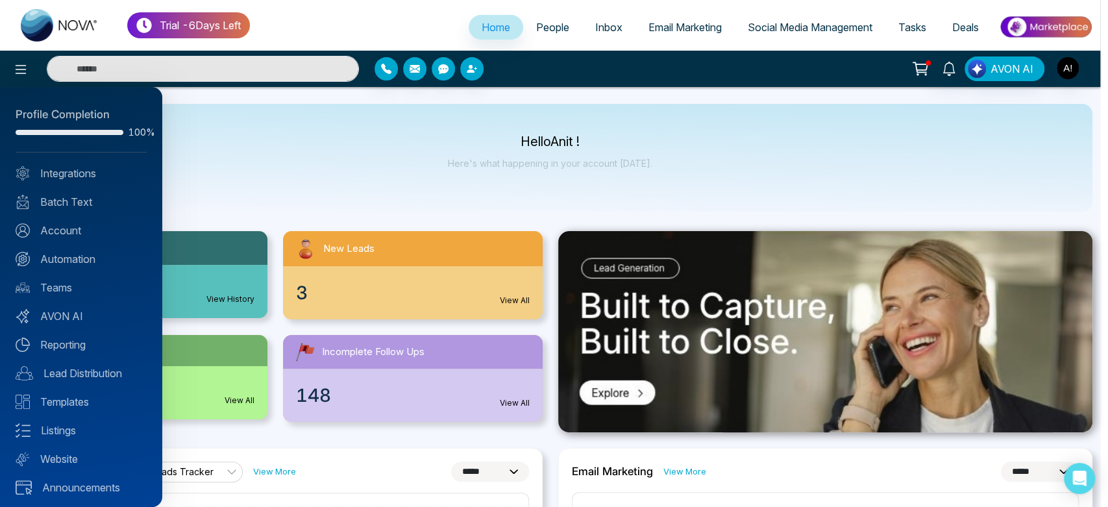
click at [219, 159] on div at bounding box center [554, 253] width 1108 height 507
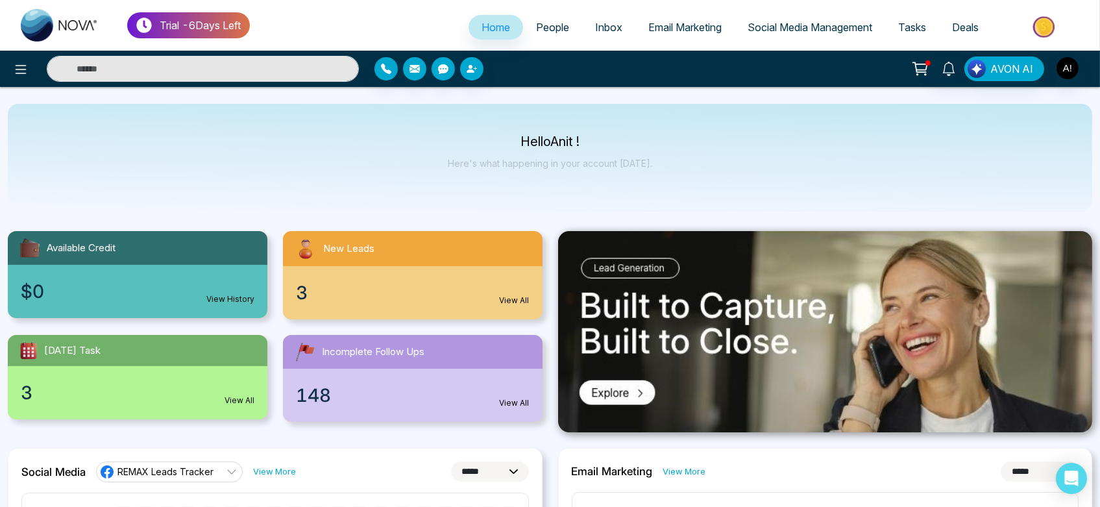
click at [6, 72] on div at bounding box center [183, 69] width 367 height 26
click at [12, 72] on button at bounding box center [21, 69] width 26 height 26
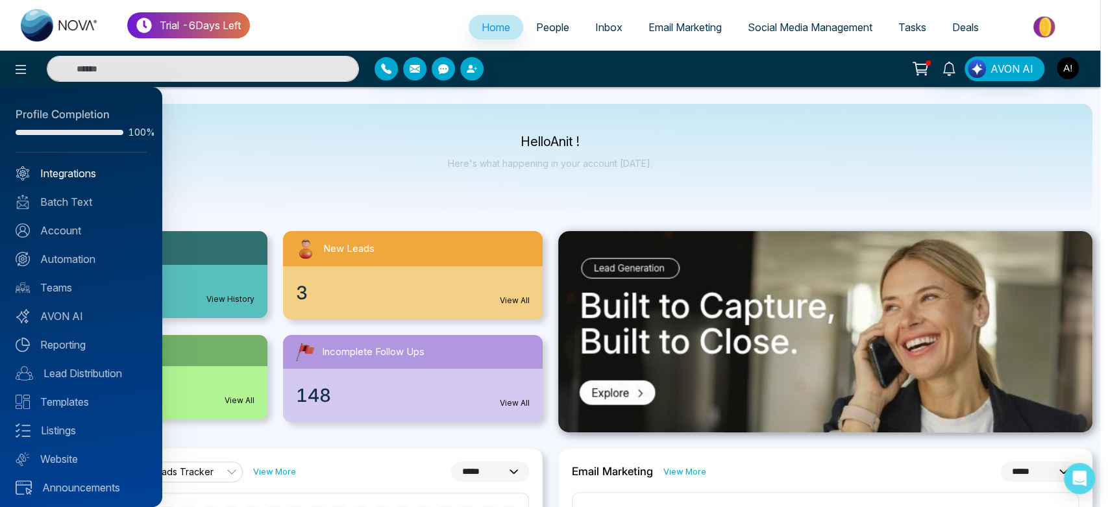
click at [84, 172] on link "Integrations" at bounding box center [81, 174] width 131 height 16
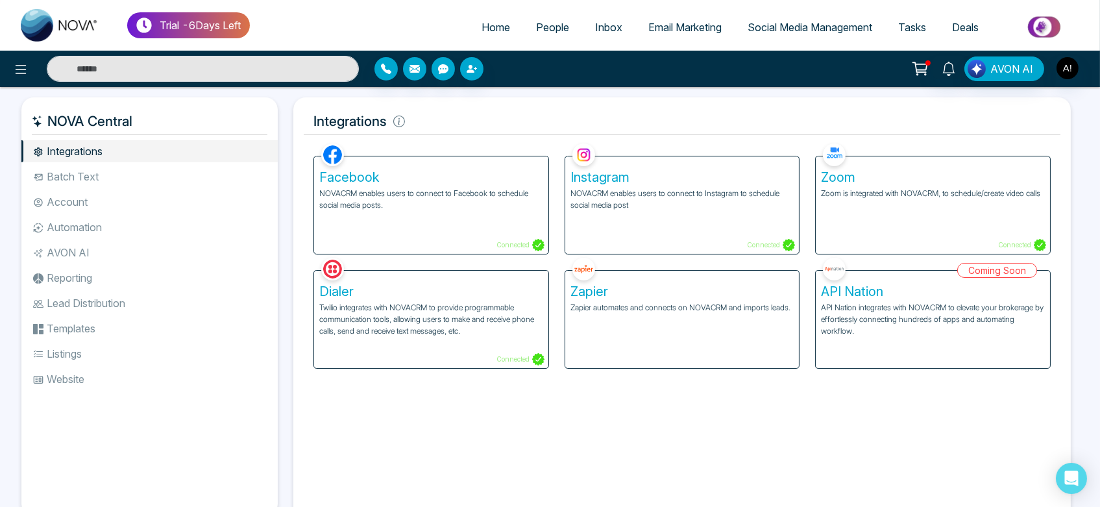
click at [173, 180] on li "Batch Text" at bounding box center [149, 177] width 256 height 22
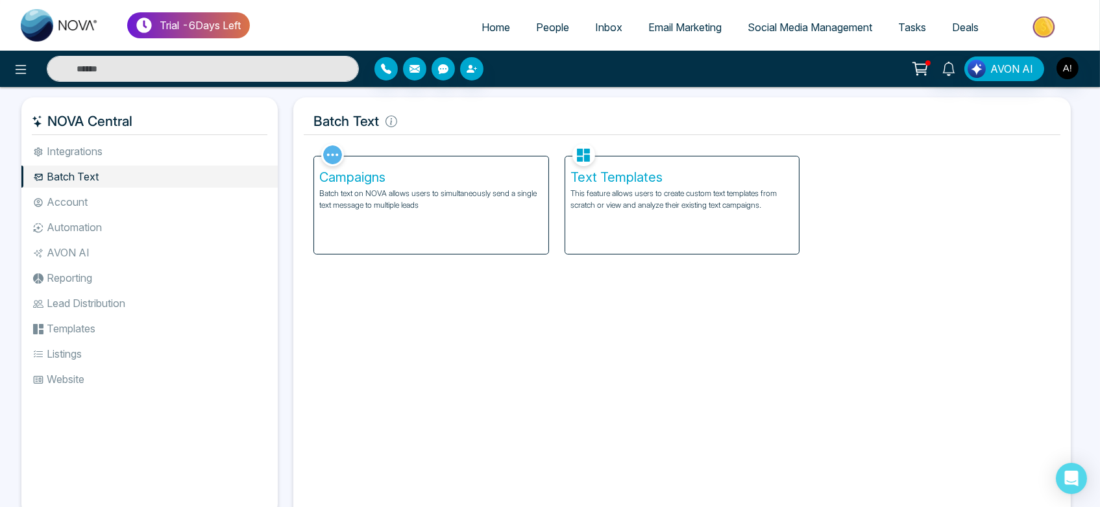
click at [114, 210] on li "Account" at bounding box center [149, 202] width 256 height 22
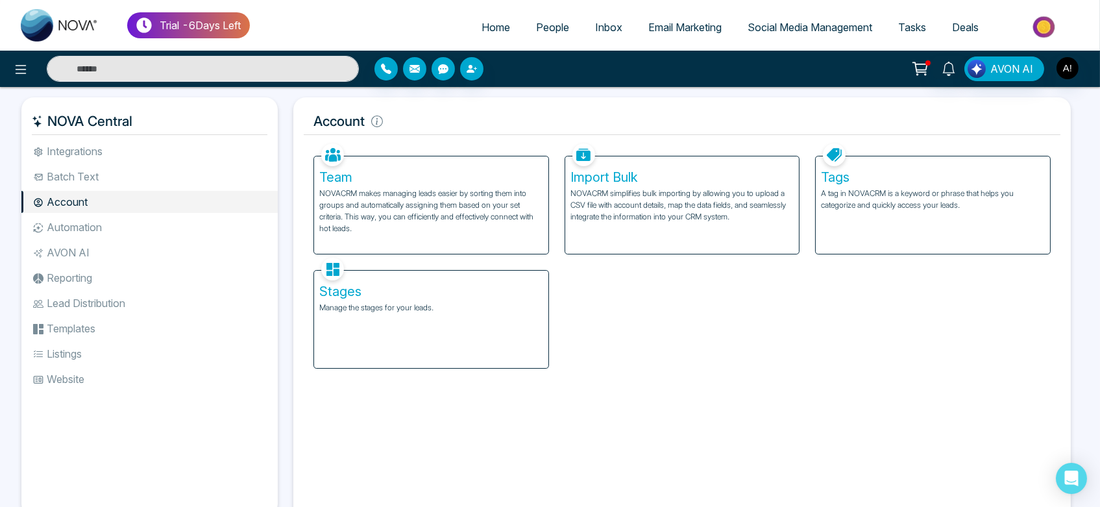
click at [116, 251] on li "AVON AI" at bounding box center [149, 252] width 256 height 22
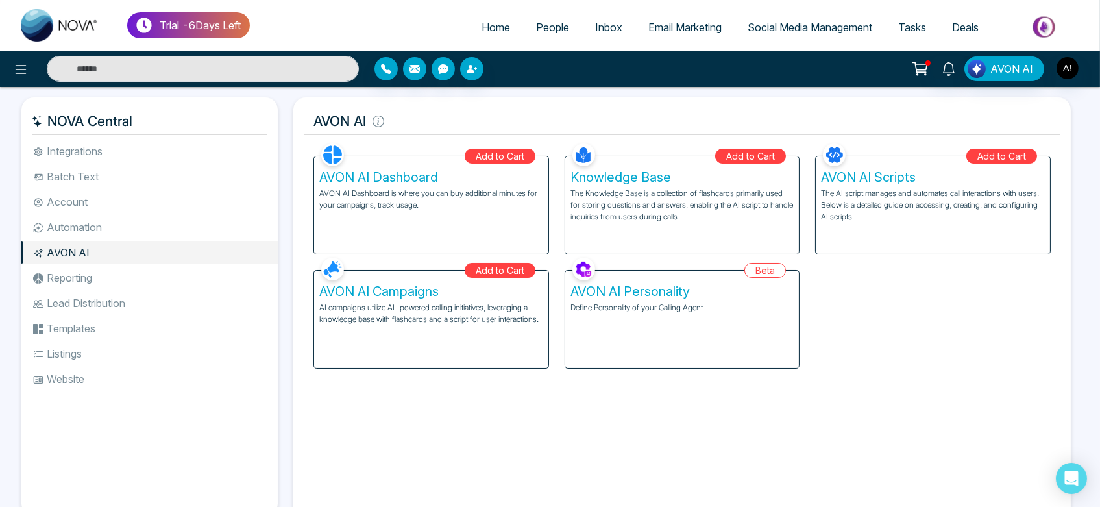
click at [82, 234] on li "Automation" at bounding box center [149, 227] width 256 height 22
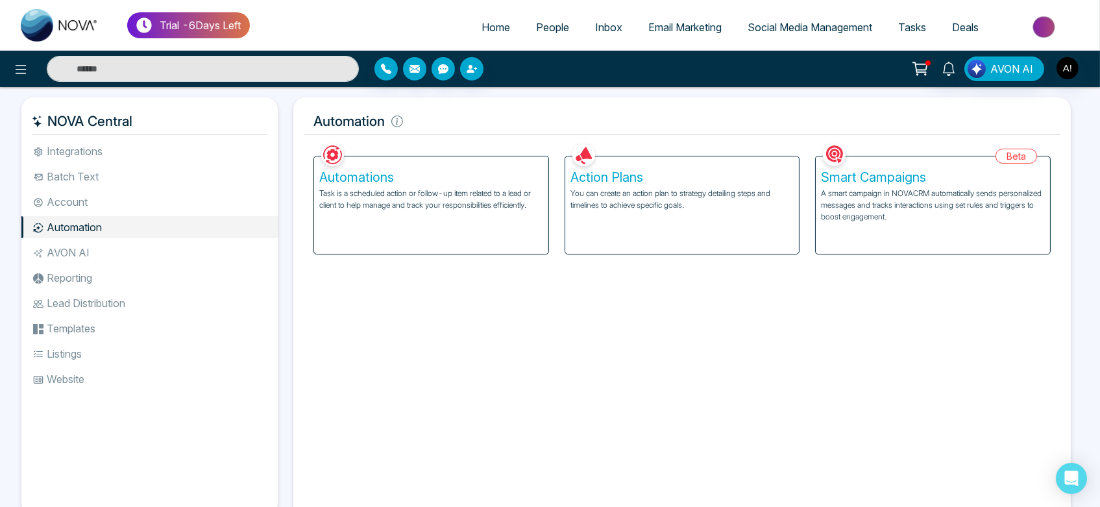
click at [89, 255] on li "AVON AI" at bounding box center [149, 252] width 256 height 22
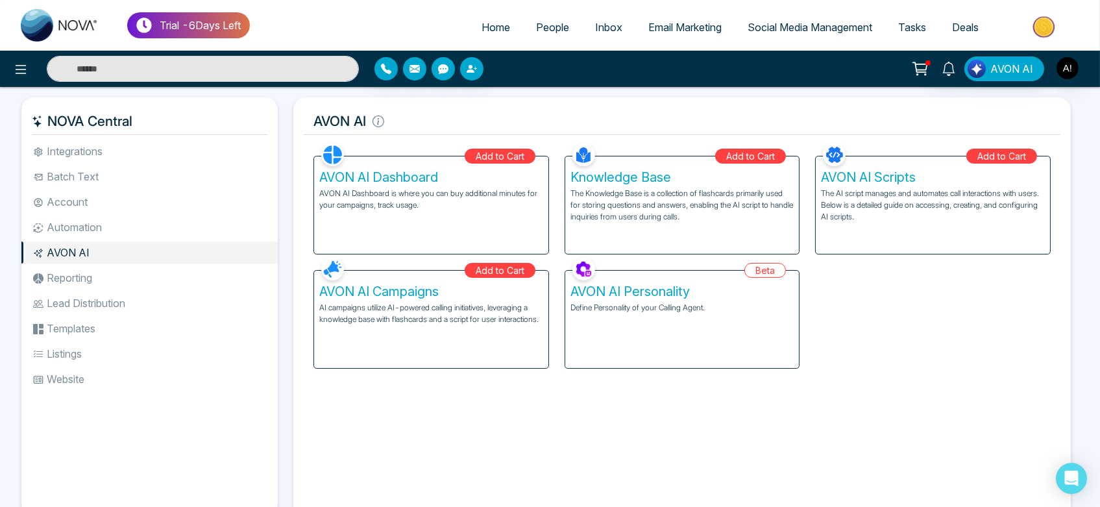
click at [99, 288] on li "Reporting" at bounding box center [149, 278] width 256 height 22
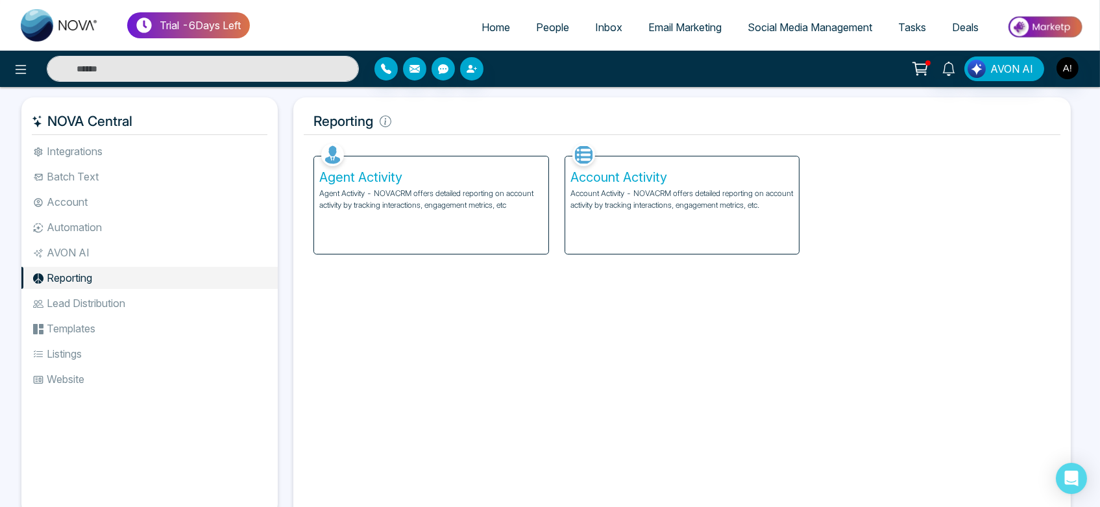
click at [112, 310] on li "Lead Distribution" at bounding box center [149, 303] width 256 height 22
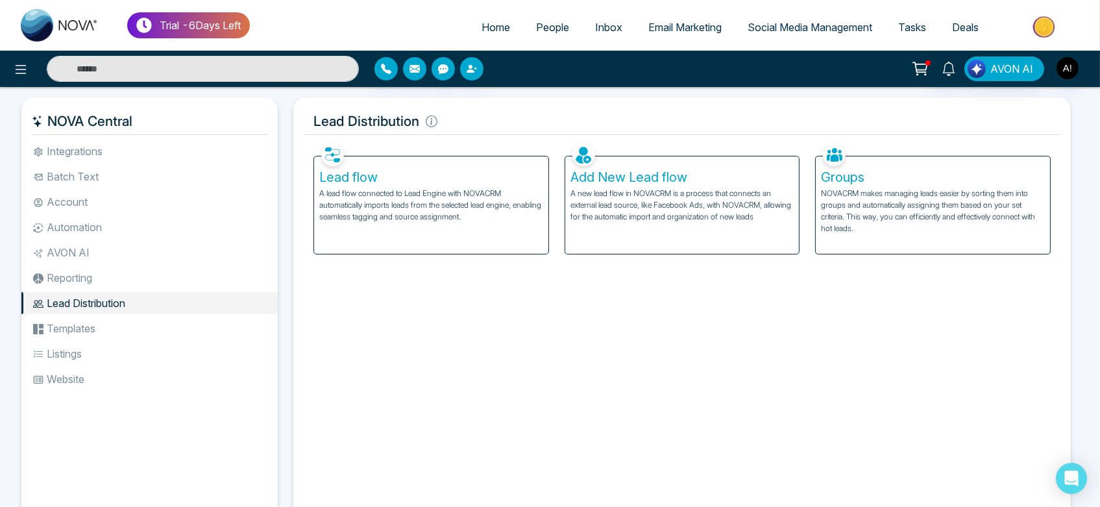
click at [83, 320] on li "Templates" at bounding box center [149, 328] width 256 height 22
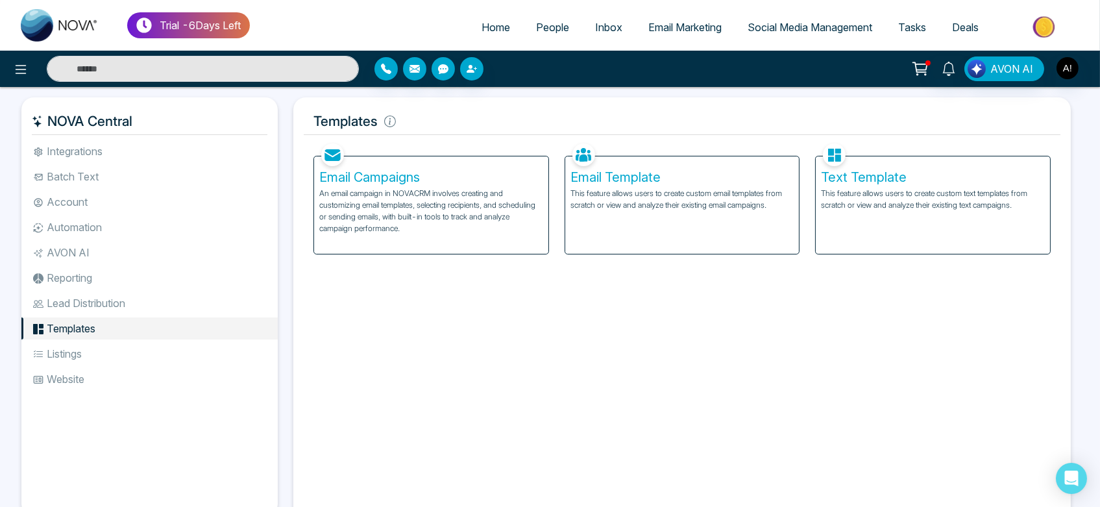
click at [99, 347] on li "Listings" at bounding box center [149, 354] width 256 height 22
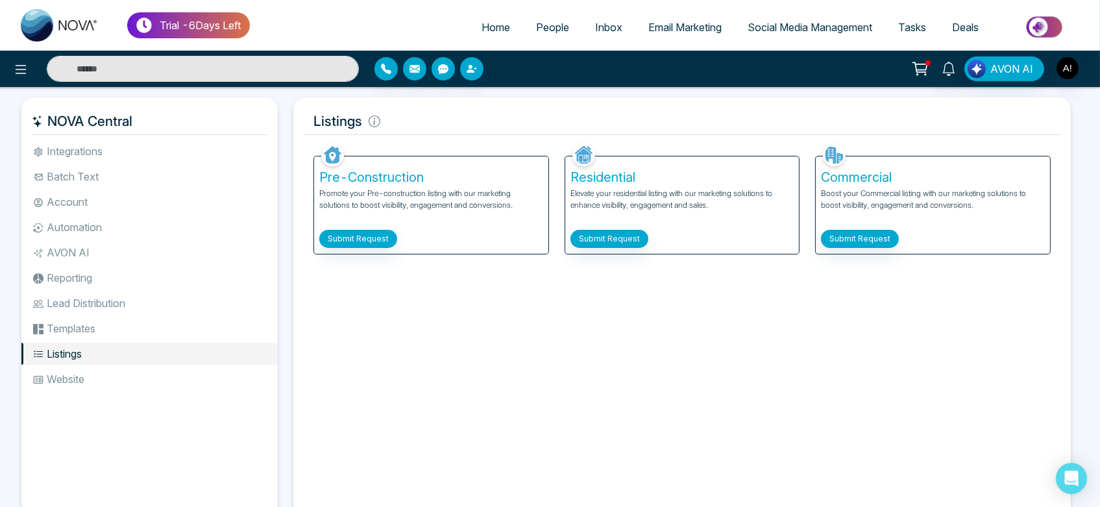
click at [111, 378] on li "Website" at bounding box center [149, 379] width 256 height 22
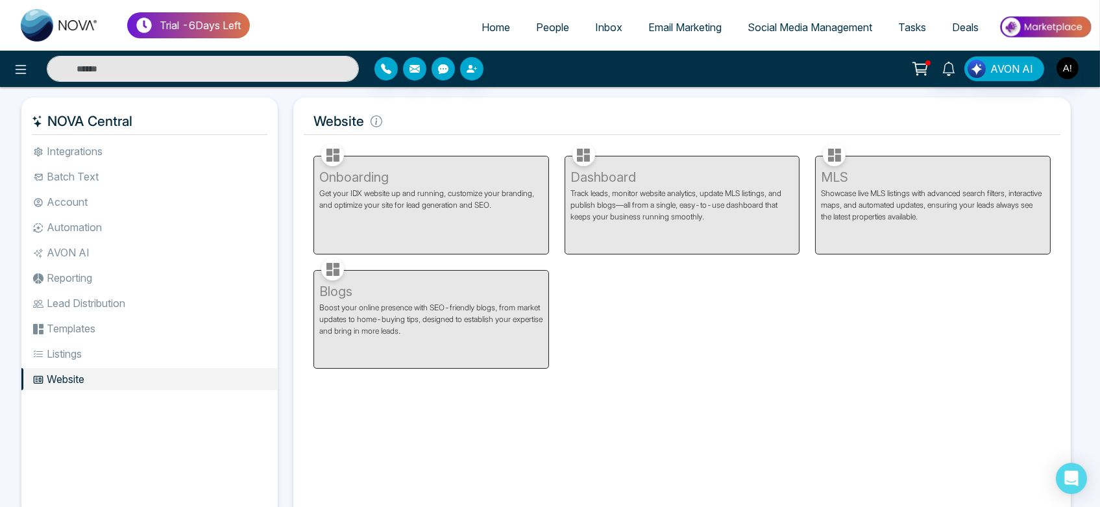
click at [156, 343] on li "Listings" at bounding box center [149, 354] width 256 height 22
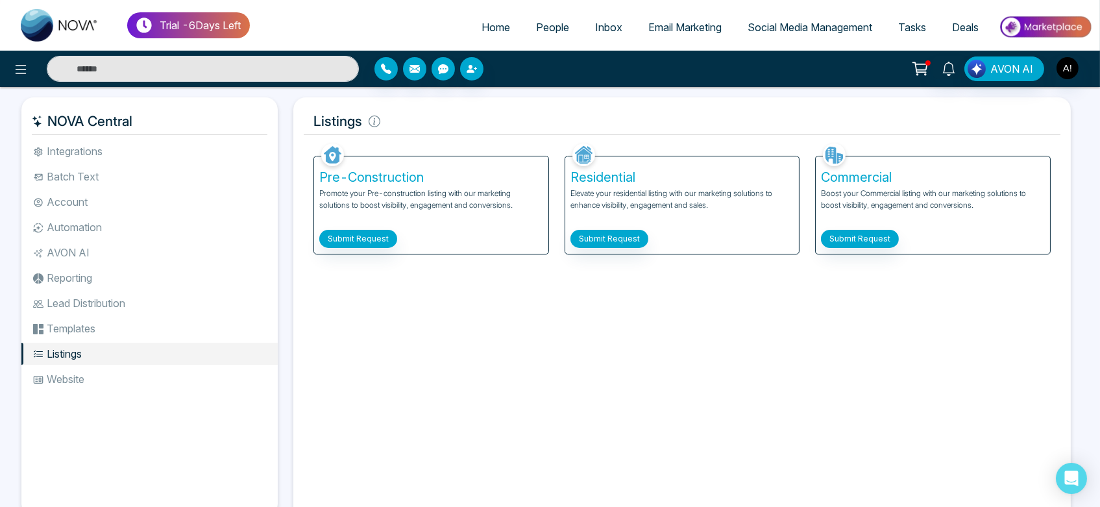
click at [123, 336] on li "Templates" at bounding box center [149, 328] width 256 height 22
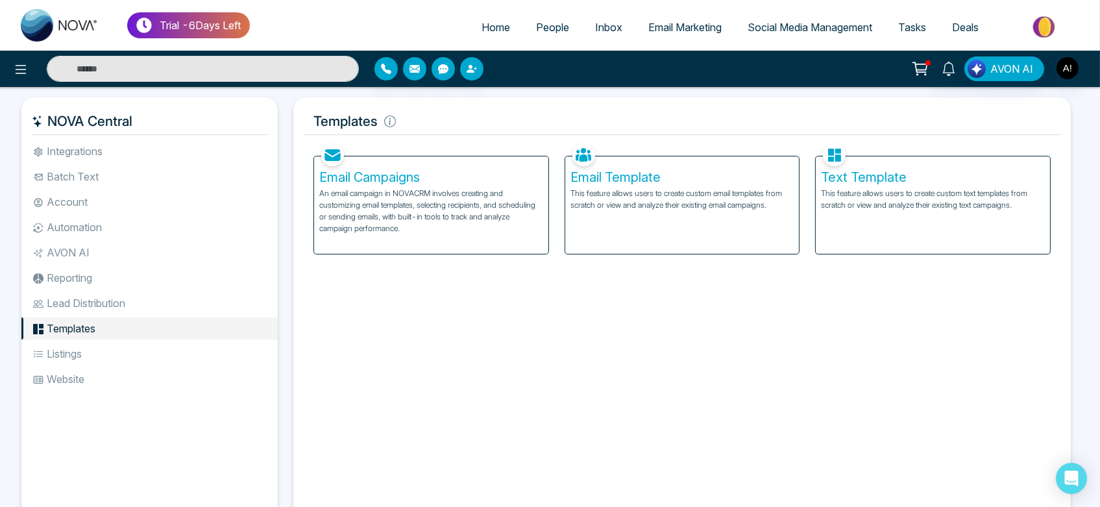
click at [939, 25] on link "Deals" at bounding box center [965, 27] width 53 height 25
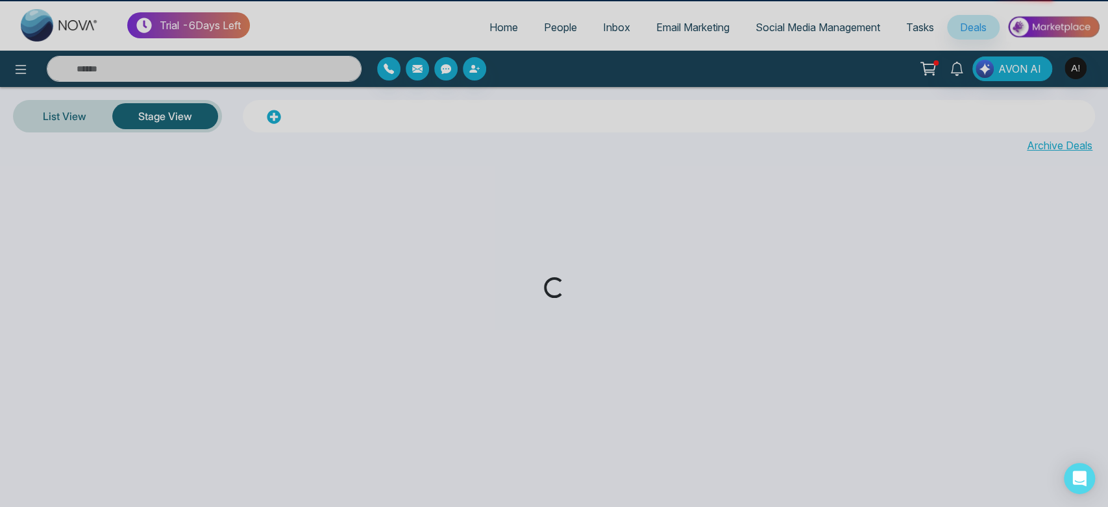
click at [935, 25] on div "Loading..." at bounding box center [554, 253] width 1108 height 507
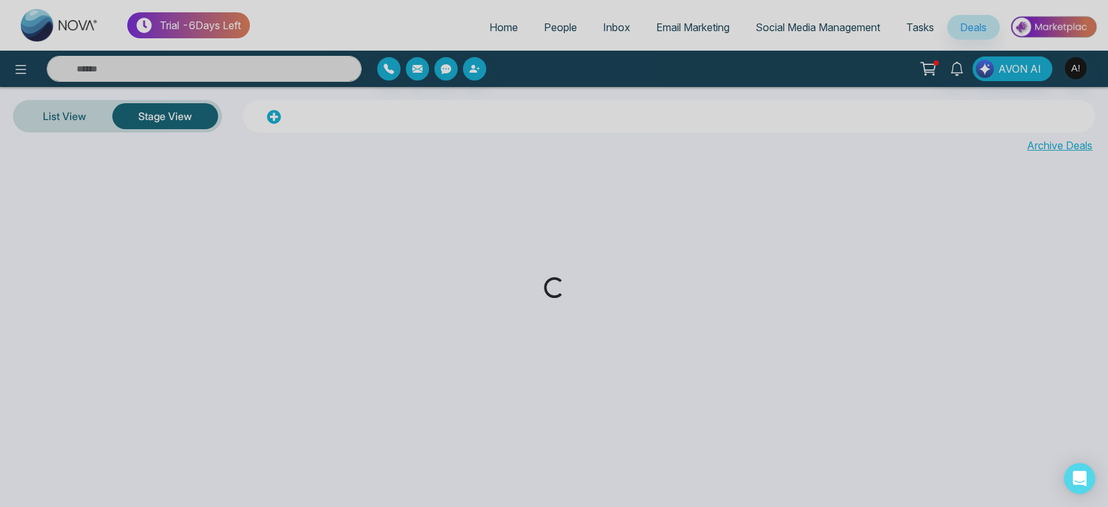
click at [922, 26] on div "Loading..." at bounding box center [554, 253] width 1108 height 507
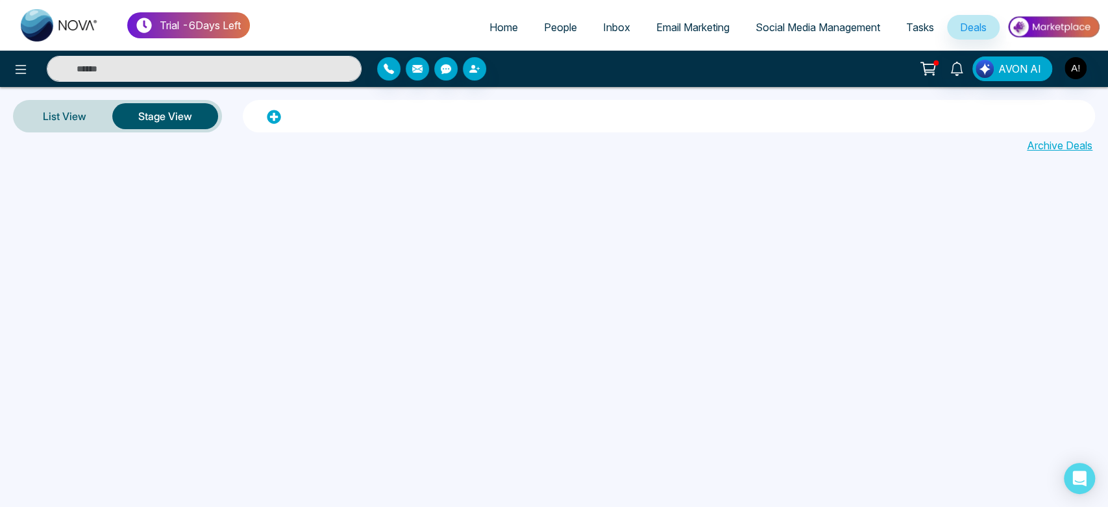
click at [926, 22] on span "Tasks" at bounding box center [920, 27] width 28 height 13
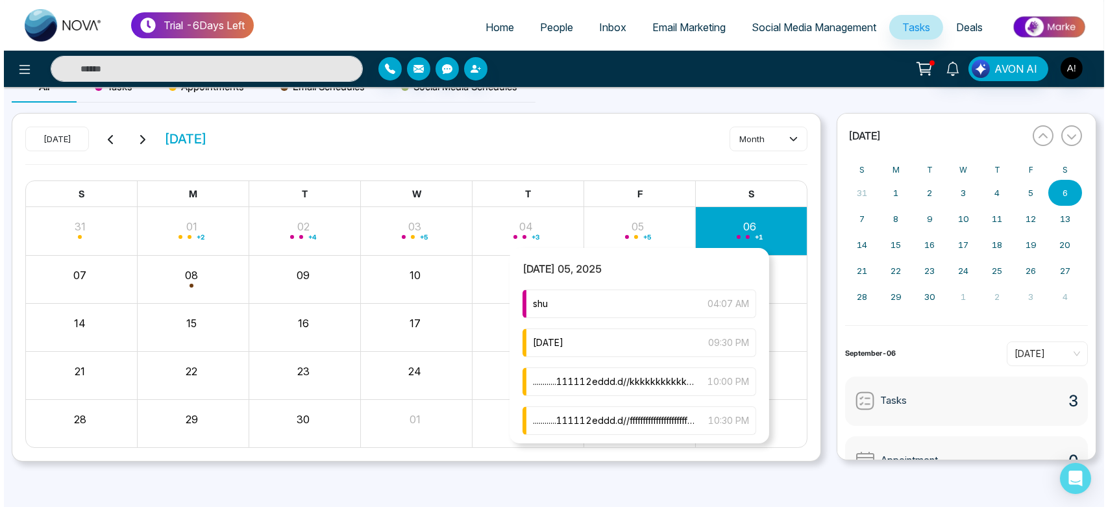
scroll to position [118, 0]
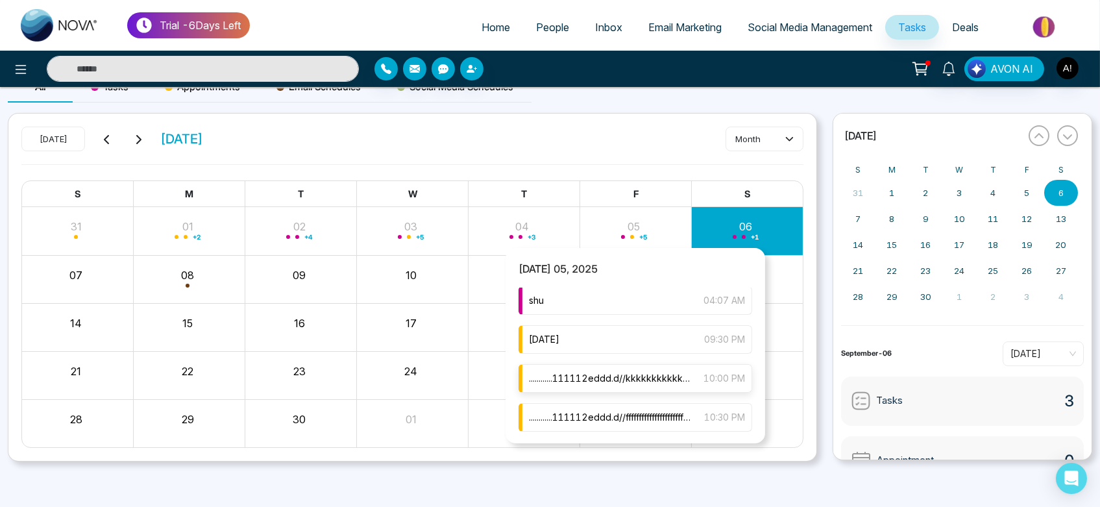
click at [669, 374] on span "............111112eddd.d//kkkkkkkkkkkkkkkkkkkkkkkkkkkkkkkkkkkkkkkkkkkkkkkkkkkkk…" at bounding box center [610, 378] width 162 height 14
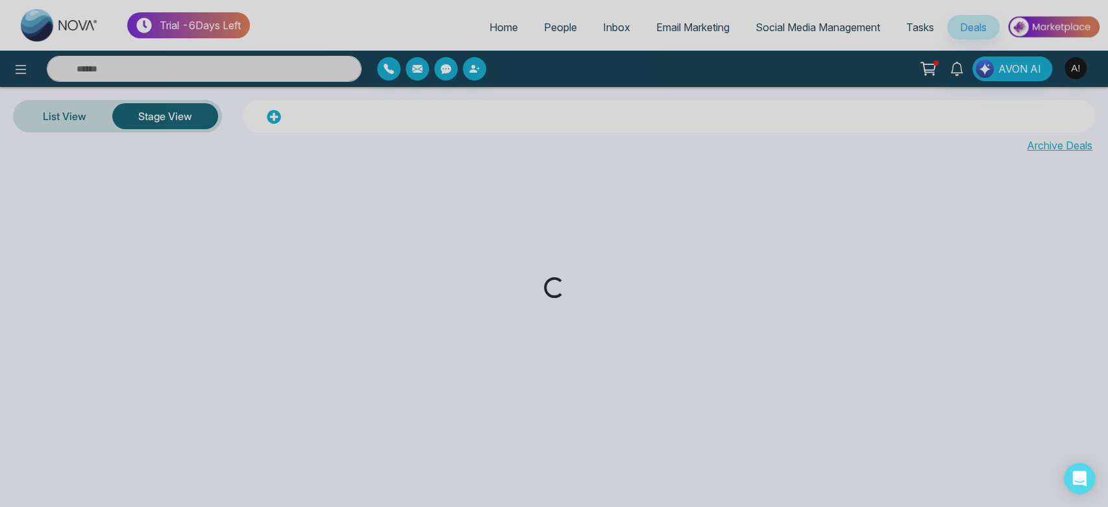
click at [791, 28] on div "Loading..." at bounding box center [554, 253] width 1108 height 507
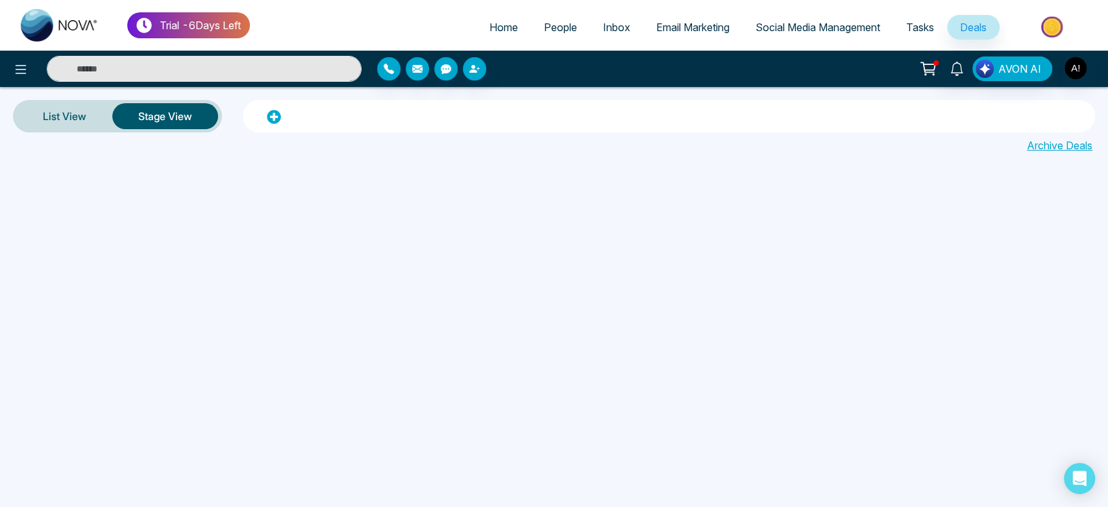
click at [904, 25] on link "Tasks" at bounding box center [920, 27] width 54 height 25
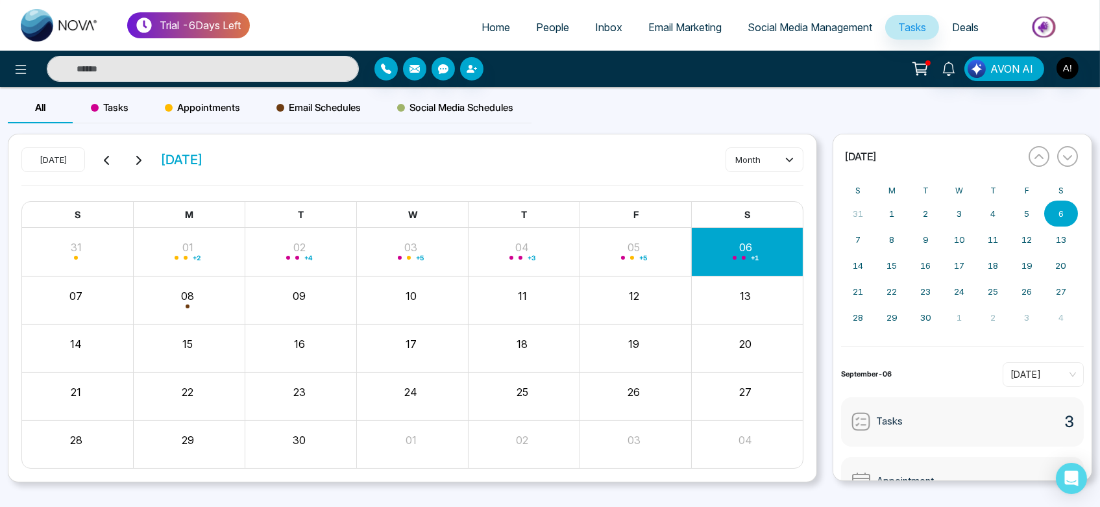
click at [197, 103] on span "Appointments" at bounding box center [202, 108] width 75 height 16
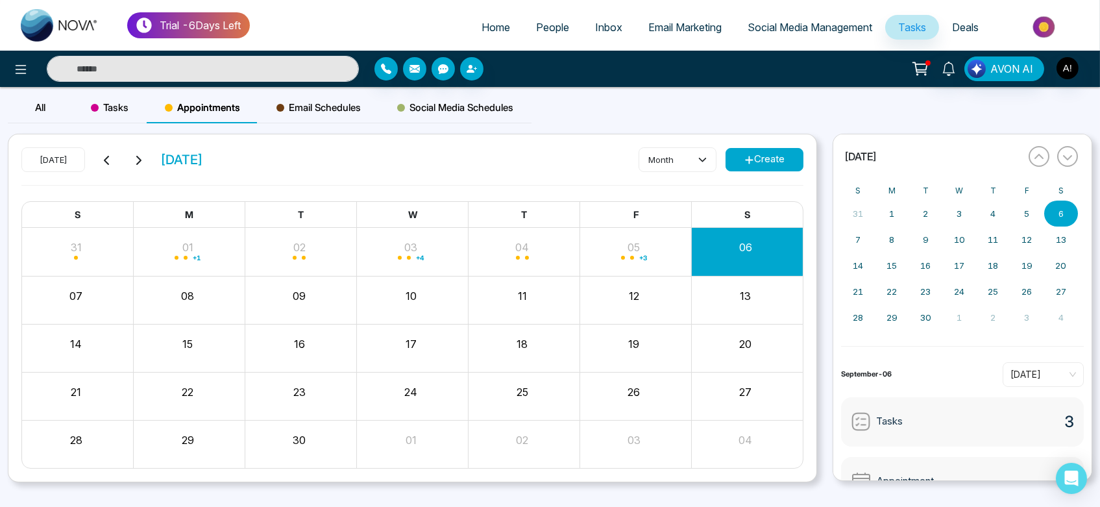
click at [763, 162] on button "Create" at bounding box center [765, 159] width 78 height 23
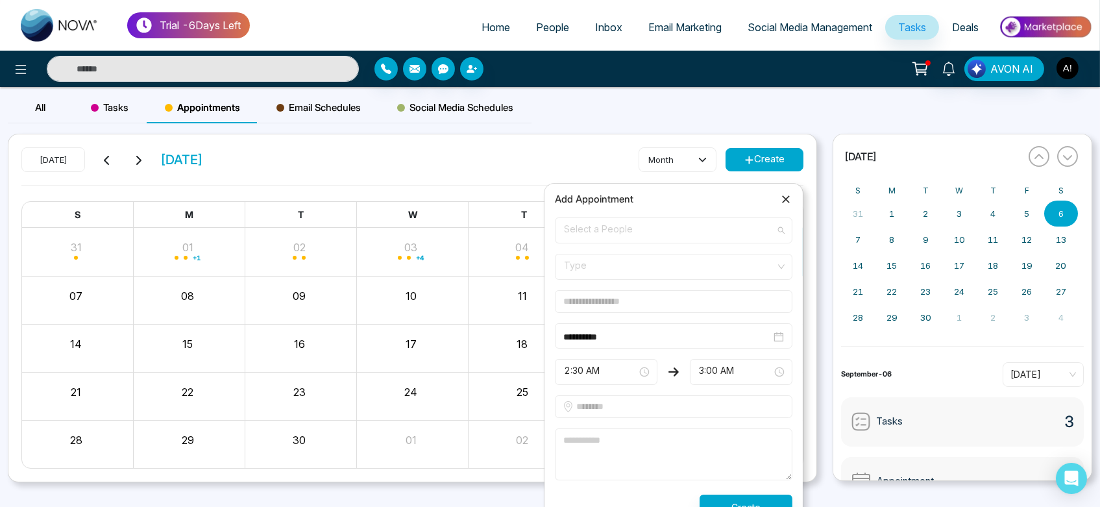
click at [710, 227] on span "Select a People" at bounding box center [673, 230] width 219 height 22
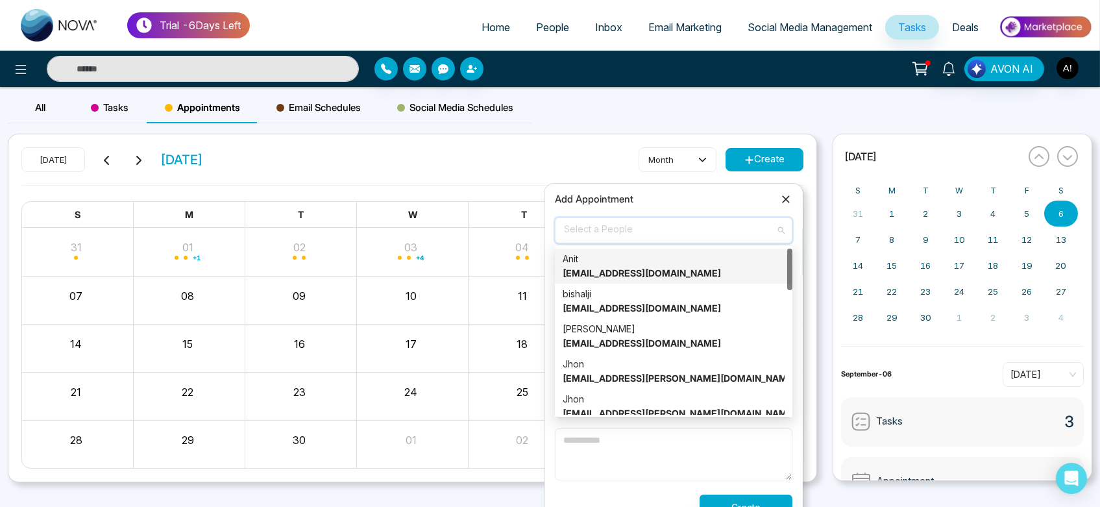
click at [708, 271] on div "Anit [EMAIL_ADDRESS][DOMAIN_NAME]" at bounding box center [674, 266] width 222 height 29
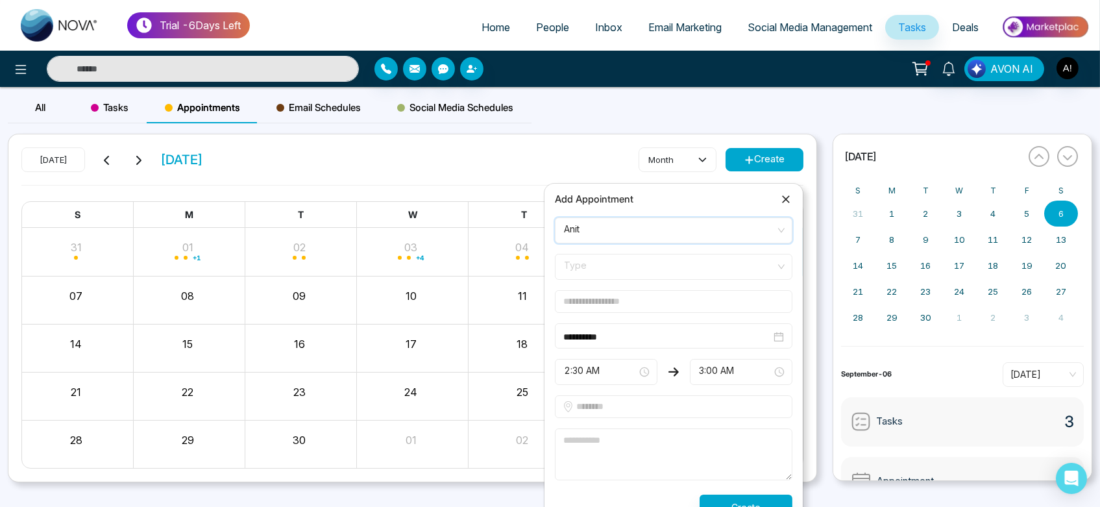
scroll to position [21, 0]
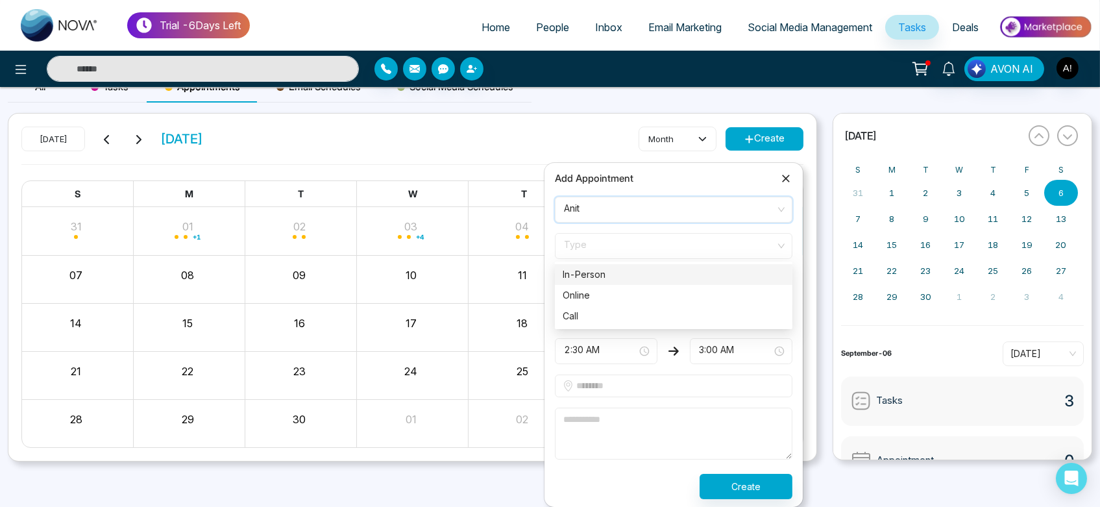
click at [617, 240] on span "Type" at bounding box center [673, 246] width 219 height 22
click at [632, 312] on div "Call" at bounding box center [674, 316] width 222 height 14
click at [623, 280] on input "text" at bounding box center [674, 280] width 238 height 23
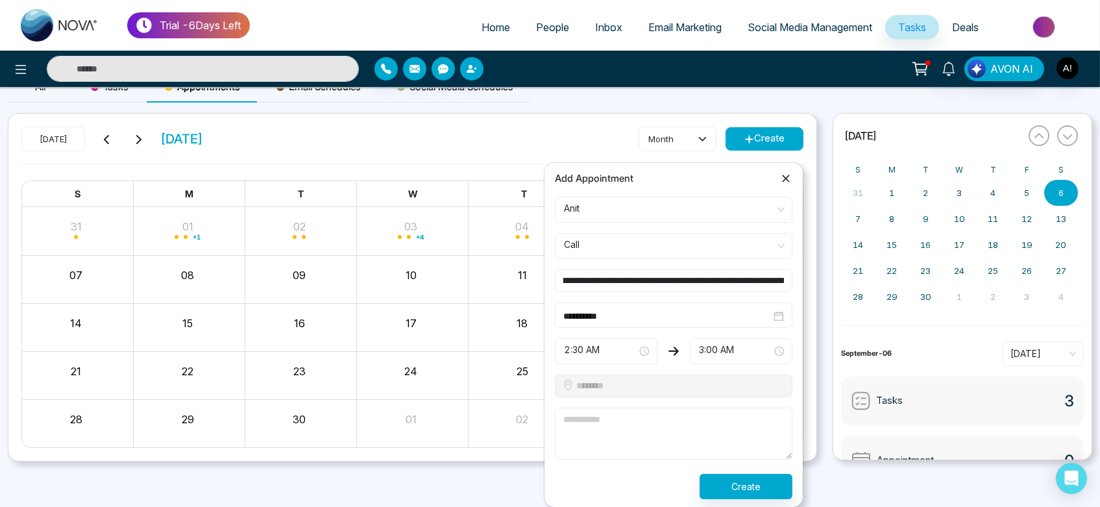
scroll to position [0, 288]
type input "**********"
click at [597, 415] on textarea at bounding box center [674, 434] width 238 height 52
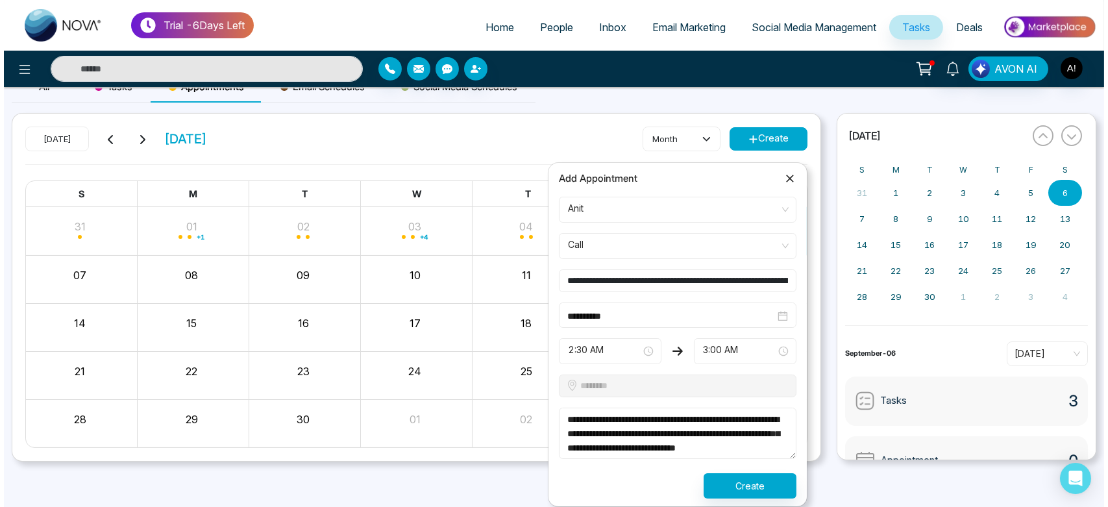
scroll to position [22, 0]
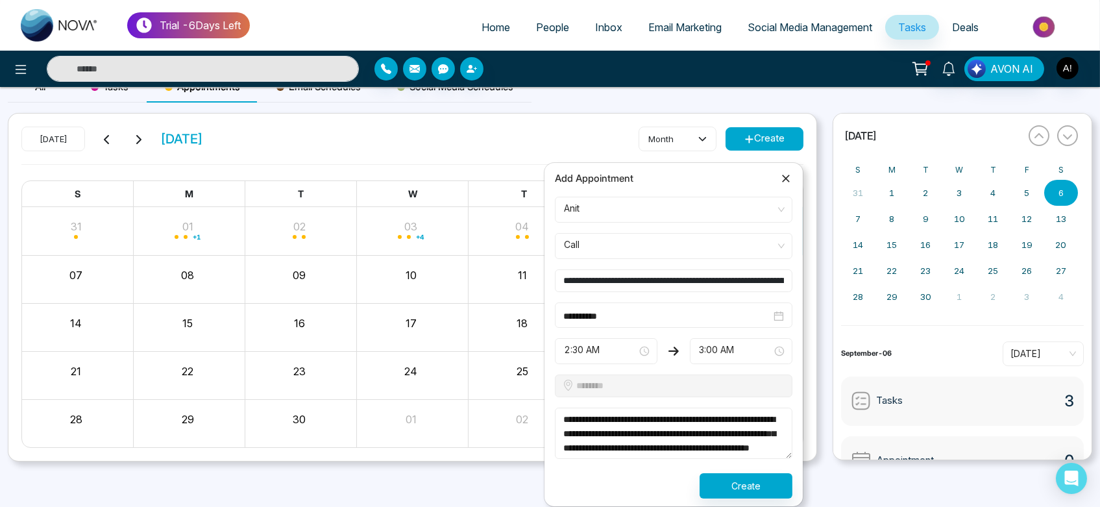
type textarea "**********"
click at [753, 489] on button "Create" at bounding box center [746, 485] width 93 height 25
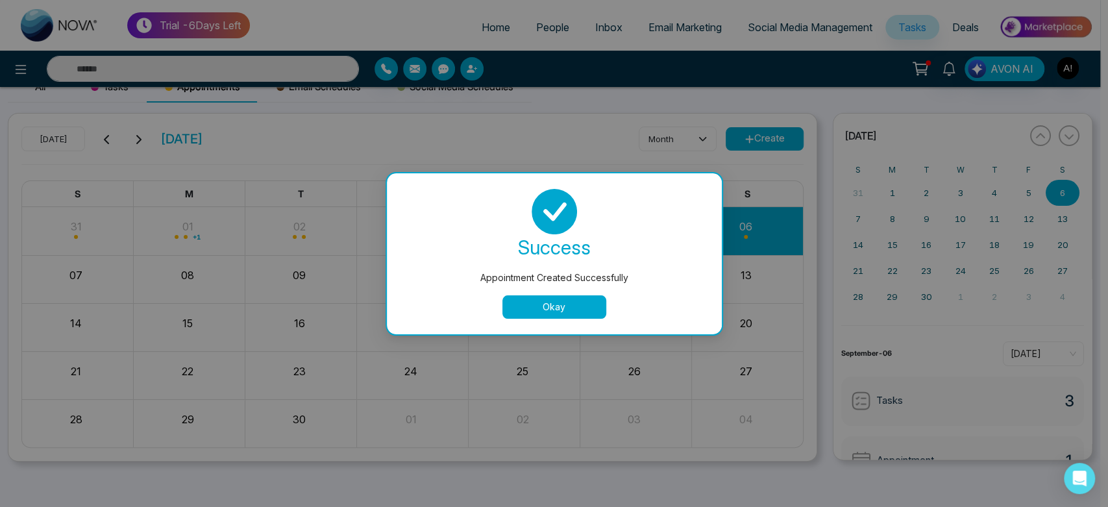
click at [546, 324] on div "success Appointment Created Successfully Okay" at bounding box center [554, 253] width 335 height 161
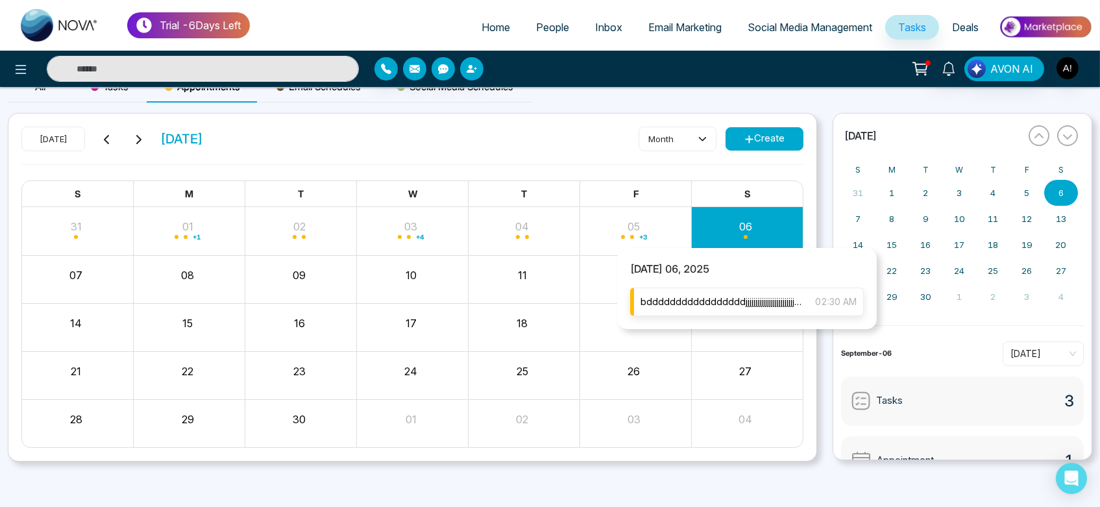
click at [738, 304] on span "bdddddddddddddddddjjjjjjjjjjjjjjjjjjjjjjjjjjjjjjjjjjjjjjjjjjjkfffffffffffffffff…" at bounding box center [722, 302] width 162 height 14
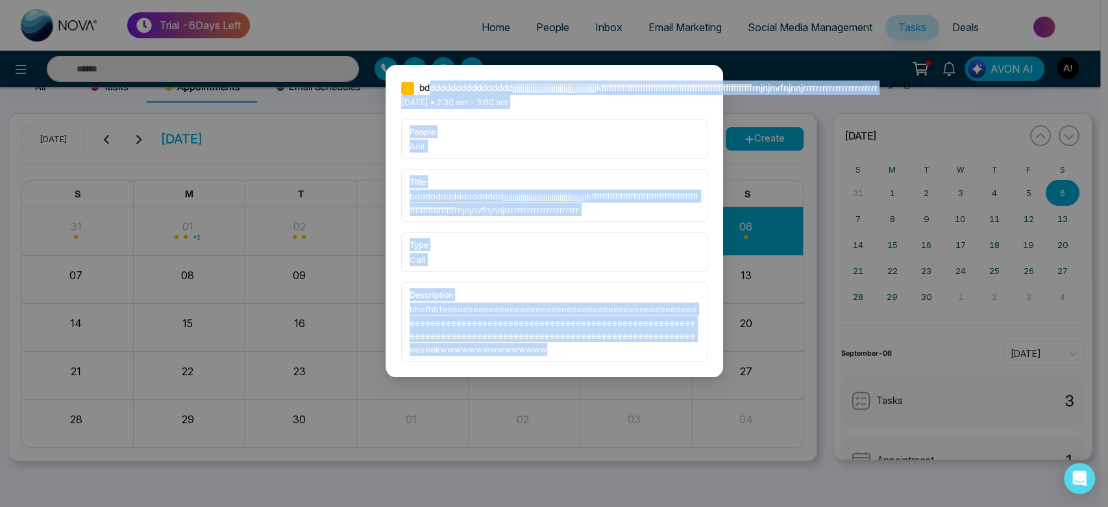
drag, startPoint x: 432, startPoint y: 89, endPoint x: 541, endPoint y: 371, distance: 302.1
click at [541, 371] on div "bdddddddddddddddddjjjjjjjjjjjjjjjjjjjjjjjjjjjjjjjjjjjjjjjjjjjkfffffffffffffffff…" at bounding box center [555, 221] width 338 height 312
click at [576, 286] on div "description bhefhbfeeeeeeeeeeeeeeeeeeeeeeeeeeeeeeeeeeeeeeeeeeeeeeeeeeeeeeeeeeee…" at bounding box center [554, 321] width 306 height 79
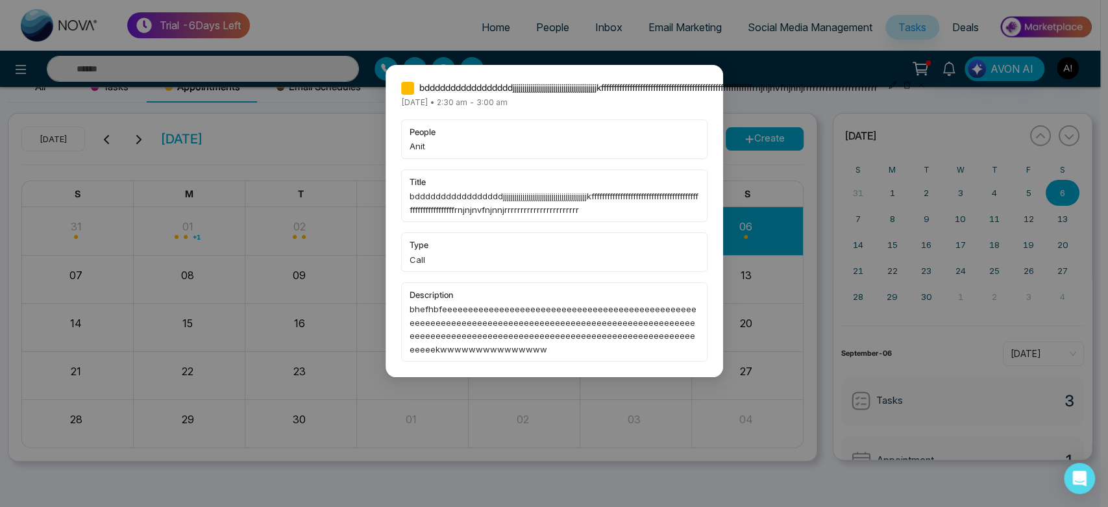
click at [637, 93] on span "bdddddddddddddddddjjjjjjjjjjjjjjjjjjjjjjjjjjjjjjjjjjjjjjjjjjjkfffffffffffffffff…" at bounding box center [648, 87] width 458 height 14
click at [538, 89] on span "bdddddddddddddddddjjjjjjjjjjjjjjjjjjjjjjjjjjjjjjjjjjjjjjjjjjjkfffffffffffffffff…" at bounding box center [648, 87] width 458 height 14
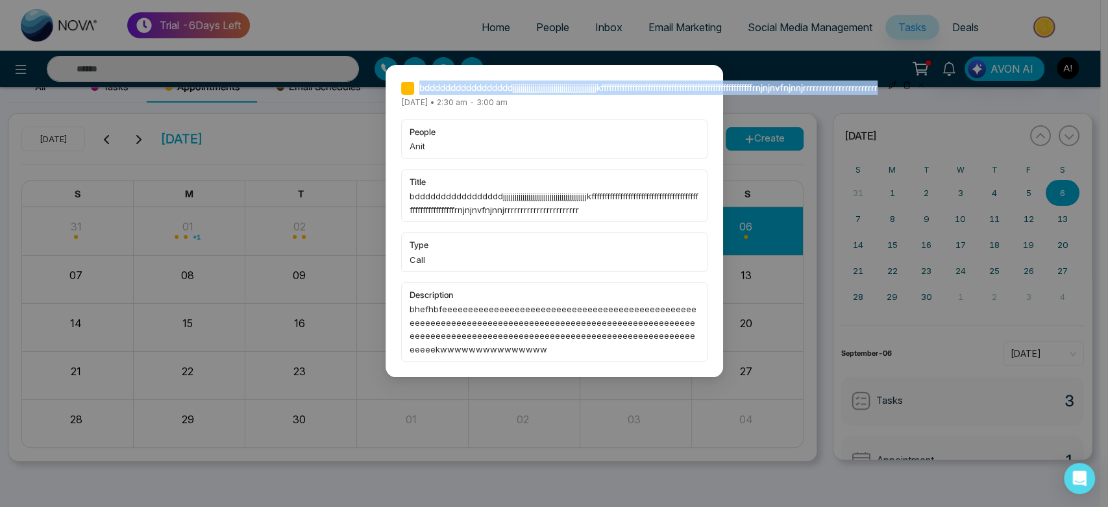
drag, startPoint x: 538, startPoint y: 89, endPoint x: 619, endPoint y: 89, distance: 81.1
click at [619, 89] on span "bdddddddddddddddddjjjjjjjjjjjjjjjjjjjjjjjjjjjjjjjjjjjjjjjjjjjkfffffffffffffffff…" at bounding box center [648, 87] width 458 height 14
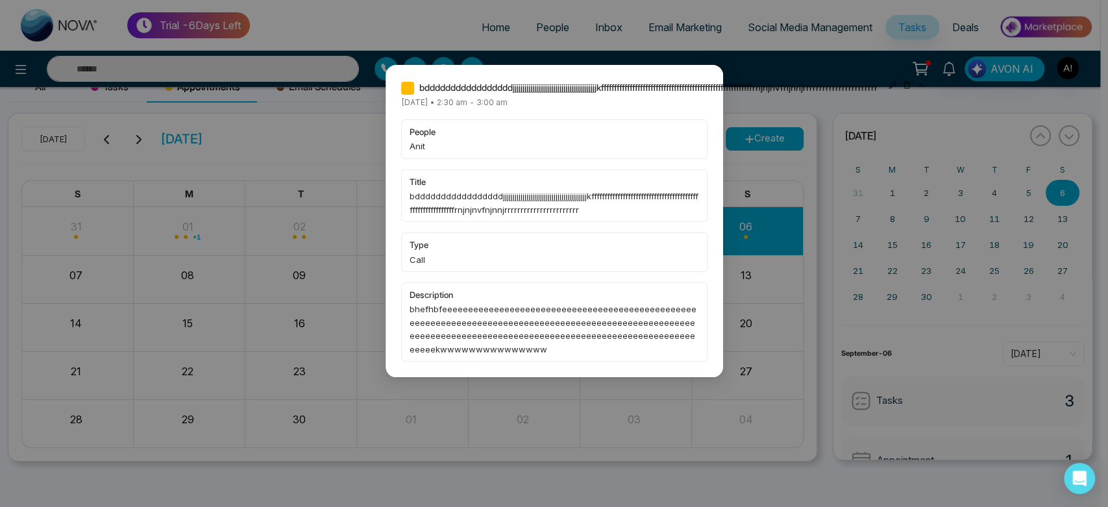
click at [630, 99] on div "bdddddddddddddddddjjjjjjjjjjjjjjjjjjjjjjjjjjjjjjjjjjjjjjjjjjjkfffffffffffffffff…" at bounding box center [554, 220] width 306 height 281
click at [525, 207] on span "bdddddddddddddddddjjjjjjjjjjjjjjjjjjjjjjjjjjjjjjjjjjjjjjjjjjjkfffffffffffffffff…" at bounding box center [555, 203] width 290 height 27
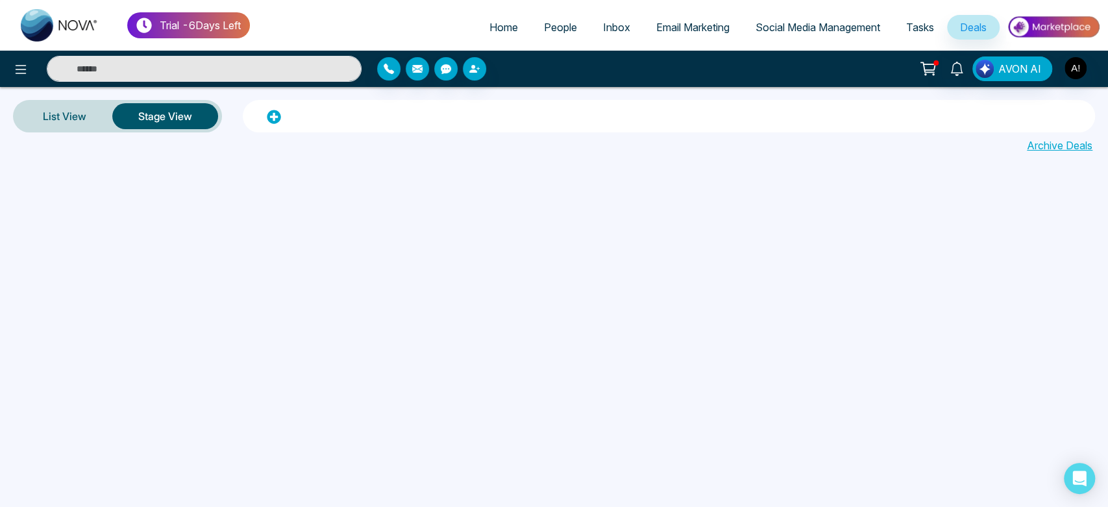
click at [499, 21] on span "Home" at bounding box center [503, 27] width 29 height 13
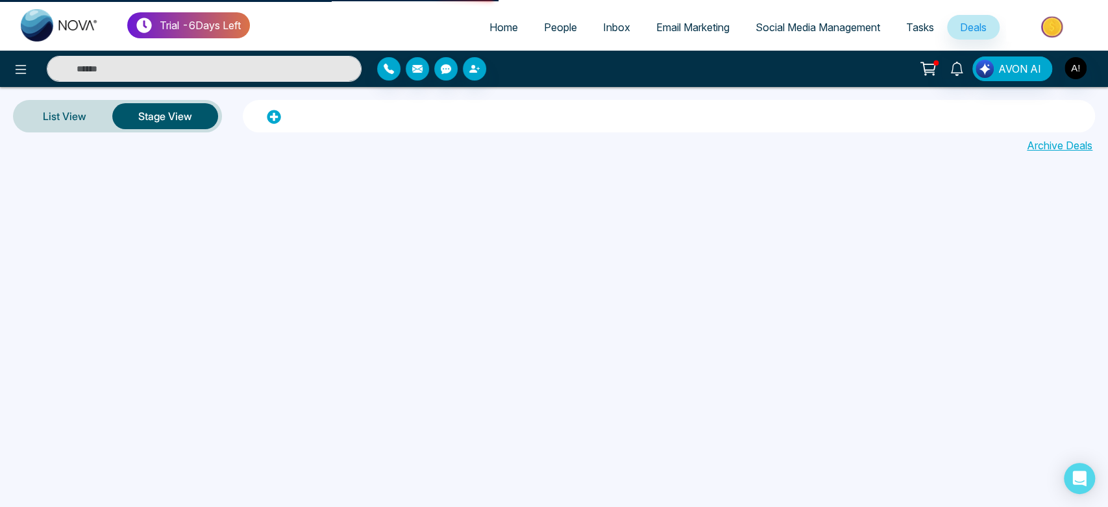
select select "*"
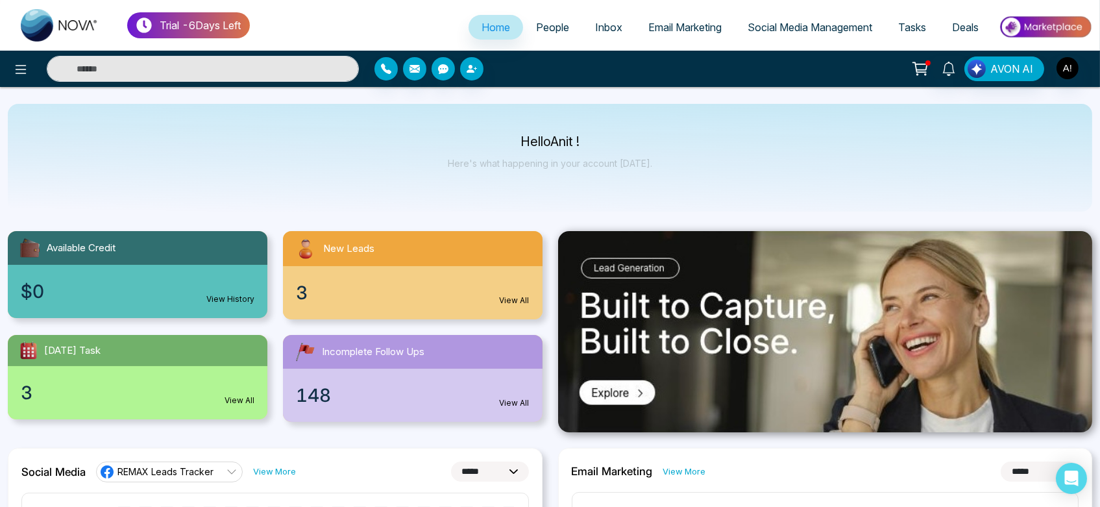
scroll to position [5, 0]
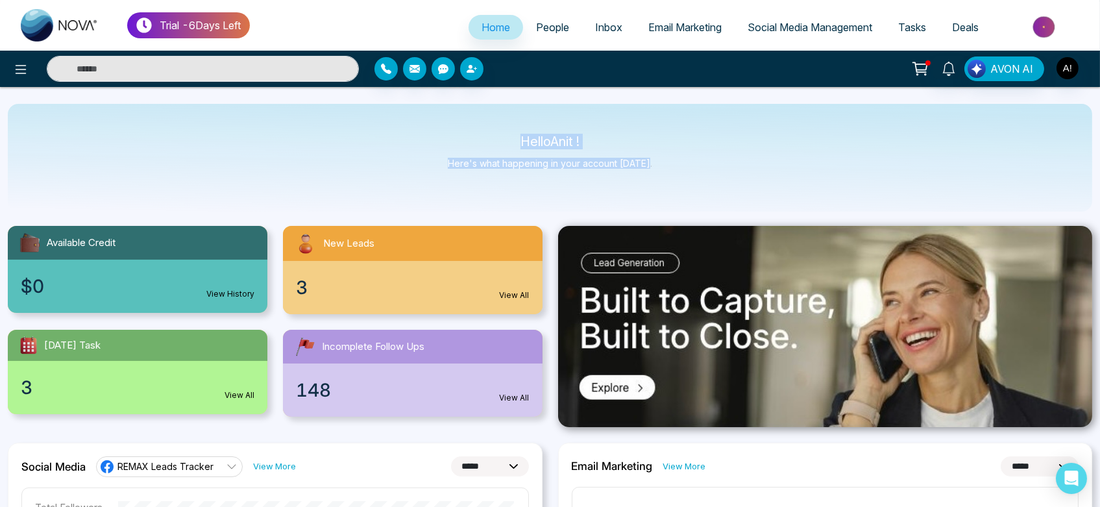
drag, startPoint x: 505, startPoint y: 142, endPoint x: 730, endPoint y: 182, distance: 228.7
click at [730, 182] on div "Hello Anit ! Here's what happening in your account [DATE]." at bounding box center [550, 158] width 1085 height 108
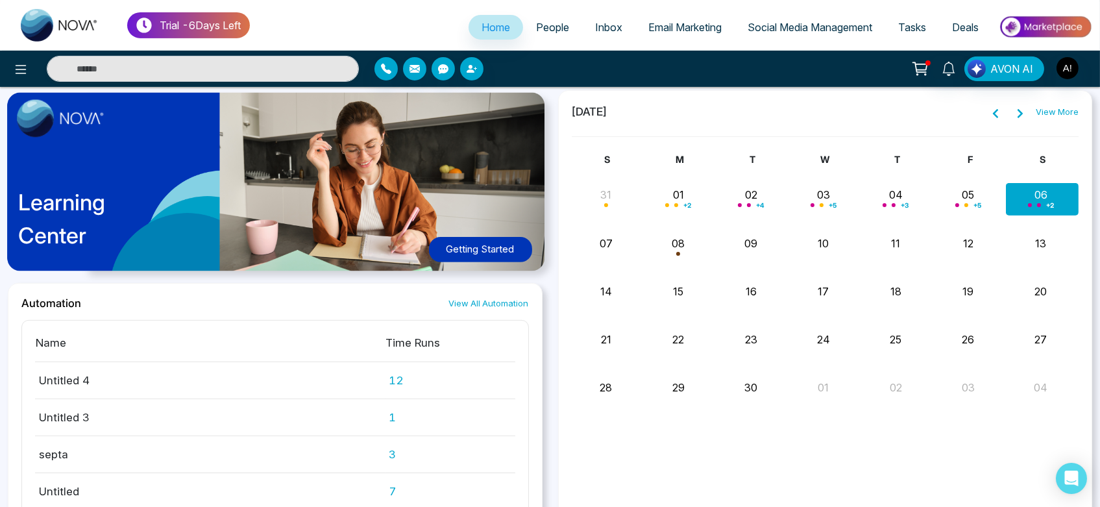
scroll to position [980, 0]
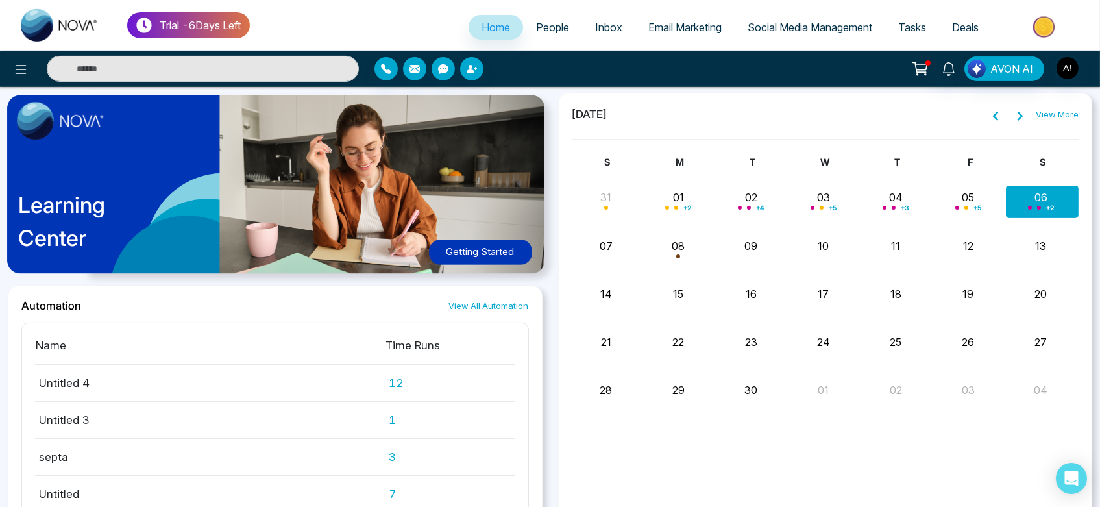
drag, startPoint x: 388, startPoint y: 341, endPoint x: 482, endPoint y: 340, distance: 94.1
click at [482, 340] on th "Time Runs" at bounding box center [451, 350] width 130 height 29
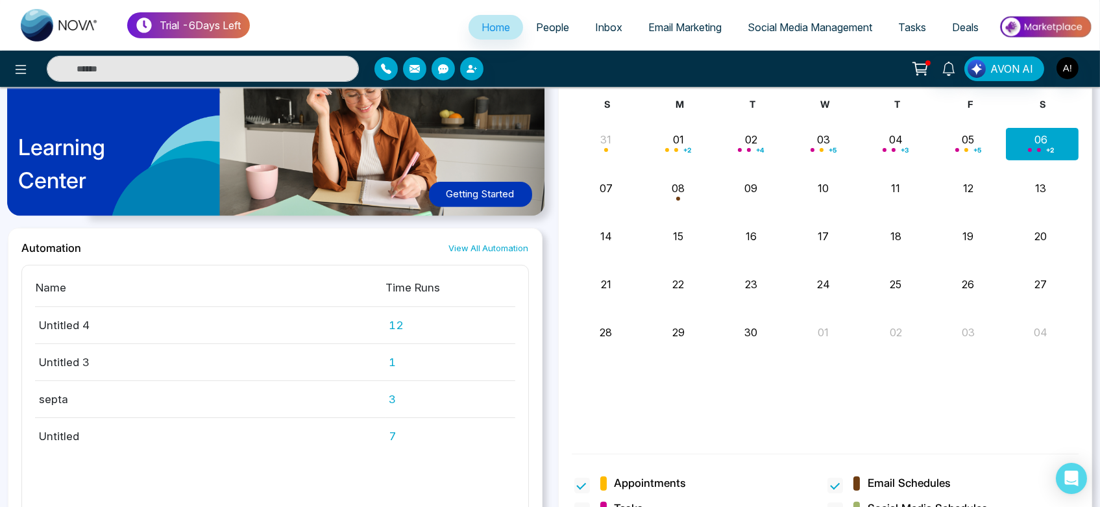
scroll to position [1063, 0]
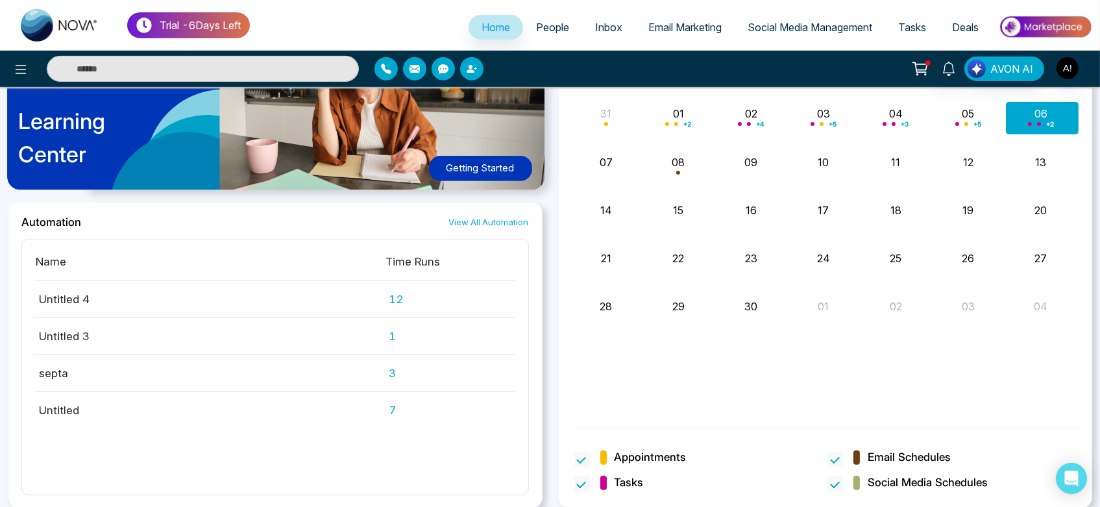
drag, startPoint x: 370, startPoint y: 282, endPoint x: 469, endPoint y: 299, distance: 100.6
click at [469, 299] on tr "Untitled 4 12" at bounding box center [275, 299] width 480 height 37
click at [469, 299] on td "12" at bounding box center [451, 299] width 130 height 37
click at [410, 297] on td "12" at bounding box center [451, 299] width 130 height 37
drag, startPoint x: 34, startPoint y: 291, endPoint x: 467, endPoint y: 280, distance: 433.1
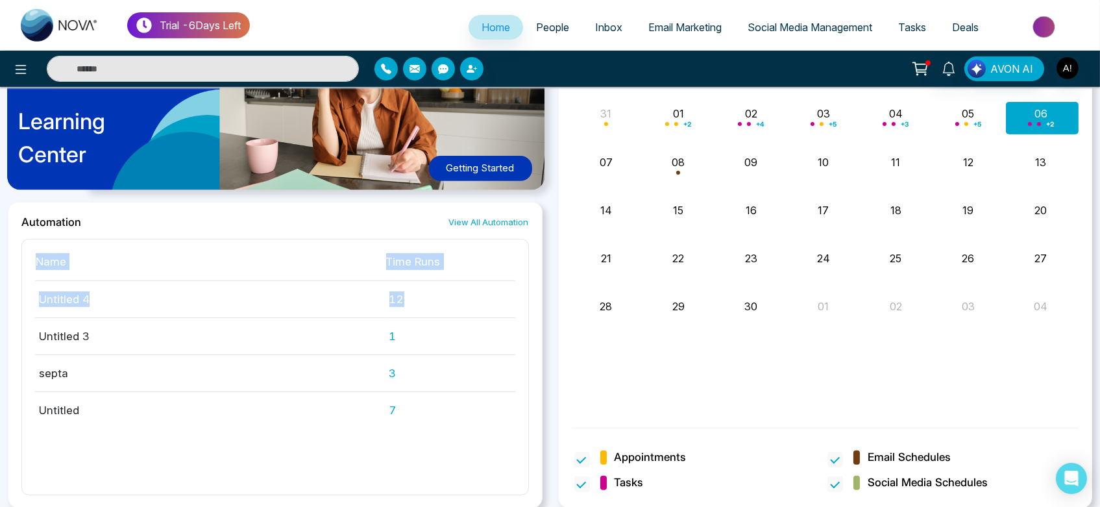
click at [467, 280] on div "Name Time Runs Untitled 4 12 Untitled 3 1 septa 3 Untitled 7" at bounding box center [275, 367] width 508 height 256
click at [467, 281] on td "12" at bounding box center [451, 299] width 130 height 37
drag, startPoint x: 32, startPoint y: 298, endPoint x: 475, endPoint y: 316, distance: 443.7
click at [475, 316] on div "Name Time Runs Untitled 4 12 Untitled 3 1 septa 3 Untitled 7" at bounding box center [275, 367] width 508 height 256
click at [475, 318] on td "1" at bounding box center [451, 336] width 130 height 37
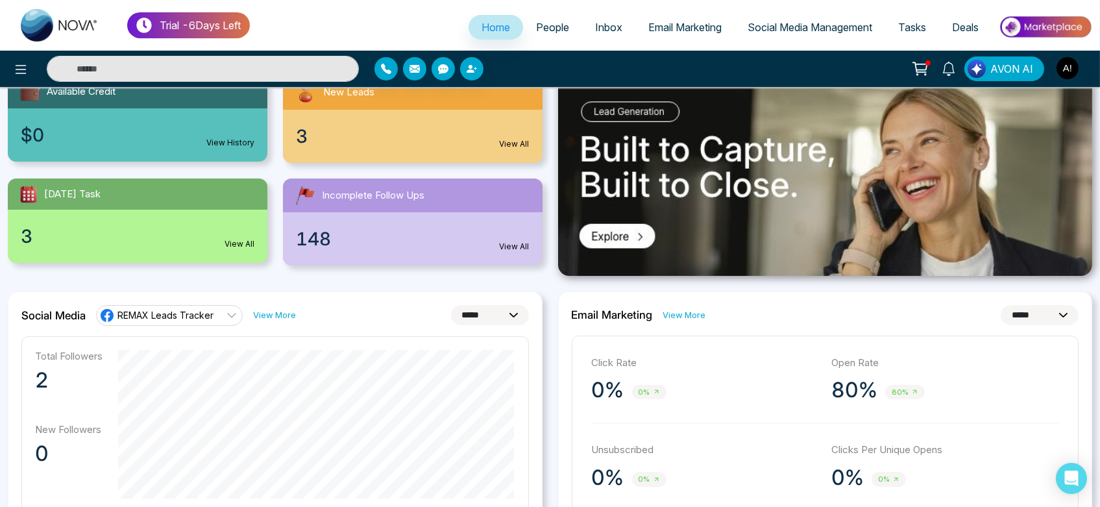
scroll to position [140, 0]
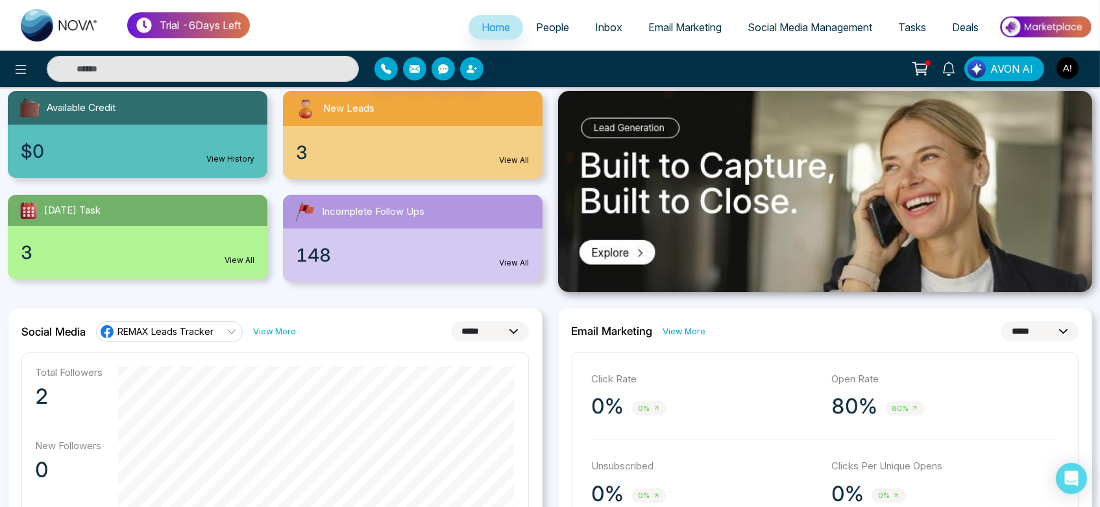
click at [1052, 335] on select "**********" at bounding box center [1040, 331] width 78 height 20
select select "*"
click at [1001, 321] on select "**********" at bounding box center [1040, 331] width 78 height 20
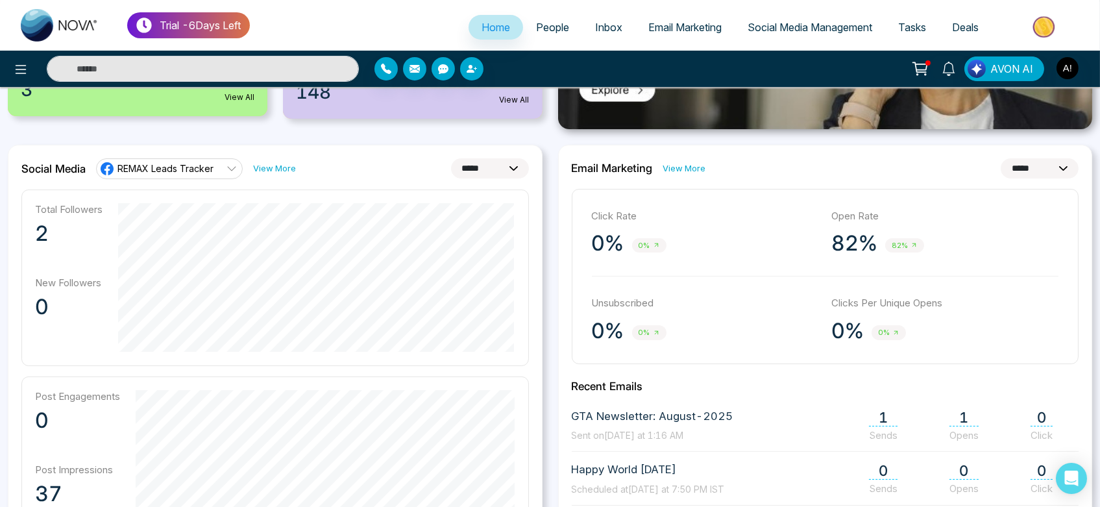
scroll to position [303, 0]
drag, startPoint x: 805, startPoint y: 232, endPoint x: 1009, endPoint y: 251, distance: 204.7
click at [1009, 251] on div "Click Rate 0% 0% Open Rate 82% 82%" at bounding box center [825, 234] width 467 height 48
click at [1009, 251] on div "82% 82%" at bounding box center [945, 244] width 227 height 26
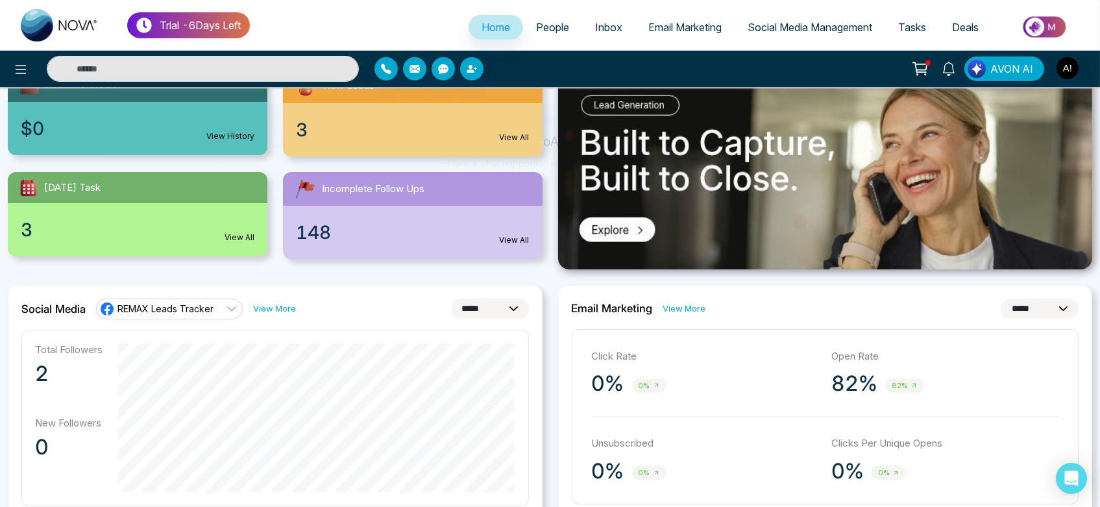
scroll to position [0, 0]
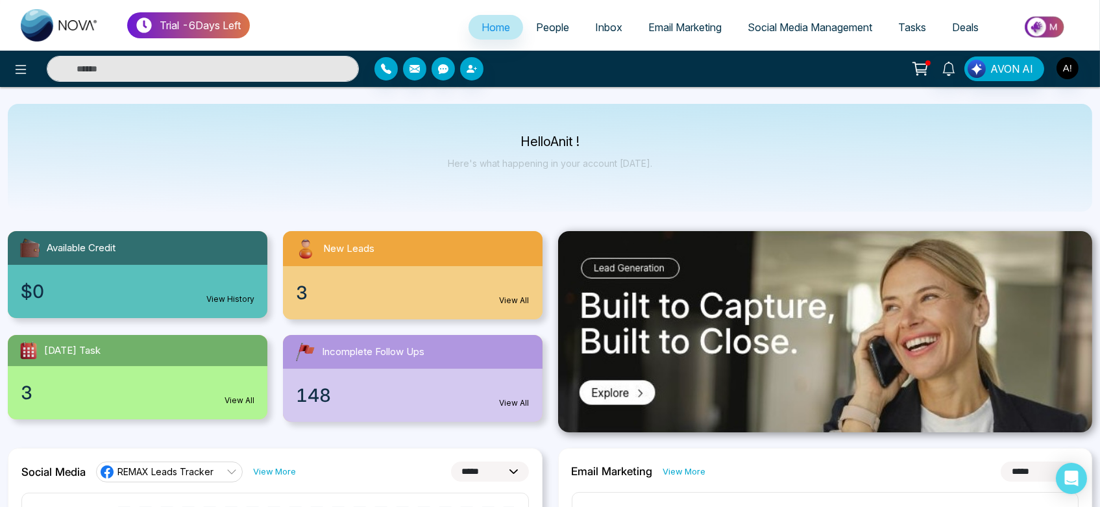
click at [929, 65] on div at bounding box center [928, 62] width 5 height 5
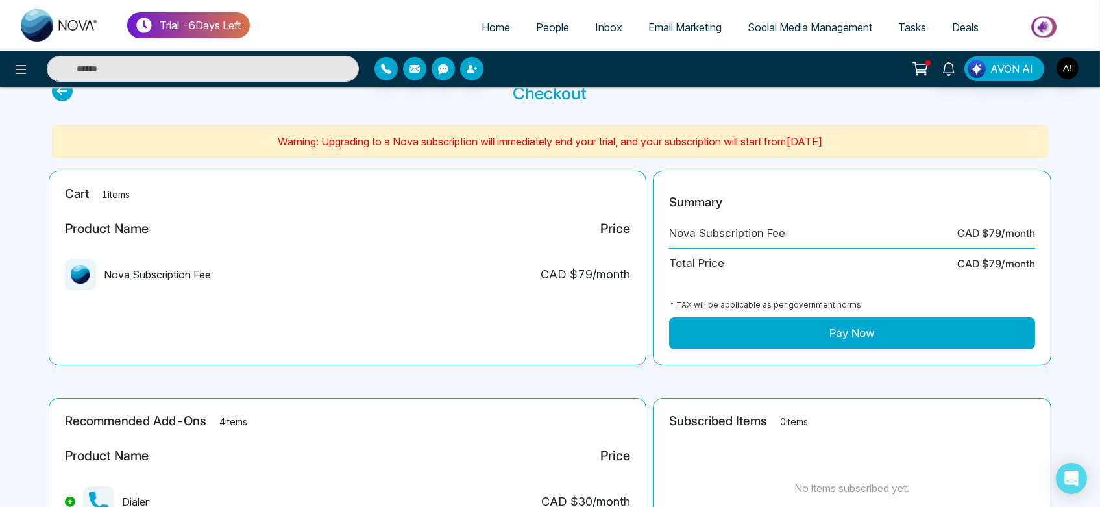
scroll to position [49, 0]
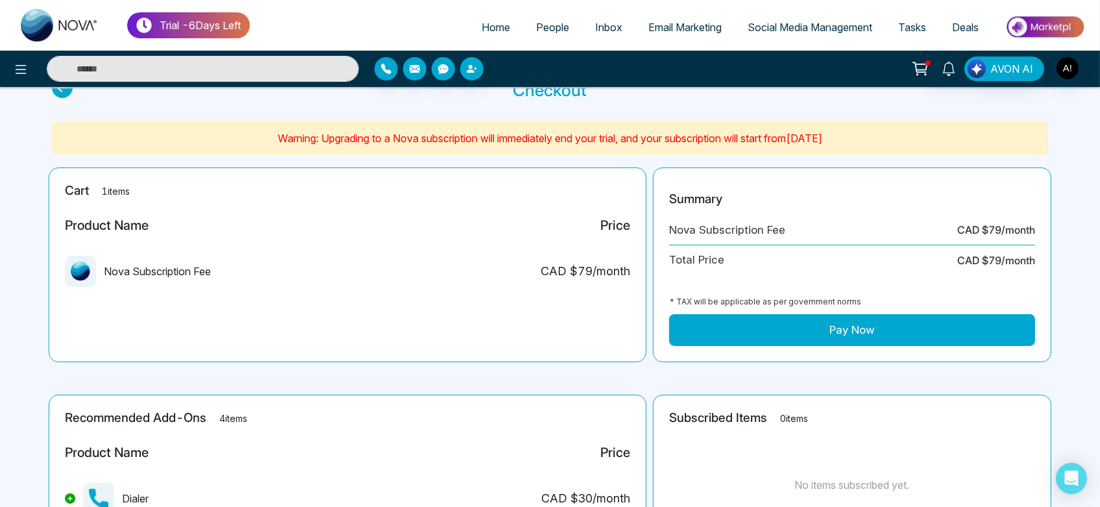
click at [926, 32] on link "Tasks" at bounding box center [912, 27] width 54 height 25
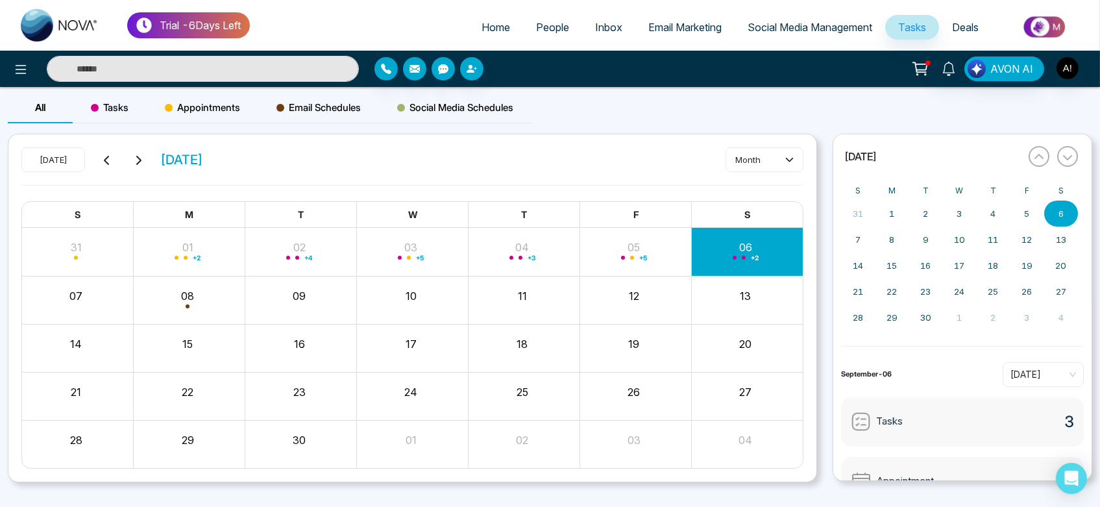
click at [192, 109] on span "Appointments" at bounding box center [202, 108] width 75 height 16
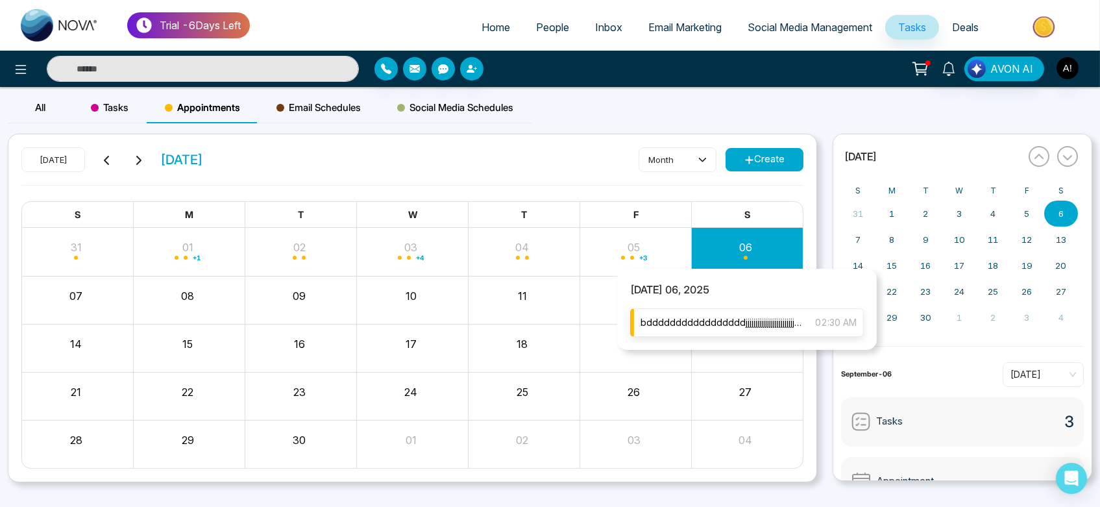
click at [750, 315] on span "bdddddddddddddddddjjjjjjjjjjjjjjjjjjjjjjjjjjjjjjjjjjjjjjjjjjjkfffffffffffffffff…" at bounding box center [722, 322] width 162 height 14
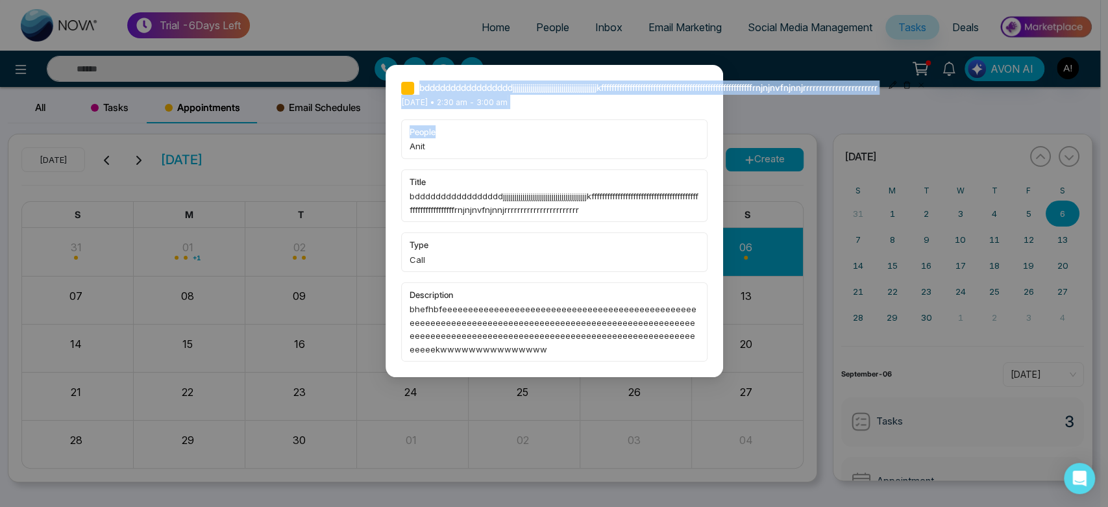
drag, startPoint x: 405, startPoint y: 87, endPoint x: 961, endPoint y: 110, distance: 556.1
click at [961, 110] on div "bdddddddddddddddddjjjjjjjjjjjjjjjjjjjjjjjjjjjjjjjjjjjjjjjjjjjkfffffffffffffffff…" at bounding box center [554, 253] width 1108 height 507
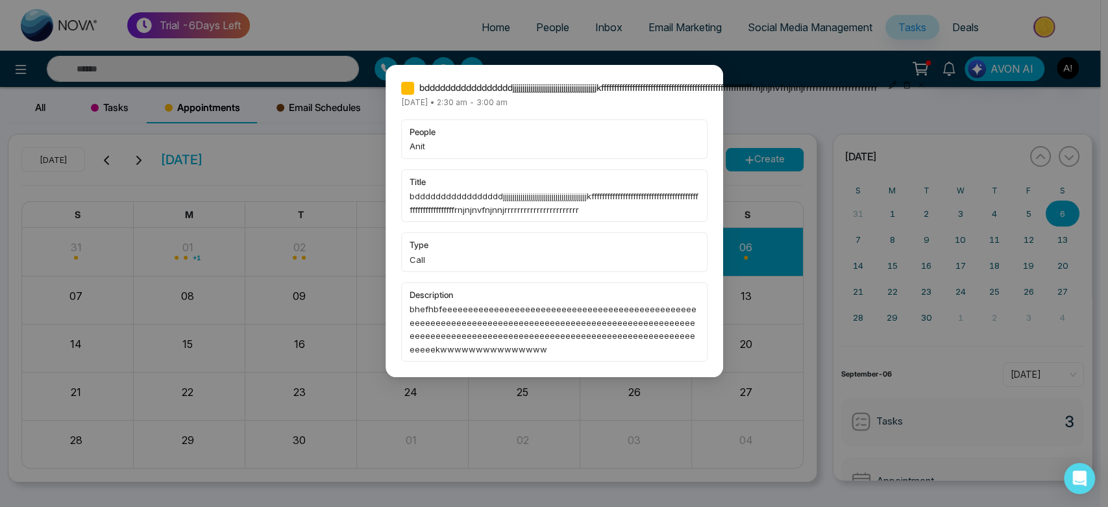
click at [447, 209] on span "bdddddddddddddddddjjjjjjjjjjjjjjjjjjjjjjjjjjjjjjjjjjjjjjjjjjjkfffffffffffffffff…" at bounding box center [555, 203] width 290 height 27
click at [712, 73] on div "bdddddddddddddddddjjjjjjjjjjjjjjjjjjjjjjjjjjjjjjjjjjjjjjjjjjjkfffffffffffffffff…" at bounding box center [555, 221] width 338 height 312
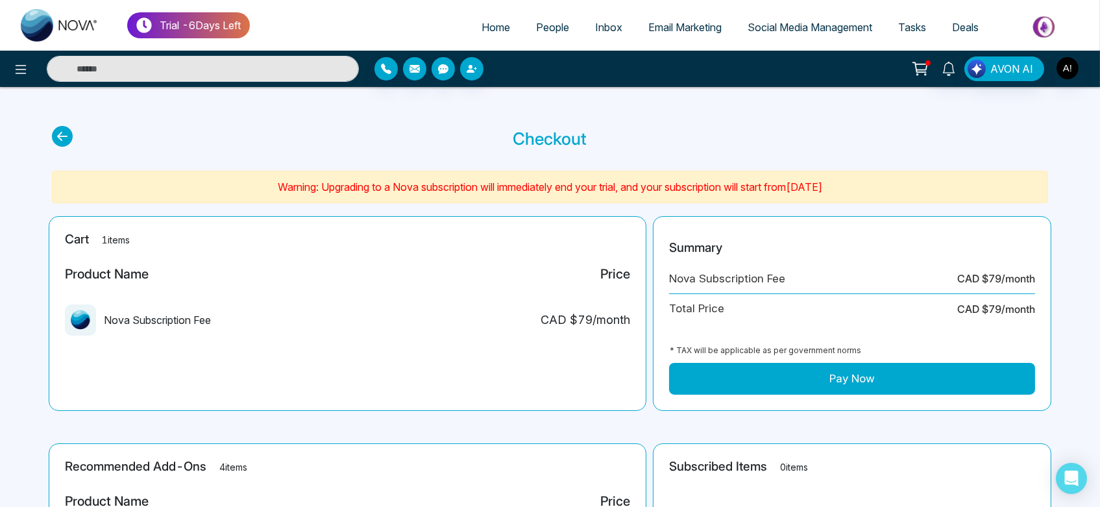
scroll to position [27, 0]
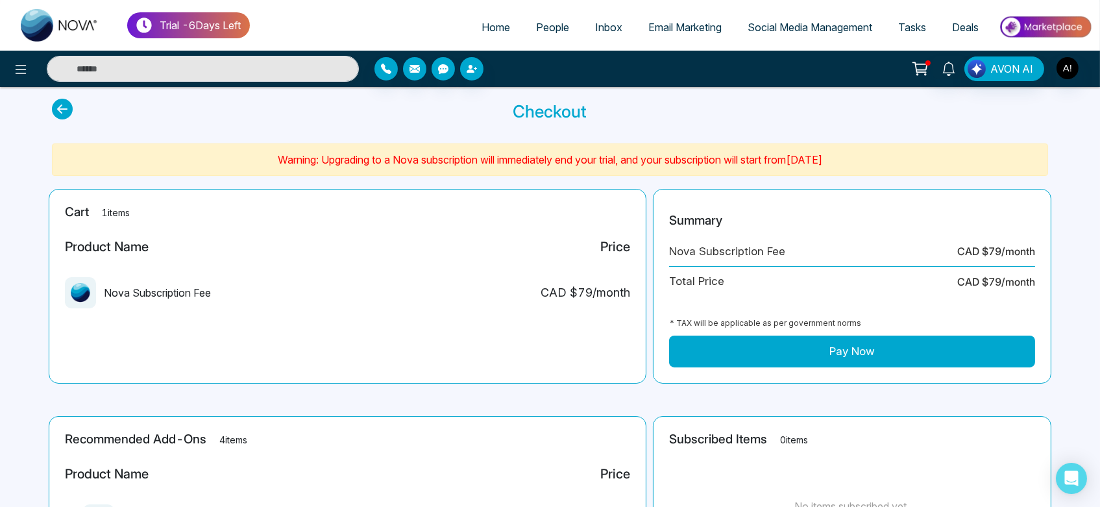
click at [913, 38] on link "Tasks" at bounding box center [912, 27] width 54 height 25
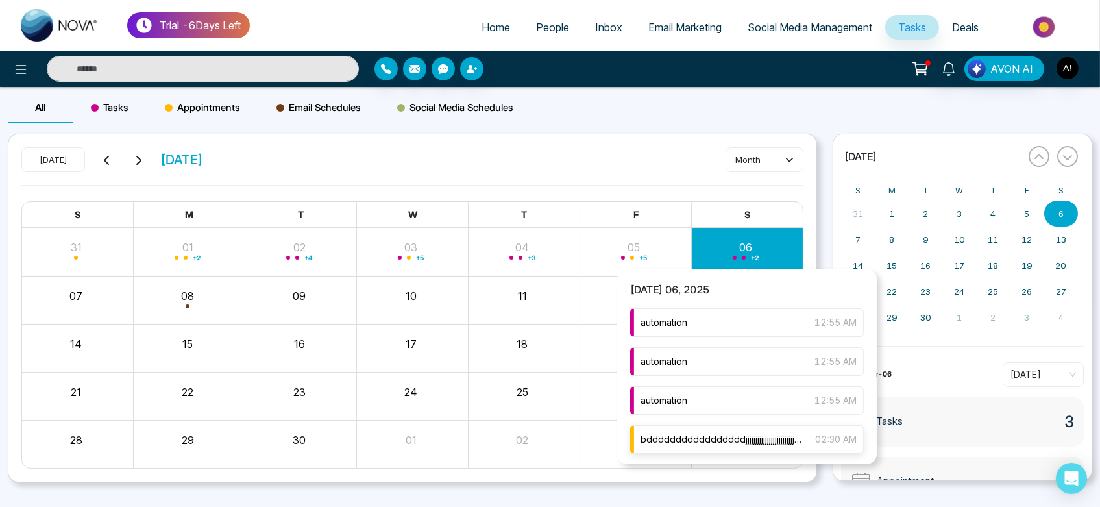
click at [726, 438] on span "bdddddddddddddddddjjjjjjjjjjjjjjjjjjjjjjjjjjjjjjjjjjjjjjjjjjjkfffffffffffffffff…" at bounding box center [722, 439] width 162 height 14
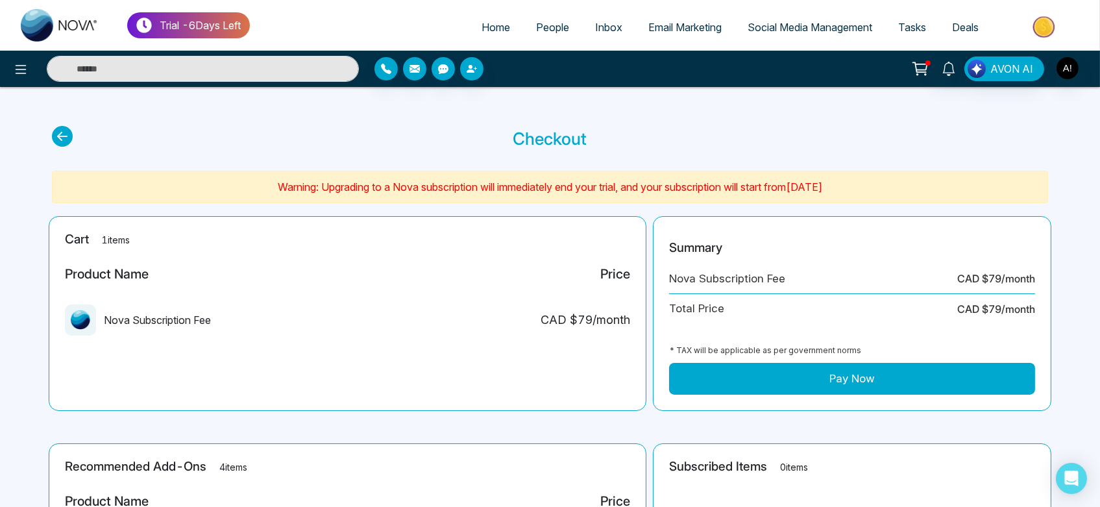
click at [922, 30] on span "Tasks" at bounding box center [912, 27] width 28 height 13
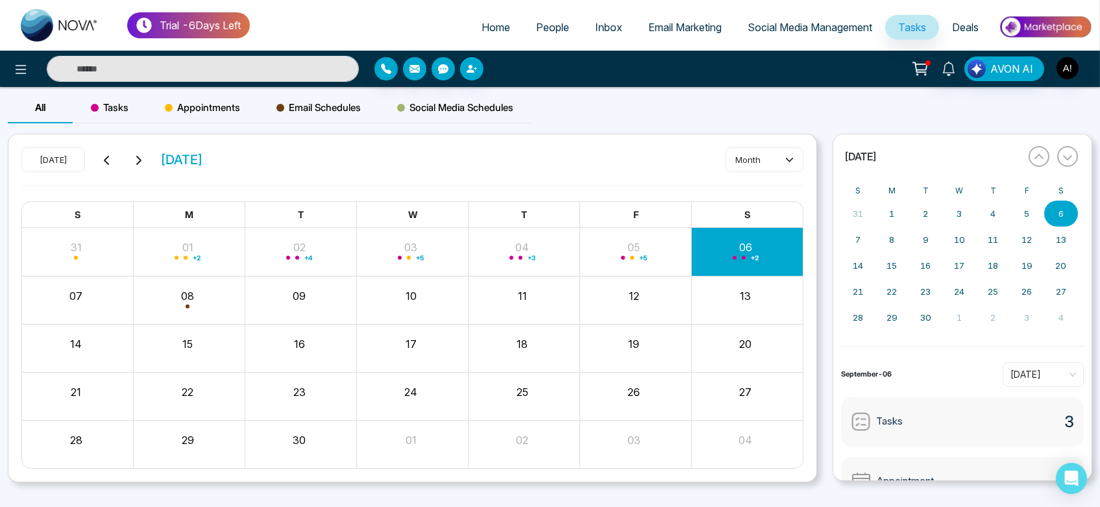
click at [251, 106] on div "Appointments" at bounding box center [203, 107] width 112 height 31
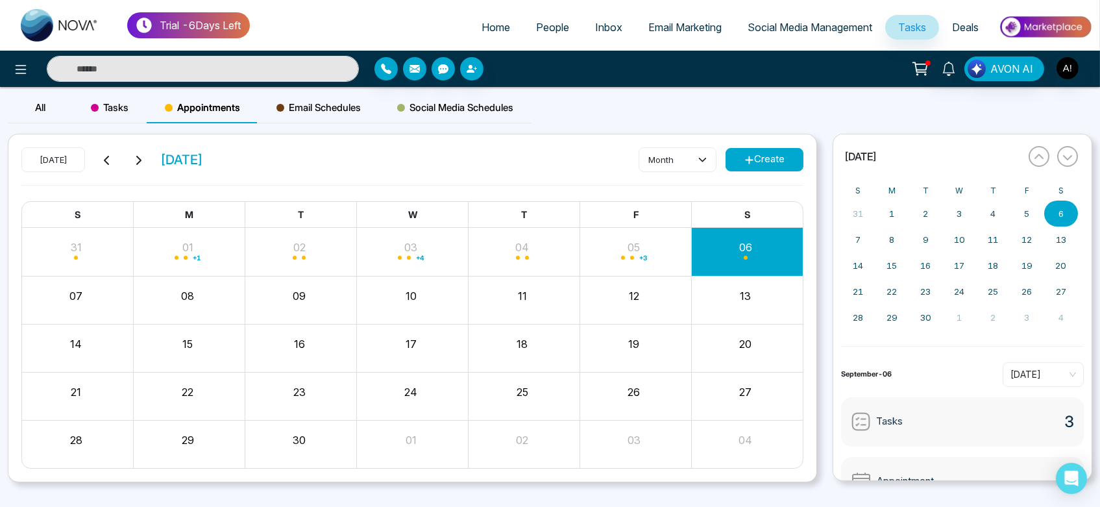
click at [787, 165] on button "Create" at bounding box center [765, 159] width 78 height 23
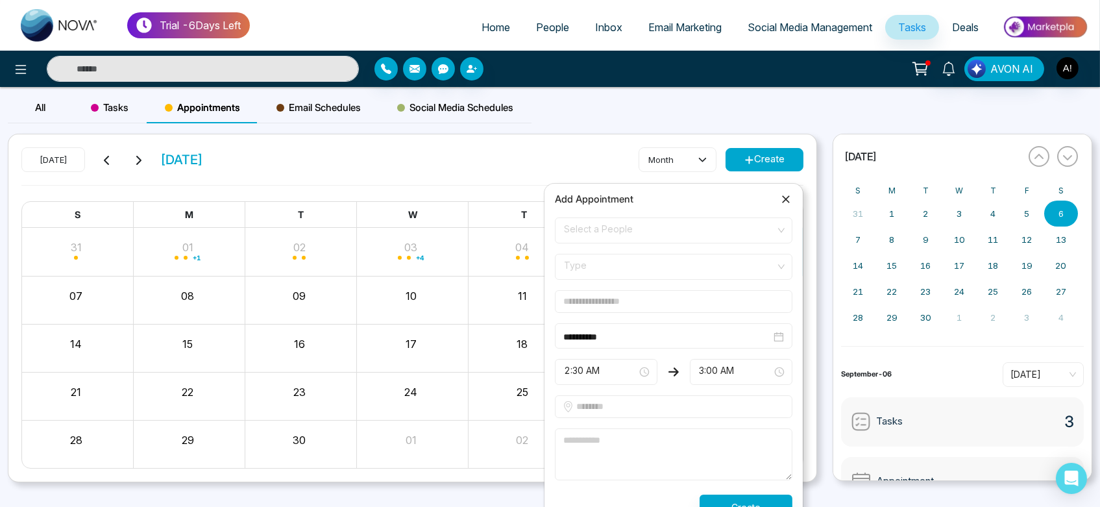
click at [716, 236] on span "Select a People" at bounding box center [673, 230] width 219 height 22
click at [631, 238] on span "Select a People" at bounding box center [673, 230] width 219 height 22
click at [641, 232] on span "Select a People" at bounding box center [673, 230] width 219 height 22
click at [665, 229] on span "Select a People" at bounding box center [673, 230] width 219 height 22
click at [654, 225] on span "Select a People" at bounding box center [673, 230] width 219 height 22
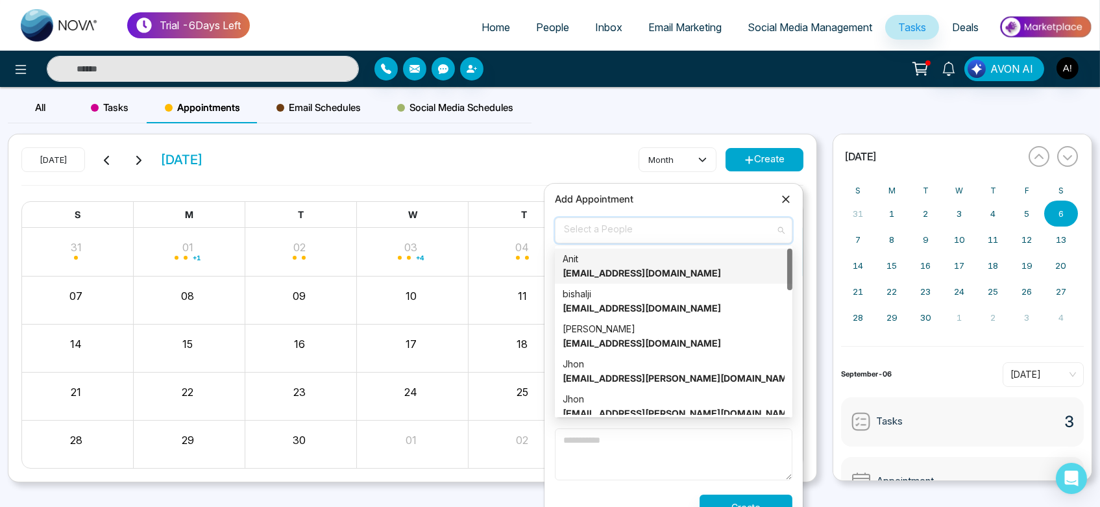
click at [656, 267] on strong "[EMAIL_ADDRESS][DOMAIN_NAME]" at bounding box center [642, 272] width 158 height 11
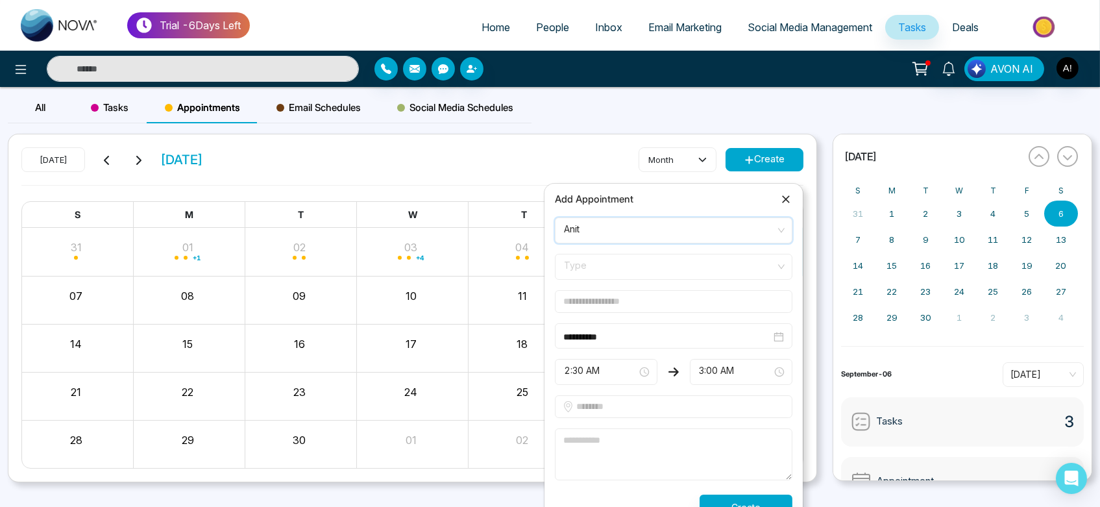
click at [627, 274] on span "Type" at bounding box center [673, 267] width 219 height 22
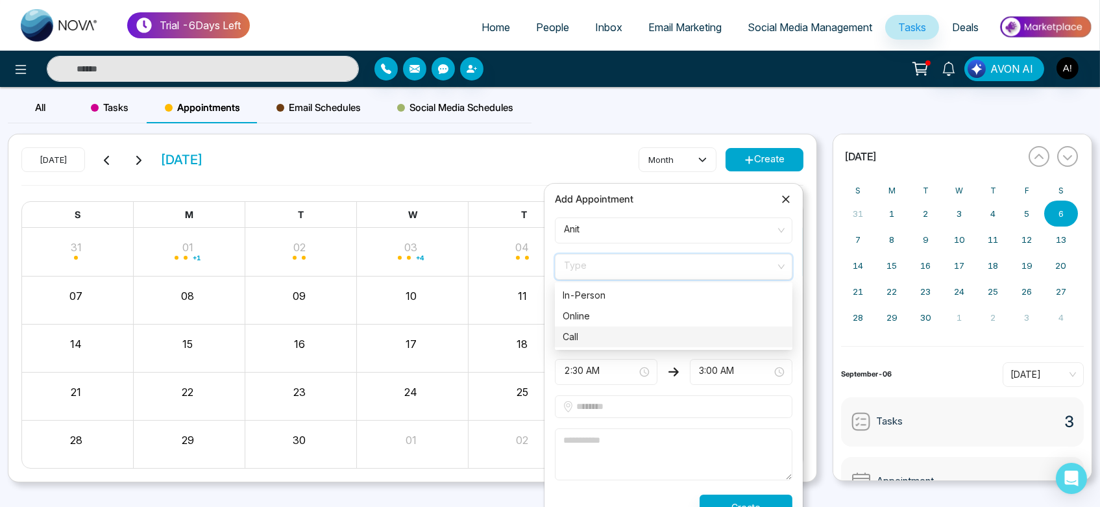
click at [643, 336] on div "Call" at bounding box center [674, 337] width 222 height 14
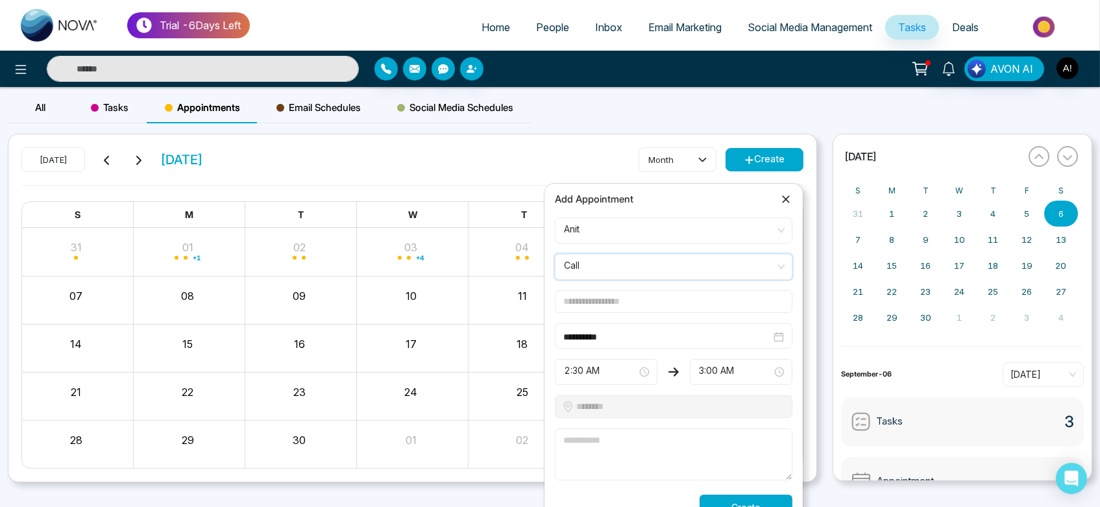
click at [691, 308] on input "text" at bounding box center [674, 301] width 238 height 23
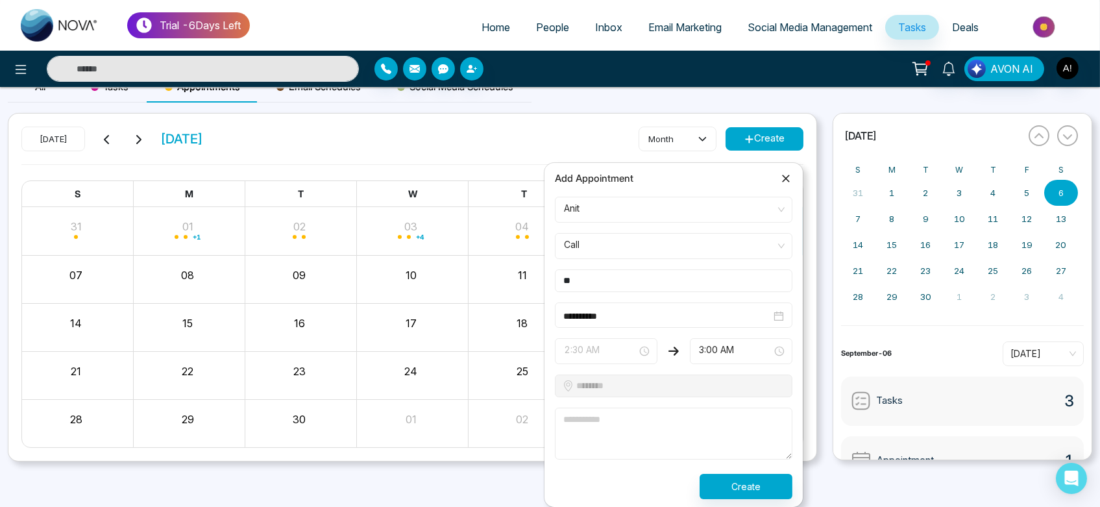
click at [628, 358] on span "2:30 AM" at bounding box center [606, 351] width 84 height 22
type input "**"
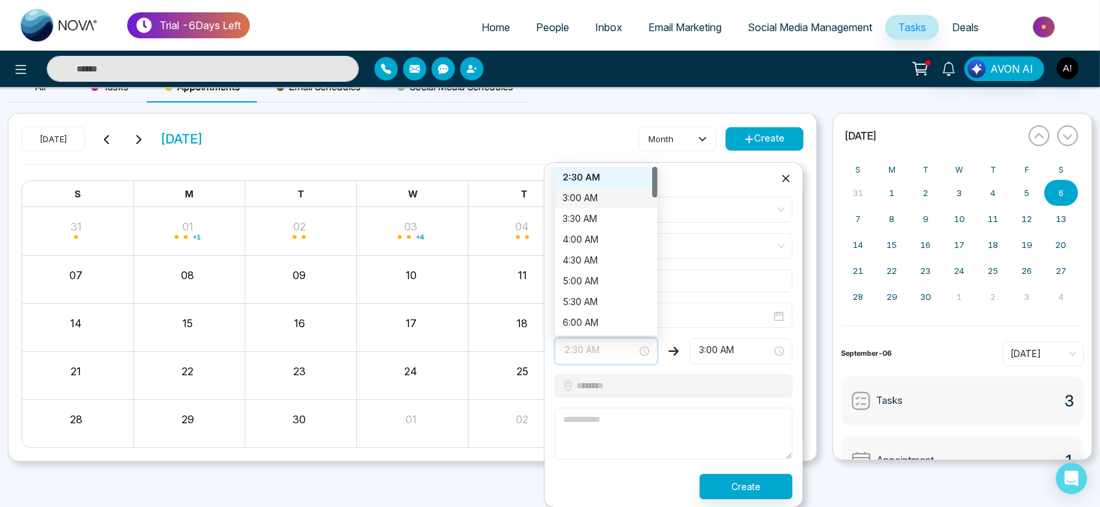
click at [591, 196] on div "3:00 AM" at bounding box center [606, 198] width 87 height 14
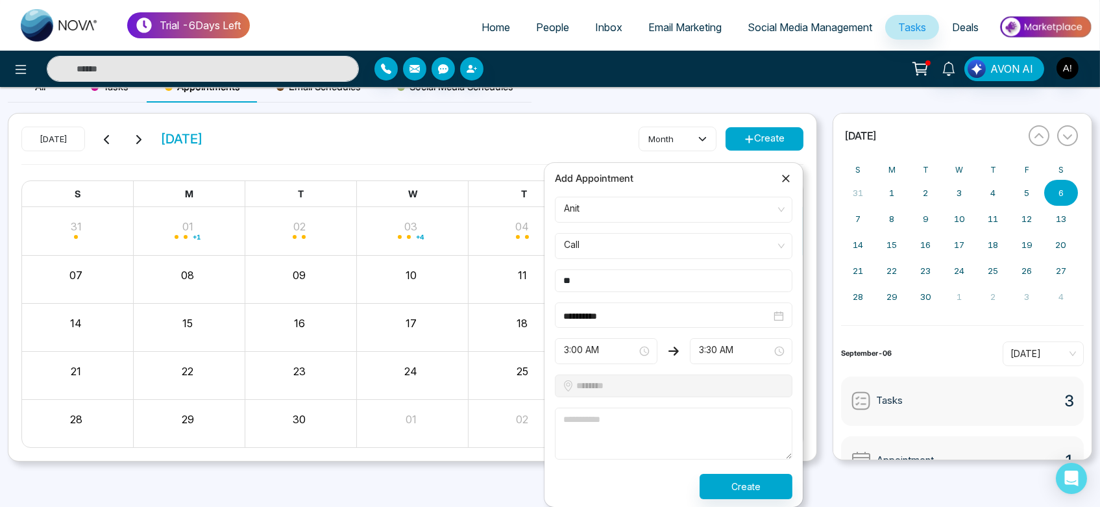
click at [654, 416] on textarea at bounding box center [674, 434] width 238 height 52
type textarea "****"
click at [765, 493] on button "Create" at bounding box center [746, 486] width 93 height 25
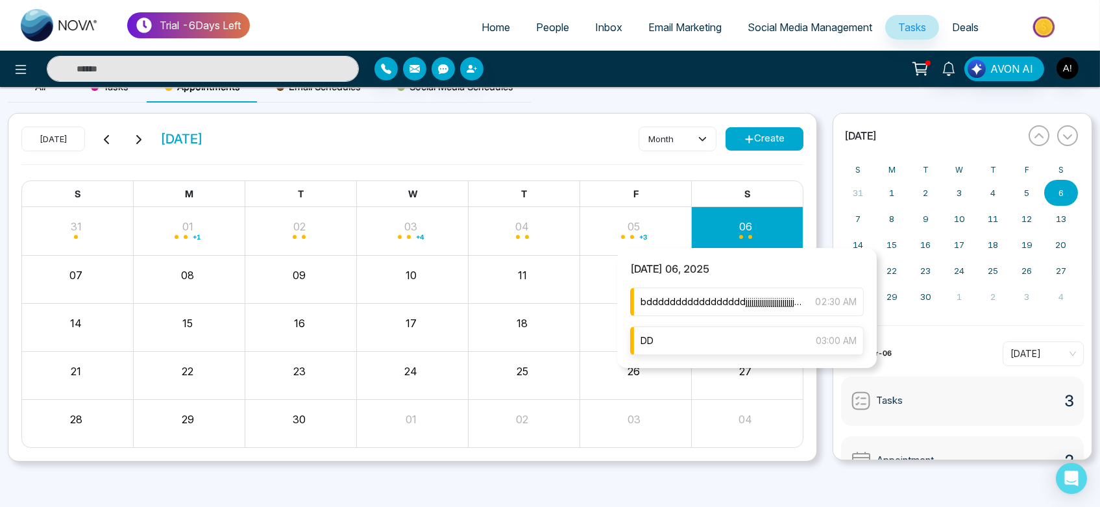
click at [722, 347] on div "DD 03:00 AM" at bounding box center [747, 341] width 234 height 29
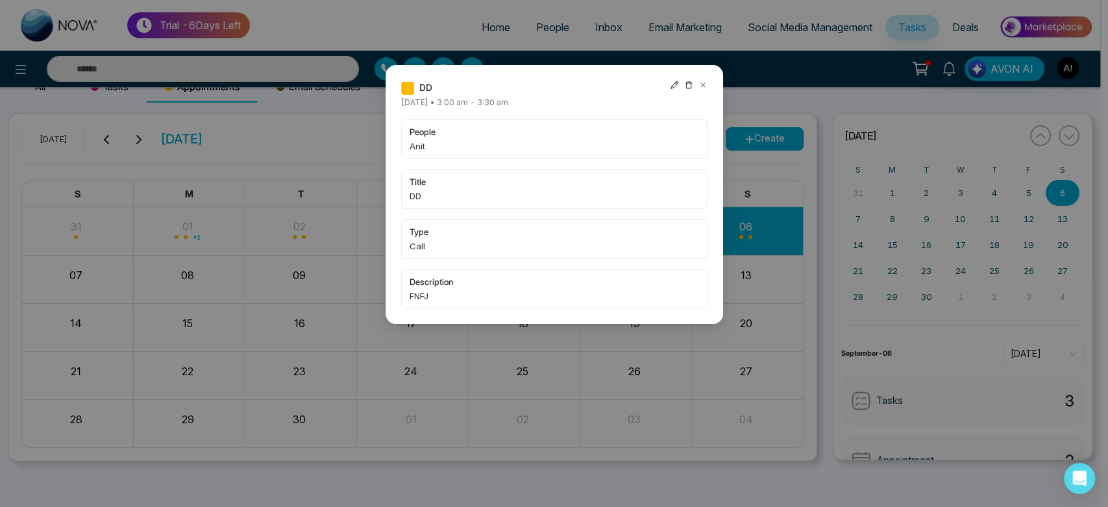
click at [701, 87] on icon at bounding box center [702, 84] width 9 height 9
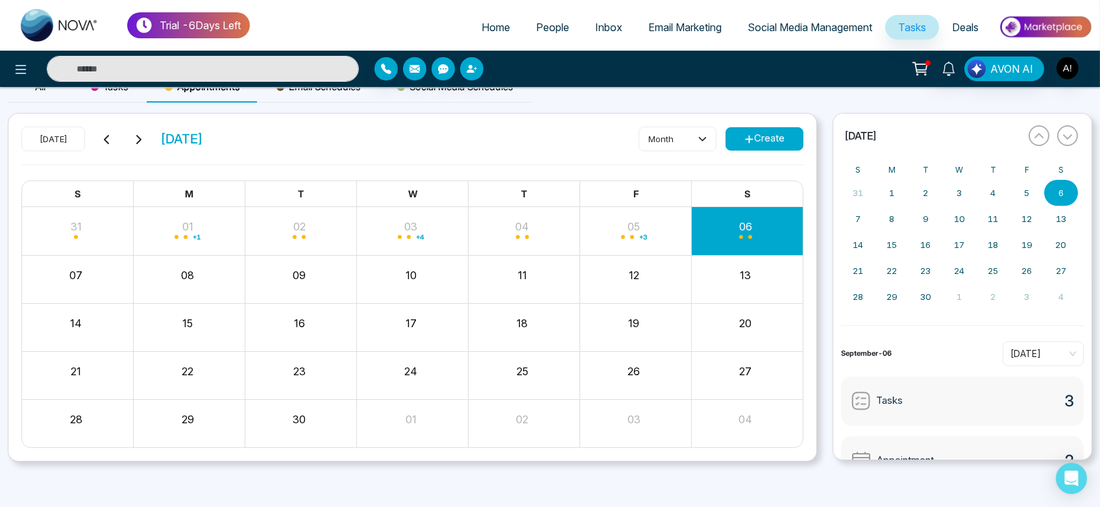
click at [526, 21] on link "People" at bounding box center [552, 27] width 59 height 25
click at [534, 23] on link "People" at bounding box center [552, 27] width 59 height 25
click at [545, 23] on div "Trial - 6 Days Left Home People Inbox Email Marketing Social Media Management T…" at bounding box center [550, 25] width 1100 height 51
click at [545, 23] on span "People" at bounding box center [552, 27] width 33 height 13
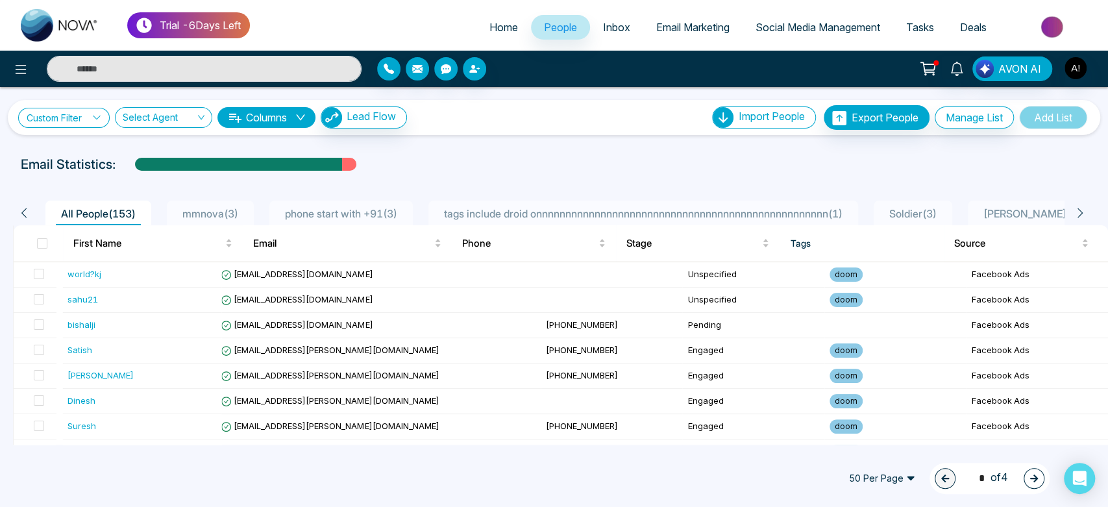
click at [77, 118] on link "Custom Filter" at bounding box center [64, 118] width 92 height 20
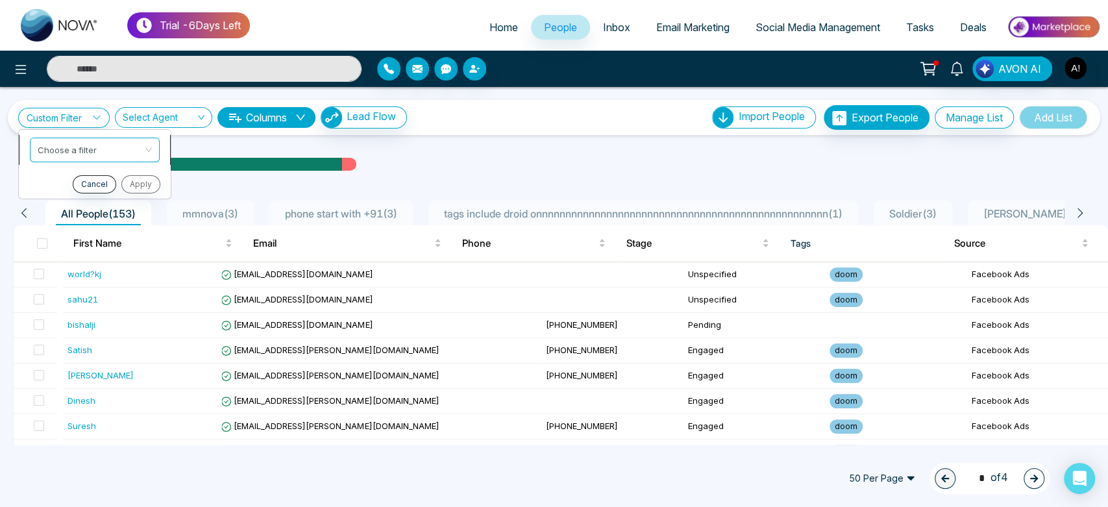
click at [85, 152] on input "search" at bounding box center [90, 147] width 105 height 19
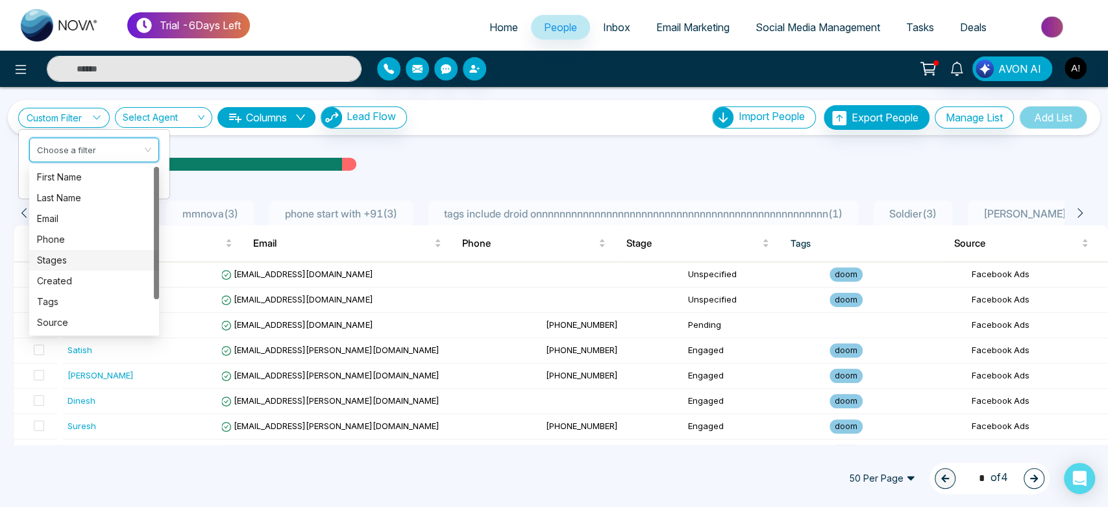
click at [88, 255] on div "Stages" at bounding box center [94, 260] width 114 height 14
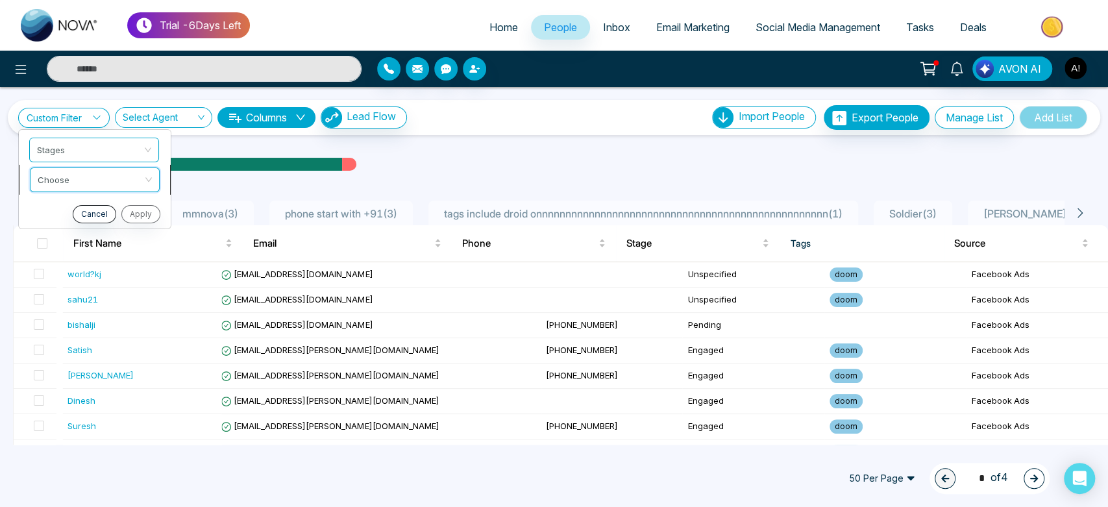
click at [104, 184] on input "search" at bounding box center [90, 176] width 105 height 19
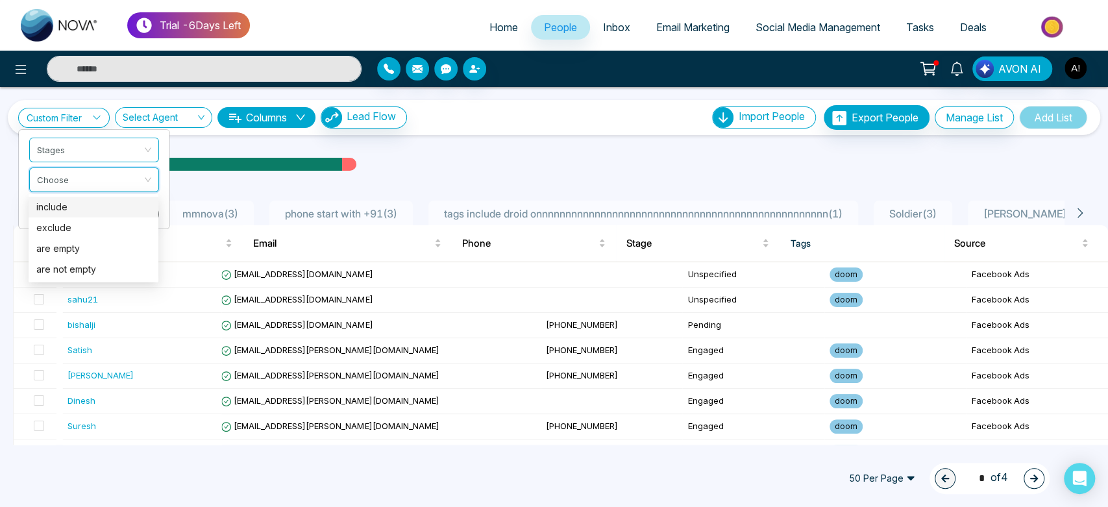
click at [102, 210] on div "include" at bounding box center [93, 207] width 114 height 14
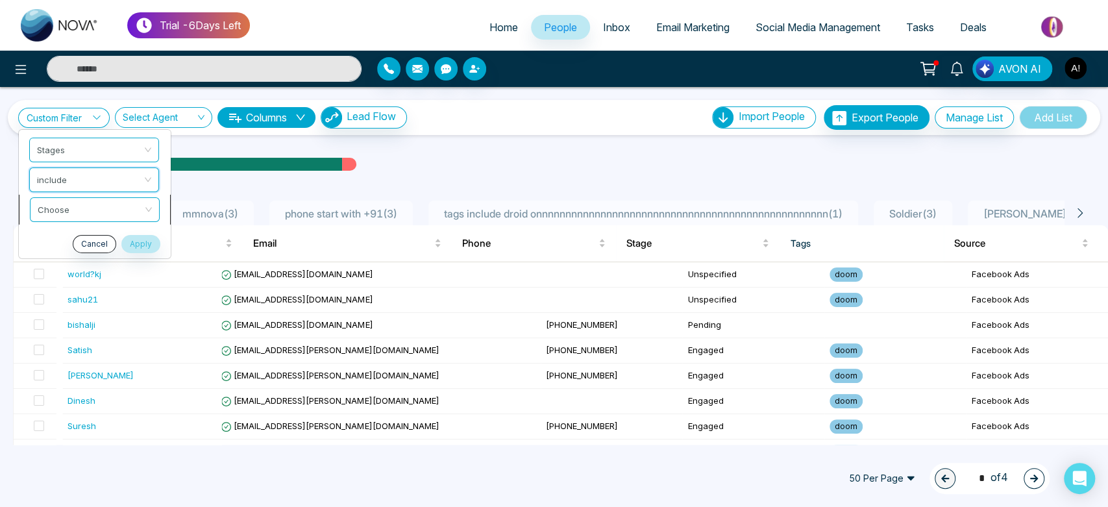
click at [93, 212] on input "search" at bounding box center [90, 206] width 105 height 19
click at [452, 144] on div "Custom Filter Stages include Choose Cancel Apply Select Agent Columns Lead Flow…" at bounding box center [554, 266] width 1108 height 358
